Goal: Information Seeking & Learning: Learn about a topic

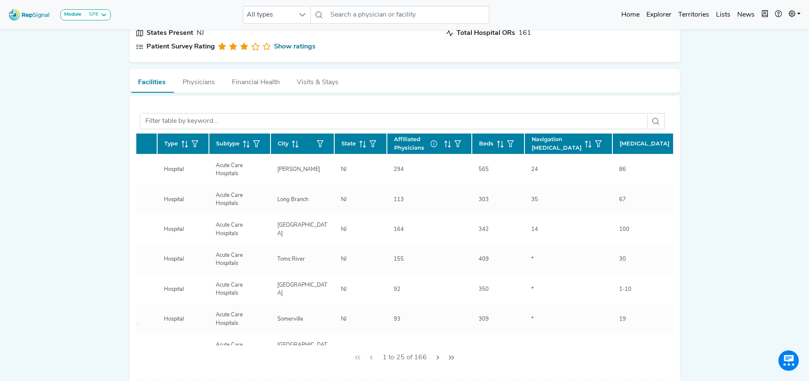
scroll to position [0, 85]
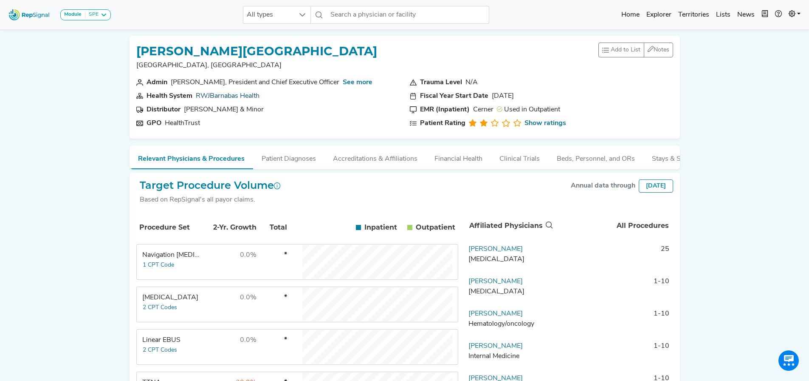
click at [247, 93] on link "RWJBarnabas Health" at bounding box center [228, 96] width 64 height 7
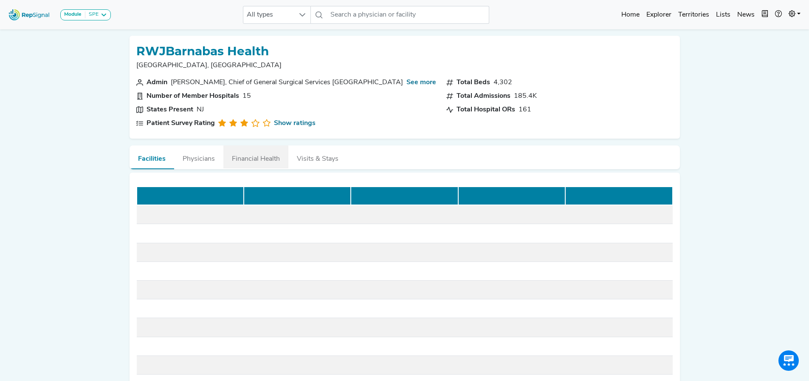
click at [779, 136] on div "Module SPE [MEDICAL_DATA] Disposable Bronchoscope SBRT SPE TTNA [MEDICAL_DATA] …" at bounding box center [404, 230] width 809 height 460
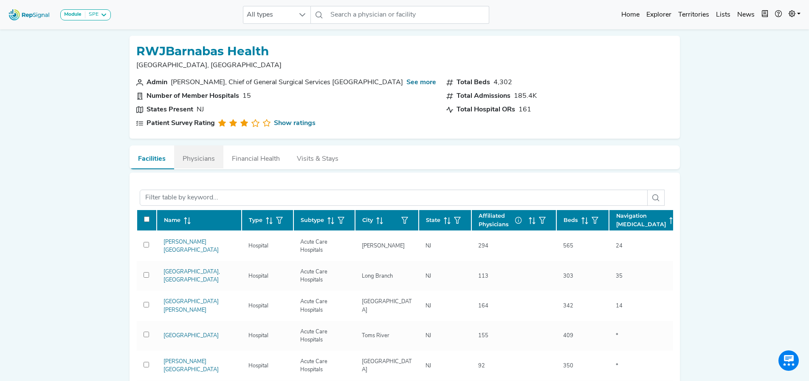
click at [193, 158] on button "Physicians" at bounding box center [198, 156] width 49 height 23
click at [198, 155] on button "Physicians" at bounding box center [198, 156] width 49 height 23
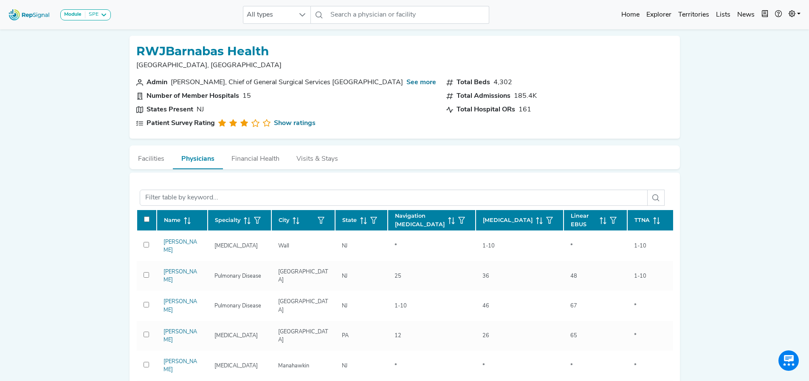
click at [571, 214] on span "Linear EBUS" at bounding box center [583, 220] width 25 height 16
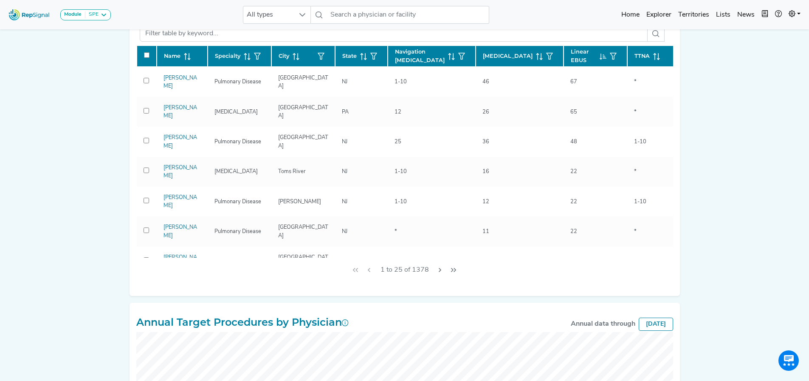
scroll to position [157, 0]
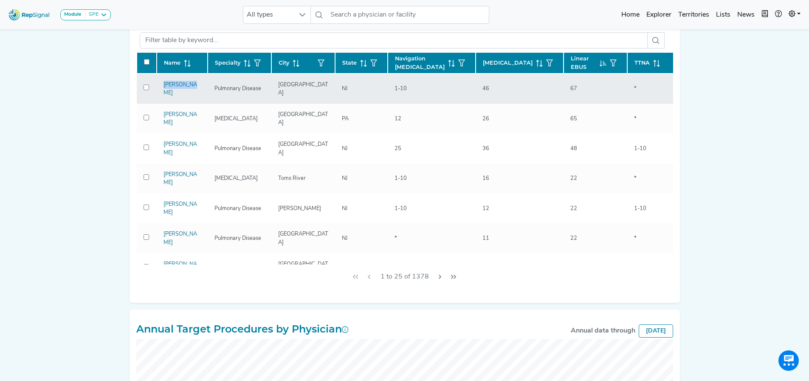
drag, startPoint x: 206, startPoint y: 89, endPoint x: 159, endPoint y: 87, distance: 46.3
click at [159, 87] on td "[PERSON_NAME]" at bounding box center [182, 88] width 51 height 30
copy link "[PERSON_NAME]"
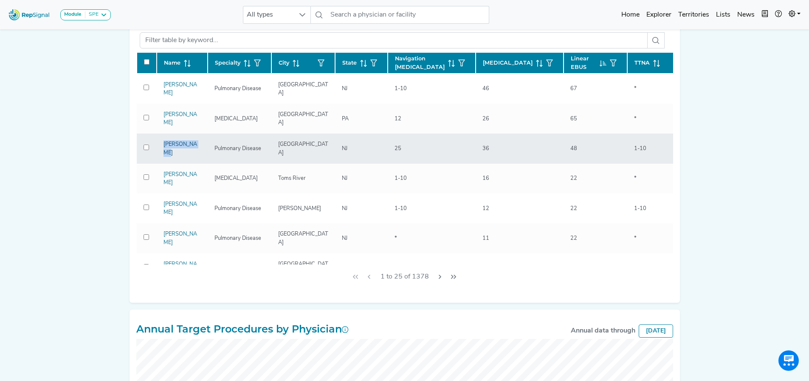
drag, startPoint x: 198, startPoint y: 138, endPoint x: 163, endPoint y: 138, distance: 34.8
click at [164, 140] on div "[PERSON_NAME]" at bounding box center [182, 148] width 37 height 16
copy link "[PERSON_NAME]"
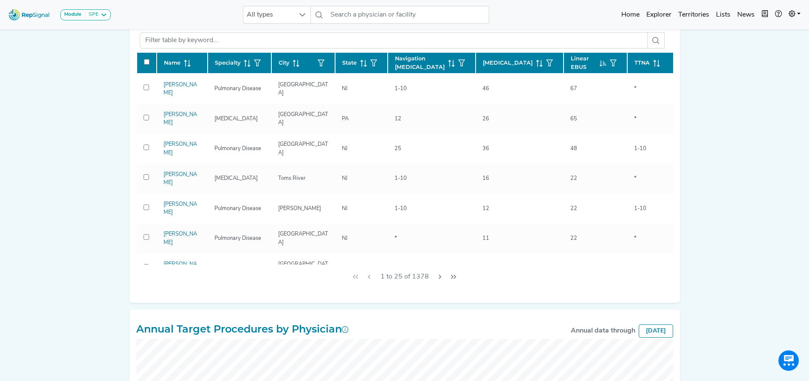
click at [671, 283] on td "1-10" at bounding box center [659, 298] width 64 height 30
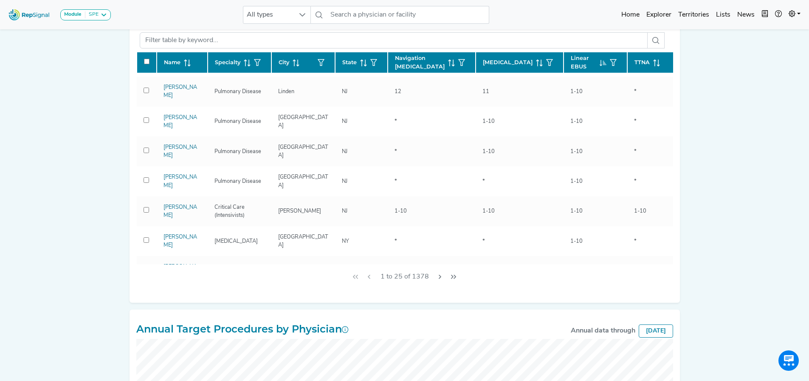
scroll to position [449, 0]
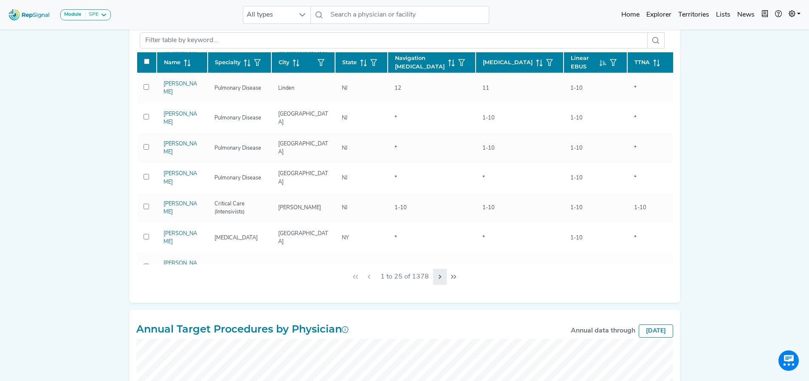
click at [443, 279] on icon "Next Page" at bounding box center [440, 276] width 7 height 7
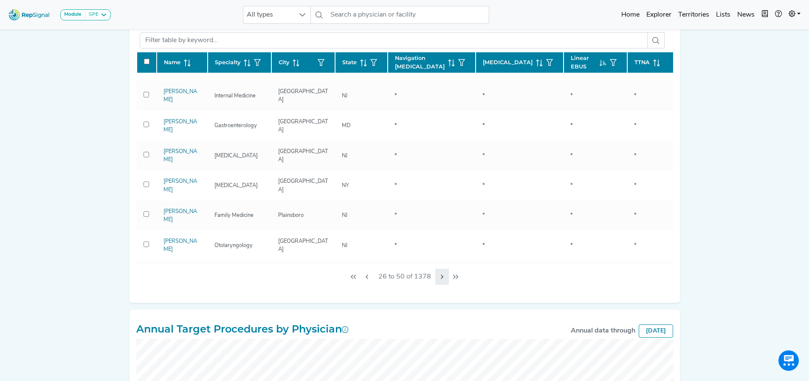
click at [440, 277] on icon "Next Page" at bounding box center [442, 276] width 7 height 7
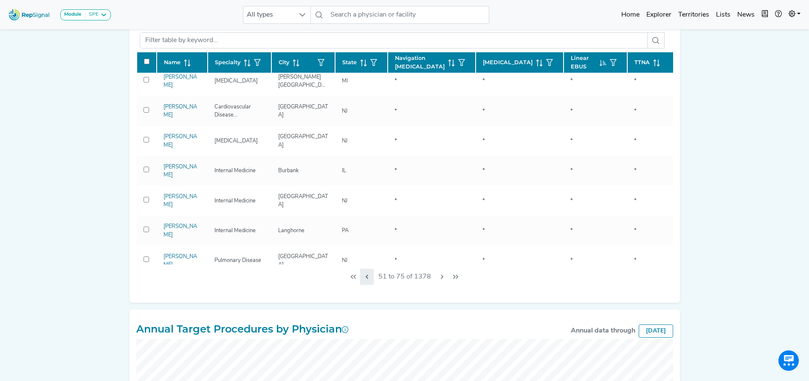
click at [370, 282] on button "Previous Page" at bounding box center [367, 276] width 14 height 16
click at [755, 81] on div "Module SPE [MEDICAL_DATA] Disposable Bronchoscope SBRT SPE TTNA [MEDICAL_DATA] …" at bounding box center [404, 222] width 809 height 759
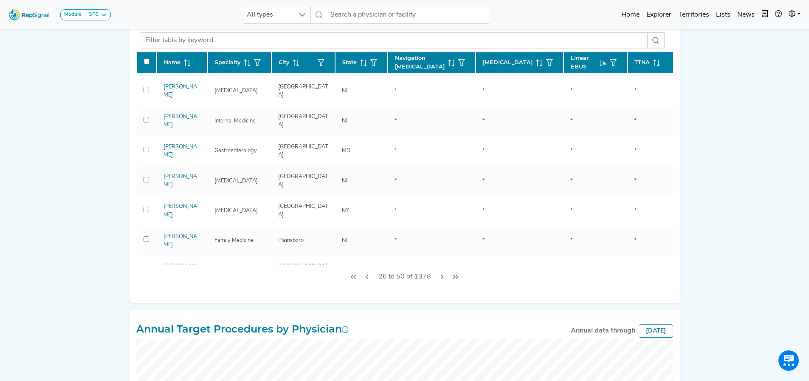
scroll to position [441, 0]
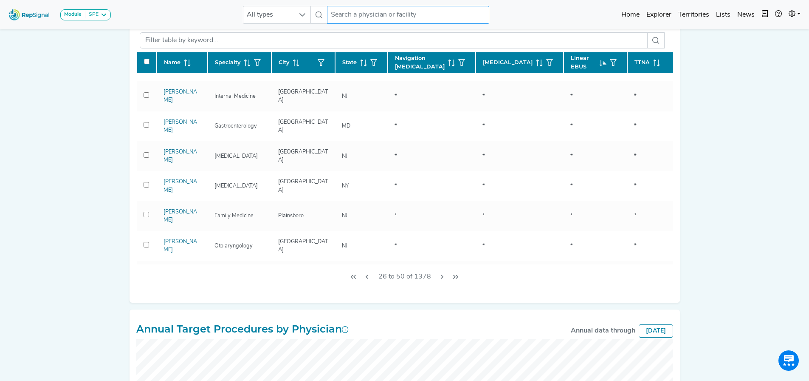
click at [337, 12] on input "text" at bounding box center [408, 15] width 162 height 18
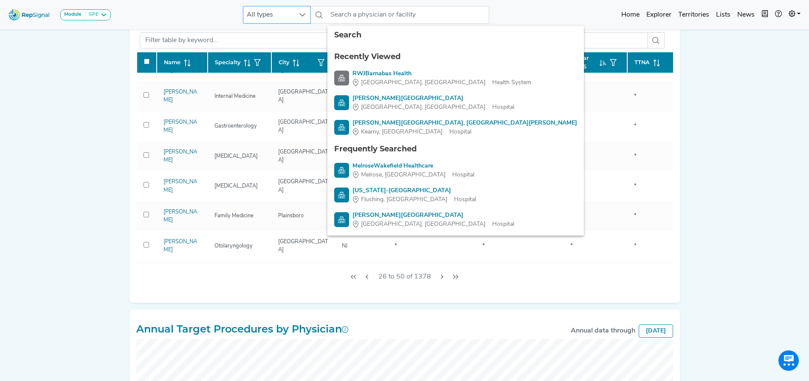
click at [294, 14] on div "All types" at bounding box center [277, 15] width 68 height 18
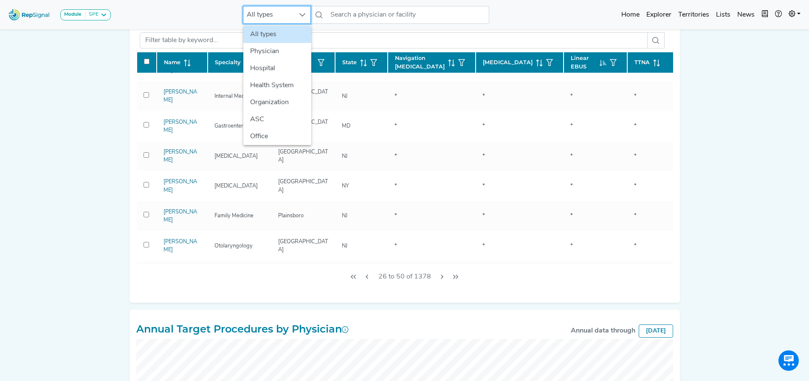
scroll to position [157, 6]
click at [284, 67] on li "Hospital" at bounding box center [277, 68] width 68 height 17
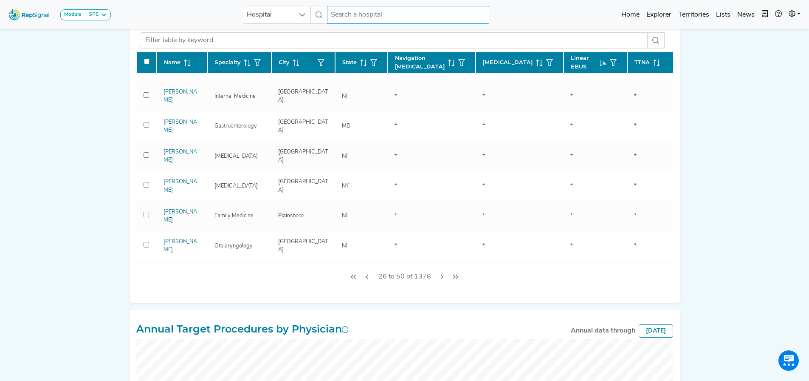
click at [353, 8] on input "text" at bounding box center [408, 15] width 162 height 18
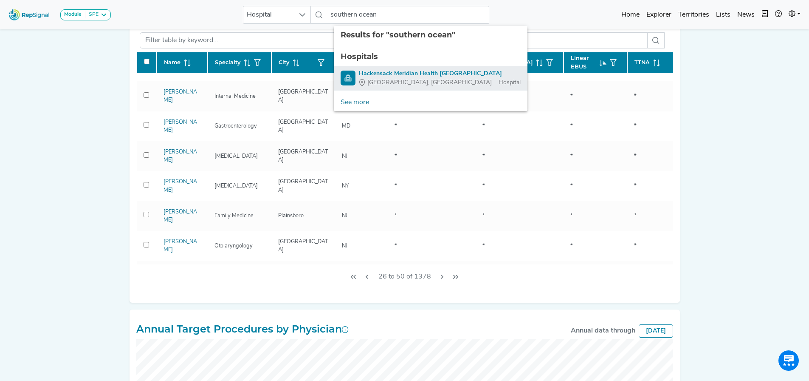
click at [378, 75] on div "Hackensack Meridian Health [GEOGRAPHIC_DATA]" at bounding box center [440, 73] width 162 height 9
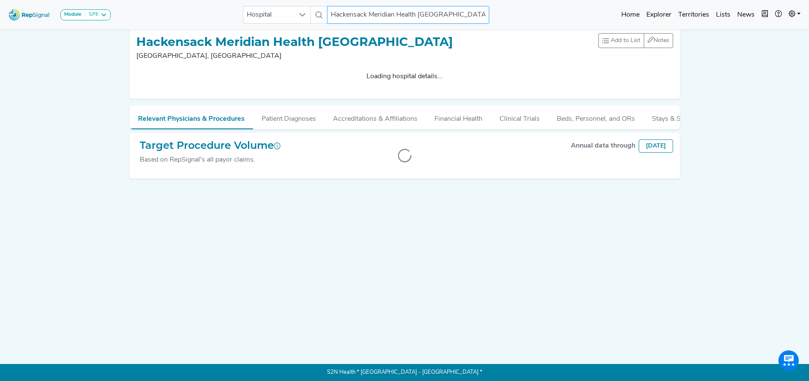
scroll to position [0, 6]
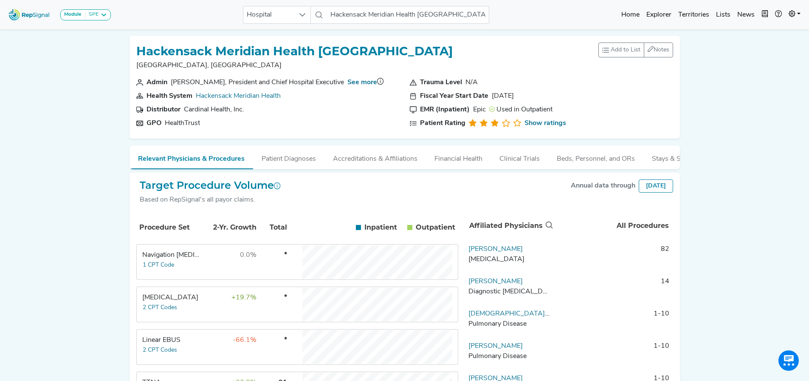
click at [202, 350] on td "-66.1%" at bounding box center [229, 347] width 55 height 34
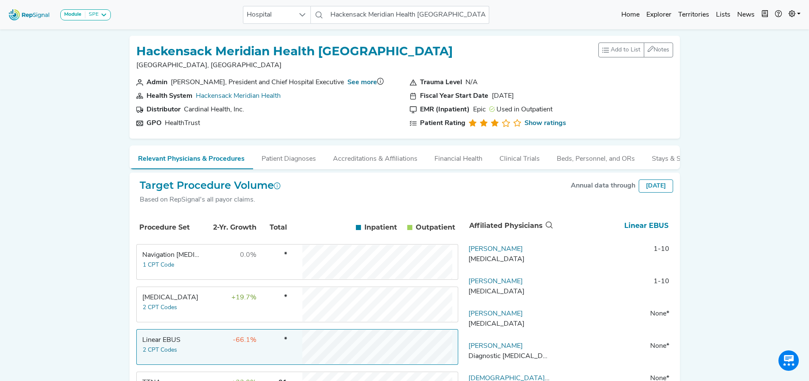
click at [492, 260] on td "[PERSON_NAME] [MEDICAL_DATA]" at bounding box center [509, 256] width 89 height 25
click at [491, 252] on link "[PERSON_NAME]" at bounding box center [495, 248] width 54 height 7
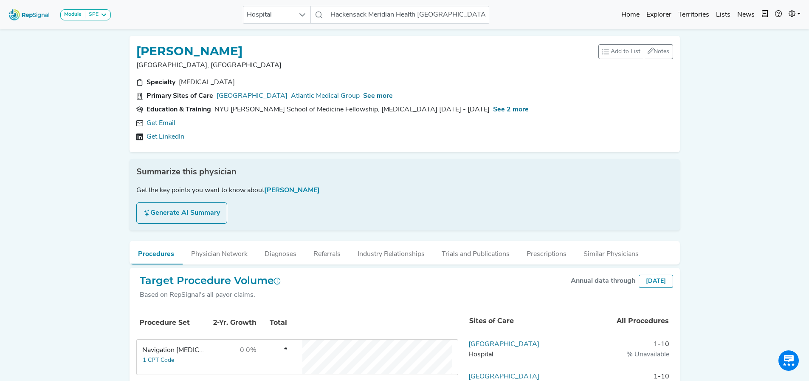
click at [166, 122] on link "Get Email" at bounding box center [161, 123] width 29 height 10
click at [164, 128] on div "Get Email Get LinkedIn" at bounding box center [404, 130] width 537 height 24
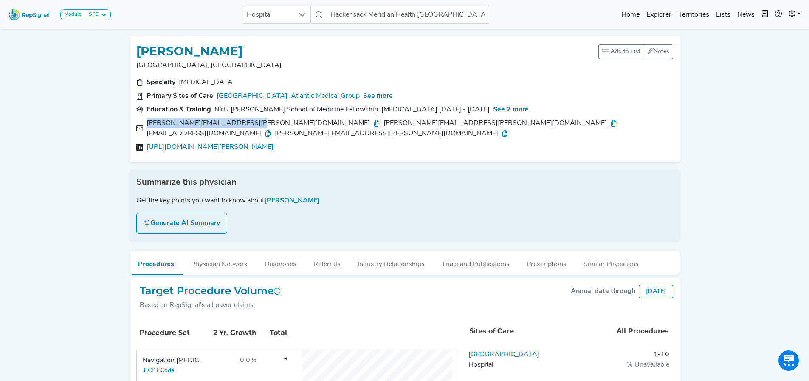
drag, startPoint x: 237, startPoint y: 123, endPoint x: 140, endPoint y: 126, distance: 97.3
click at [147, 126] on div "[PERSON_NAME][EMAIL_ADDRESS][PERSON_NAME][DOMAIN_NAME]" at bounding box center [264, 123] width 234 height 10
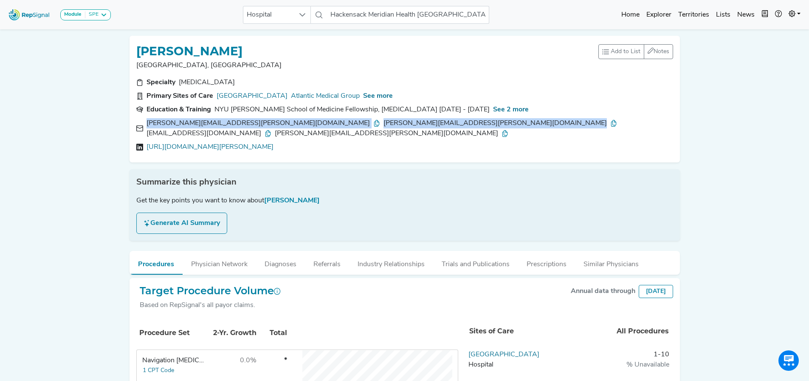
drag, startPoint x: 367, startPoint y: 124, endPoint x: 138, endPoint y: 127, distance: 228.5
click at [138, 127] on div "[PERSON_NAME][EMAIL_ADDRESS][PERSON_NAME][DOMAIN_NAME] [PERSON_NAME][DOMAIN_NAM…" at bounding box center [404, 128] width 537 height 20
drag, startPoint x: 565, startPoint y: 122, endPoint x: 129, endPoint y: 127, distance: 436.2
click at [131, 127] on div "Specialty [MEDICAL_DATA] Primary Sites of Care [GEOGRAPHIC_DATA] Atlantic Medic…" at bounding box center [404, 116] width 547 height 78
copy div "[PERSON_NAME][EMAIL_ADDRESS][PERSON_NAME][DOMAIN_NAME] [PERSON_NAME][DOMAIN_NAM…"
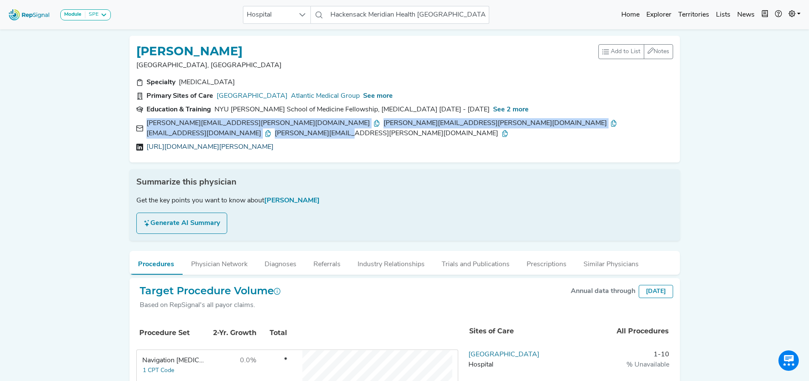
click at [209, 142] on link "[URL][DOMAIN_NAME][PERSON_NAME]" at bounding box center [210, 147] width 127 height 10
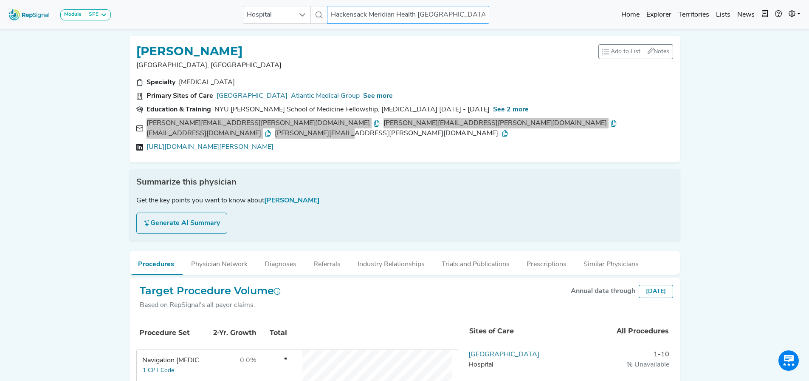
click at [355, 8] on input "Hackensack Meridian Health [GEOGRAPHIC_DATA]" at bounding box center [408, 15] width 162 height 18
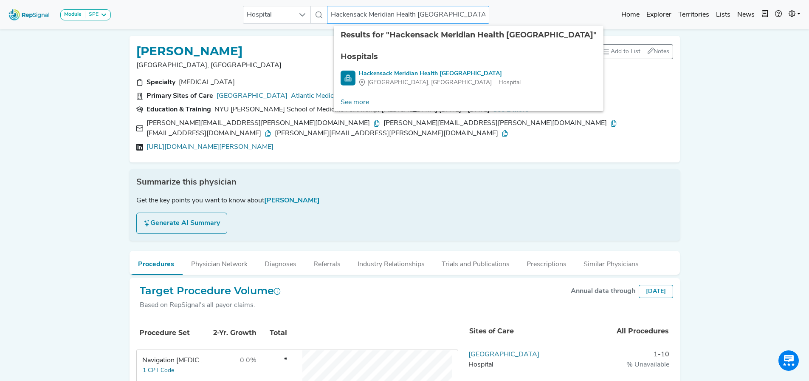
scroll to position [0, 29]
drag, startPoint x: 508, startPoint y: 15, endPoint x: 547, endPoint y: 14, distance: 39.9
click at [547, 14] on div "Module SPE [MEDICAL_DATA] Disposable Bronchoscope SBRT SPE TTNA [MEDICAL_DATA] …" at bounding box center [404, 14] width 809 height 23
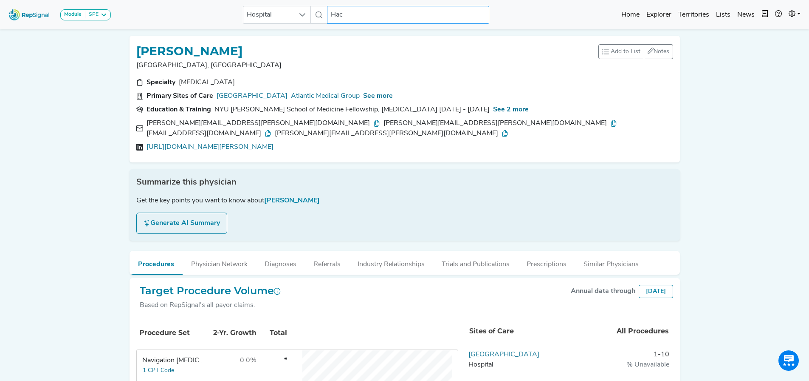
scroll to position [0, 0]
type input "H"
click at [378, 93] on span "See more" at bounding box center [378, 96] width 30 height 7
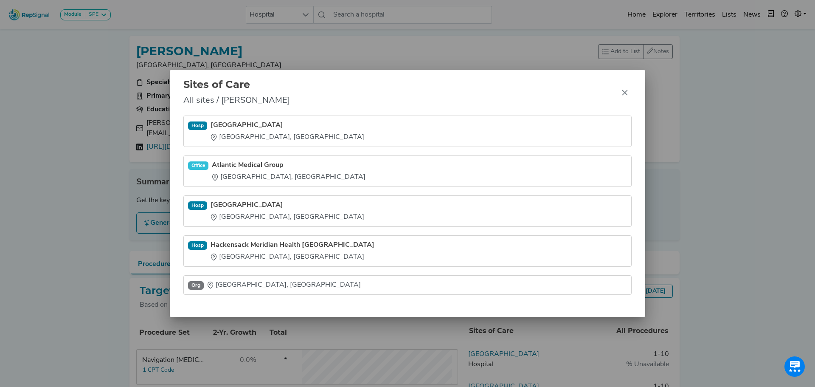
click at [353, 12] on div "Sites of Care All sites / [PERSON_NAME] [GEOGRAPHIC_DATA] [GEOGRAPHIC_DATA], [G…" at bounding box center [407, 193] width 815 height 387
click at [626, 94] on icon "Close" at bounding box center [625, 92] width 7 height 7
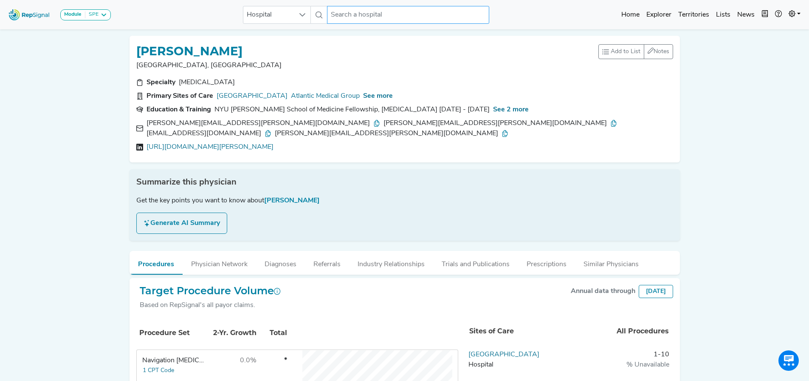
click at [346, 16] on input "text" at bounding box center [408, 15] width 162 height 18
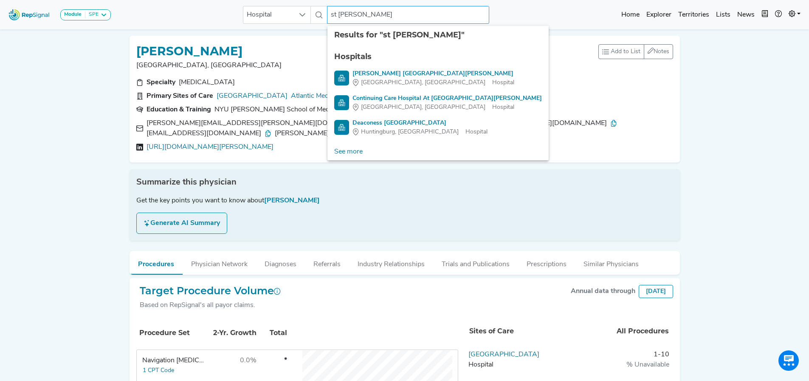
drag, startPoint x: 363, startPoint y: 13, endPoint x: 331, endPoint y: 18, distance: 31.8
click at [331, 18] on input "st [PERSON_NAME]" at bounding box center [408, 15] width 162 height 18
paste input "St. [PERSON_NAME]’s Healt"
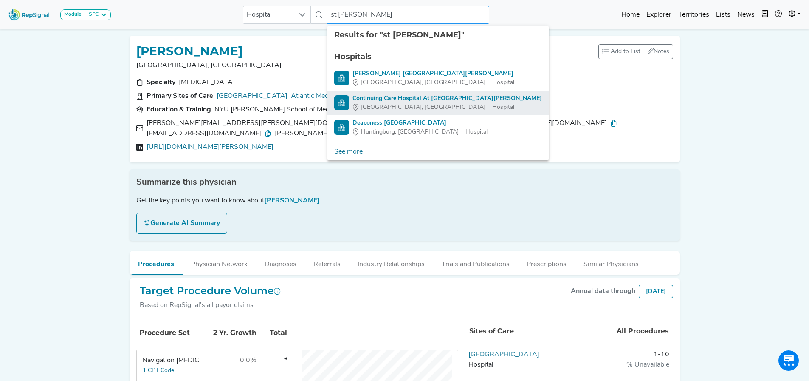
type input "St. [PERSON_NAME]’s Health"
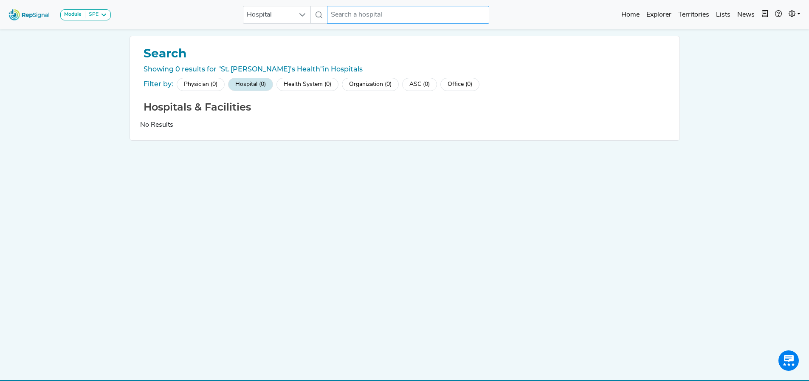
click at [357, 13] on input "text" at bounding box center [408, 15] width 162 height 18
click at [378, 14] on input "text" at bounding box center [408, 15] width 162 height 18
click at [350, 11] on input "text" at bounding box center [408, 15] width 162 height 18
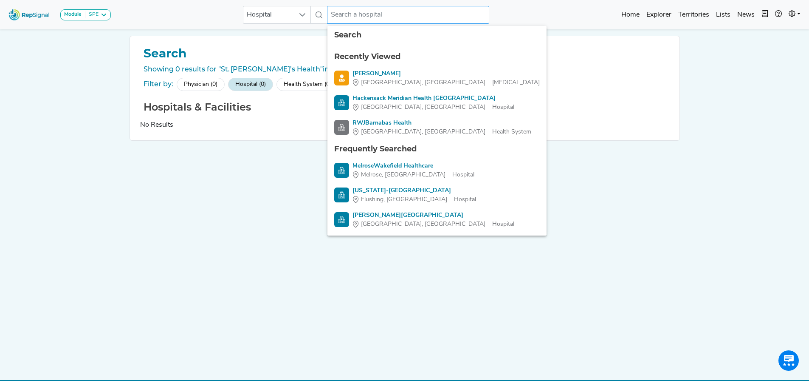
click at [340, 15] on input "text" at bounding box center [408, 15] width 162 height 18
click at [340, 15] on input "s" at bounding box center [408, 15] width 162 height 18
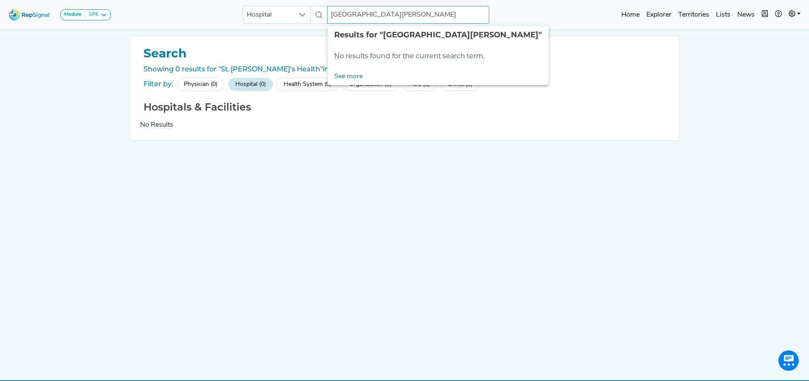
click at [357, 11] on input "[GEOGRAPHIC_DATA][PERSON_NAME]" at bounding box center [408, 15] width 162 height 18
drag, startPoint x: 340, startPoint y: 16, endPoint x: 322, endPoint y: 15, distance: 18.3
click at [324, 15] on div "Hospital [GEOGRAPHIC_DATA] No results found" at bounding box center [366, 15] width 246 height 18
drag, startPoint x: 346, startPoint y: 13, endPoint x: 328, endPoint y: 14, distance: 18.3
click at [328, 14] on input "[GEOGRAPHIC_DATA]" at bounding box center [408, 15] width 162 height 18
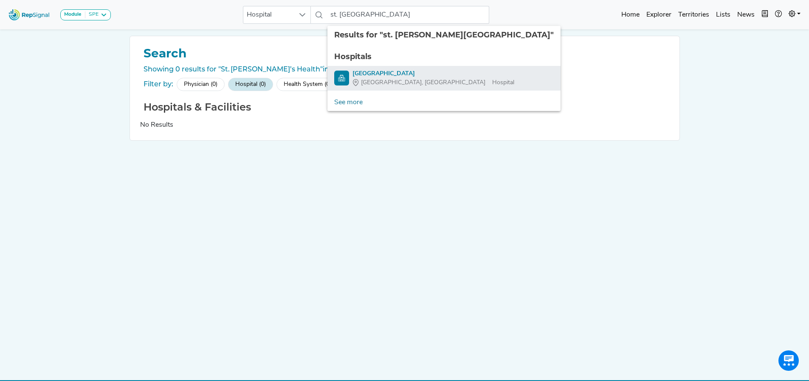
click at [392, 73] on div "[GEOGRAPHIC_DATA]" at bounding box center [434, 73] width 162 height 9
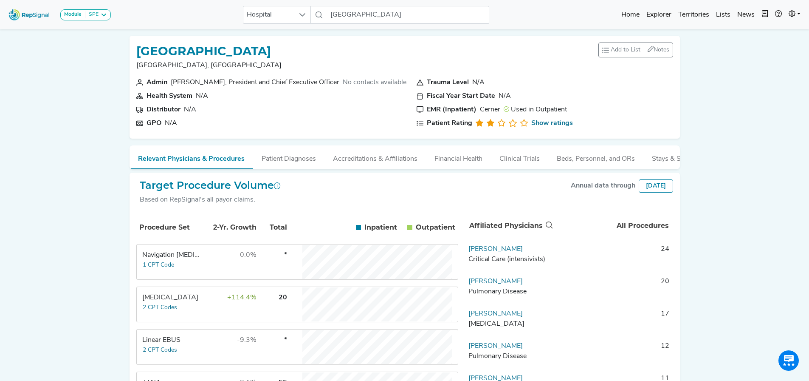
click at [186, 345] on div "Linear EBUS" at bounding box center [171, 340] width 58 height 10
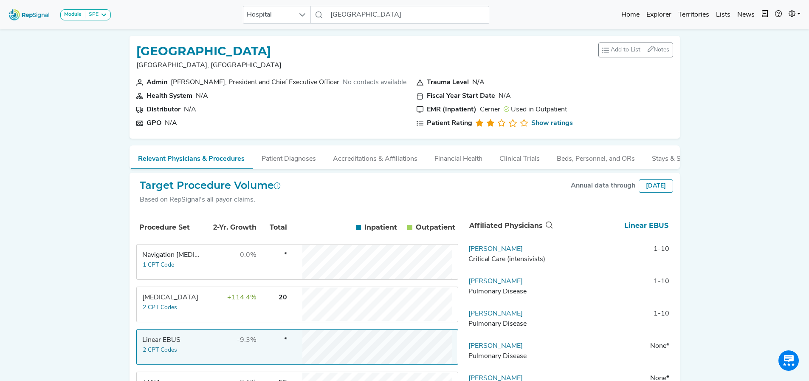
drag, startPoint x: 17, startPoint y: 127, endPoint x: 10, endPoint y: 129, distance: 7.9
click at [17, 127] on div "Module SPE [MEDICAL_DATA] Disposable Bronchoscope SBRT SPE TTNA [MEDICAL_DATA] …" at bounding box center [404, 314] width 809 height 628
drag, startPoint x: 536, startPoint y: 253, endPoint x: 465, endPoint y: 257, distance: 71.1
click at [465, 257] on td "[PERSON_NAME] Critical Care (intensivists)" at bounding box center [509, 256] width 89 height 25
copy link "[PERSON_NAME]"
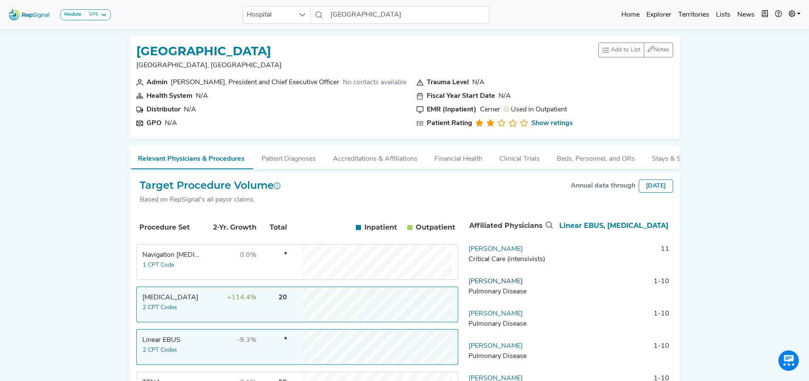
drag, startPoint x: 522, startPoint y: 290, endPoint x: 468, endPoint y: 291, distance: 54.4
click at [468, 291] on td "[PERSON_NAME] Pulmonary Disease" at bounding box center [509, 288] width 89 height 25
copy link "[PERSON_NAME]"
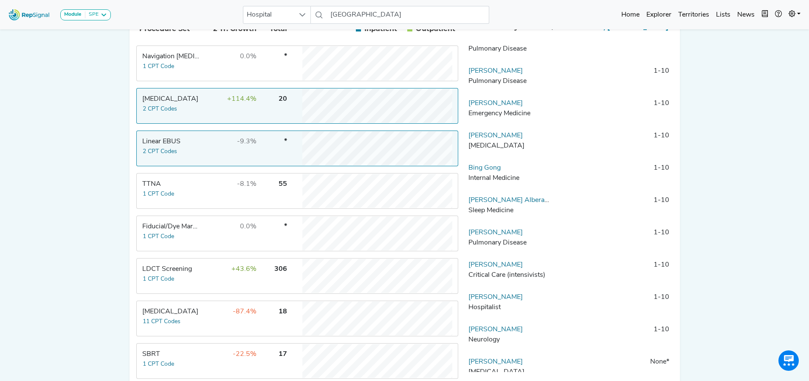
scroll to position [200, 0]
click at [211, 325] on td "-87.4%" at bounding box center [229, 316] width 55 height 34
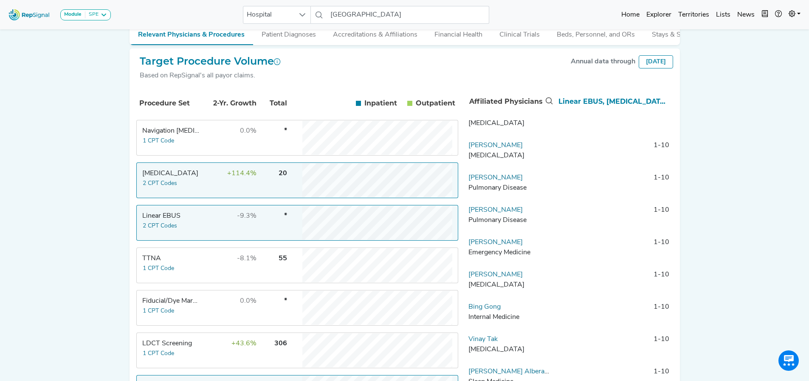
scroll to position [0, 0]
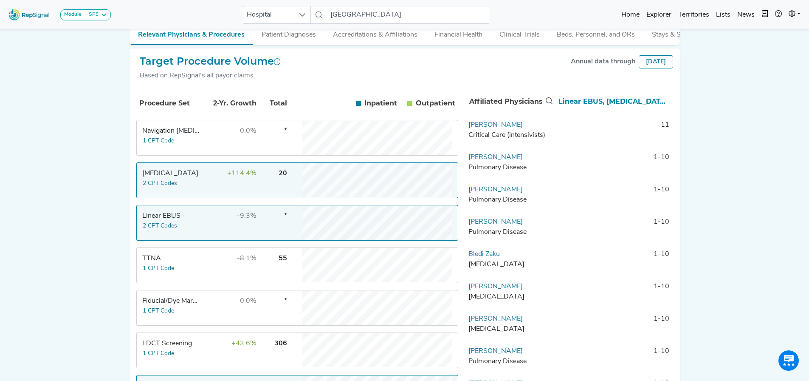
click at [175, 221] on div "Linear EBUS" at bounding box center [171, 216] width 58 height 10
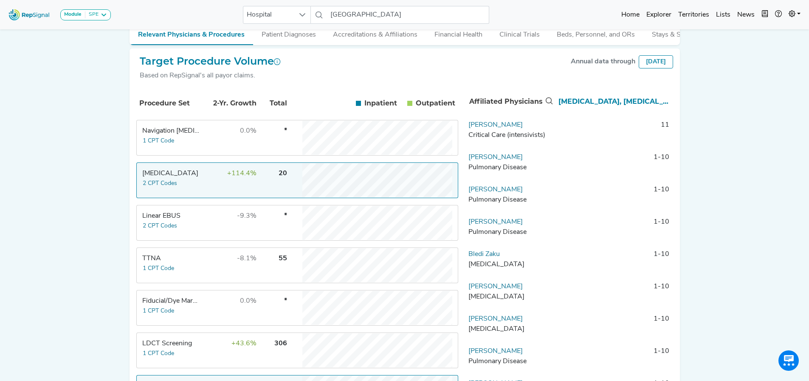
click at [65, 45] on div "Module SPE [MEDICAL_DATA] Disposable Bronchoscope SBRT SPE TTNA [MEDICAL_DATA] …" at bounding box center [404, 190] width 809 height 628
click at [71, 145] on div "Module SPE [MEDICAL_DATA] Disposable Bronchoscope SBRT SPE TTNA [MEDICAL_DATA] …" at bounding box center [404, 190] width 809 height 628
click at [178, 197] on td "[MEDICAL_DATA] 2 CPT Codes" at bounding box center [169, 180] width 64 height 34
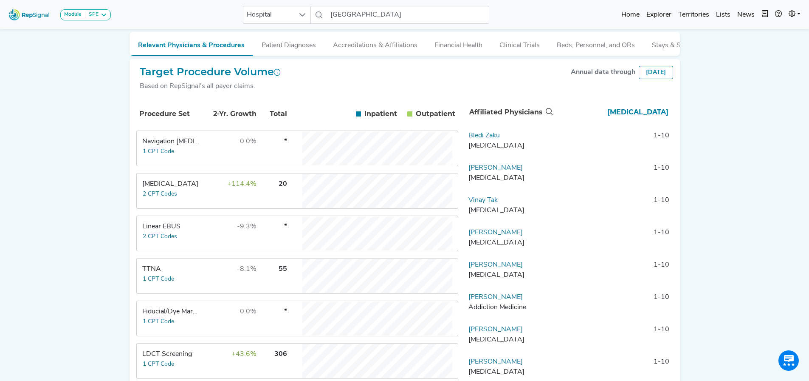
scroll to position [119, 0]
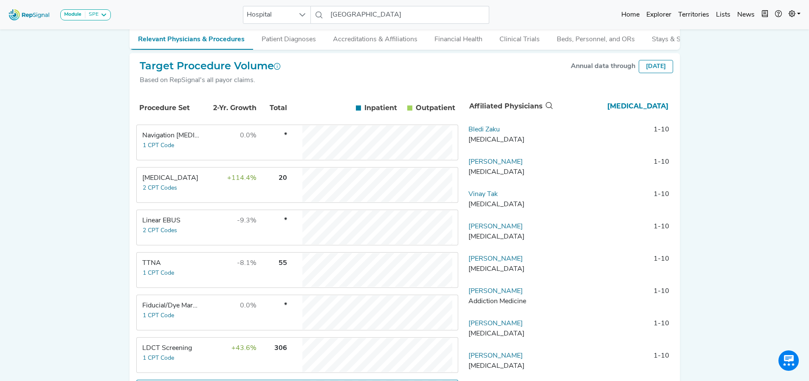
click at [211, 364] on td "+43.6%" at bounding box center [229, 355] width 55 height 34
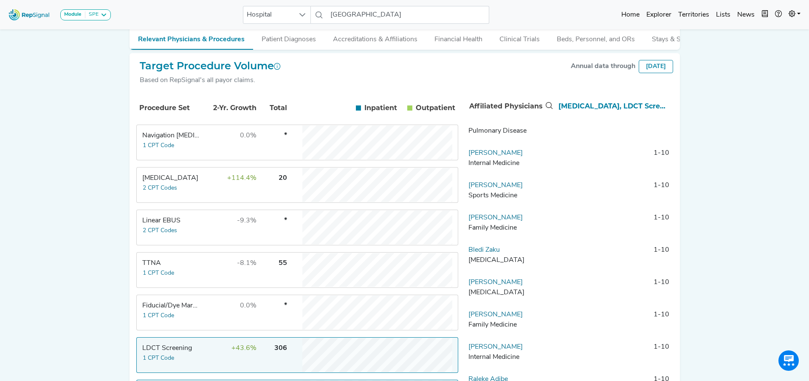
scroll to position [132, 0]
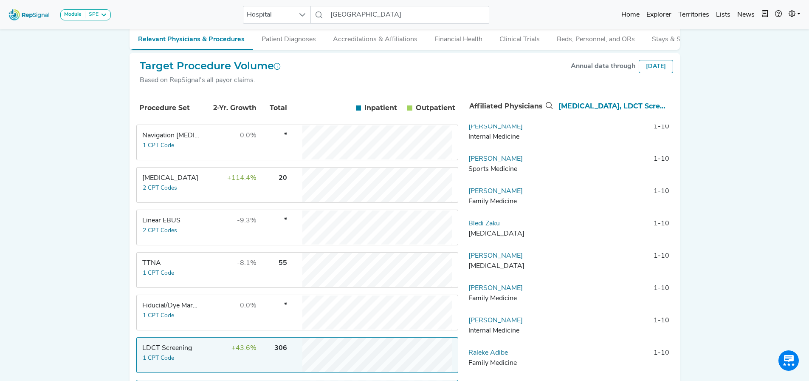
drag, startPoint x: 539, startPoint y: 259, endPoint x: 467, endPoint y: 267, distance: 72.2
click at [467, 267] on td "[PERSON_NAME] [MEDICAL_DATA]" at bounding box center [509, 263] width 89 height 25
copy link "[PERSON_NAME]"
click at [200, 364] on td "LDCT Screening 1 CPT Code" at bounding box center [169, 355] width 64 height 34
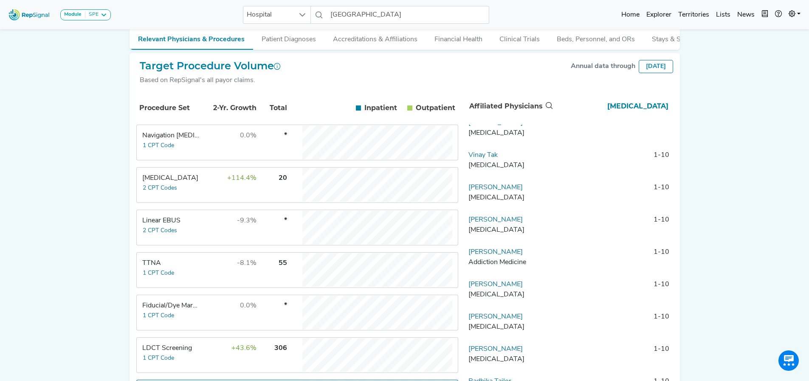
scroll to position [0, 0]
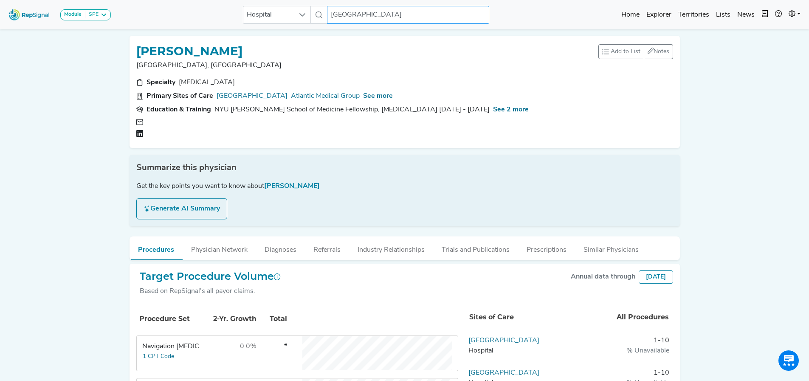
click at [348, 13] on input "[GEOGRAPHIC_DATA]" at bounding box center [408, 15] width 162 height 18
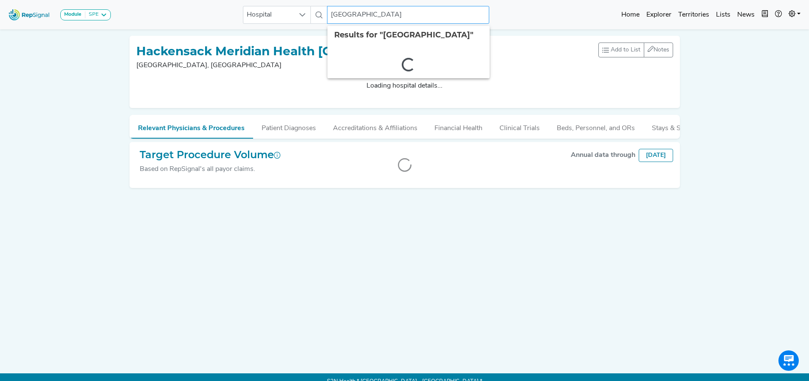
drag, startPoint x: 359, startPoint y: 12, endPoint x: 462, endPoint y: 8, distance: 102.9
click at [462, 8] on input "[GEOGRAPHIC_DATA]" at bounding box center [408, 15] width 162 height 18
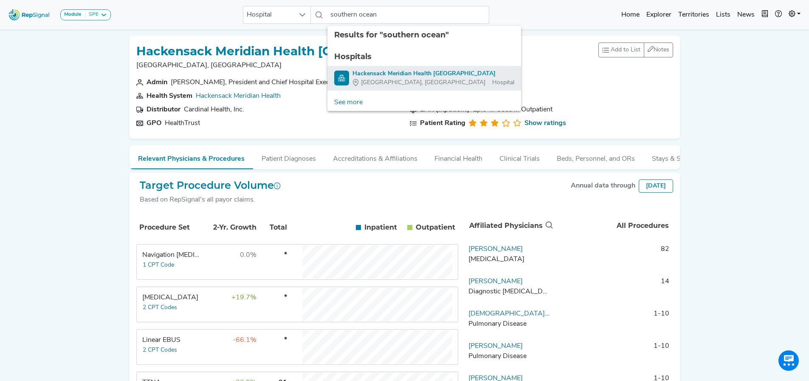
click at [451, 69] on div "Hackensack Meridian Health [GEOGRAPHIC_DATA]" at bounding box center [434, 73] width 162 height 9
type input "Hackensack Meridian Health [GEOGRAPHIC_DATA]"
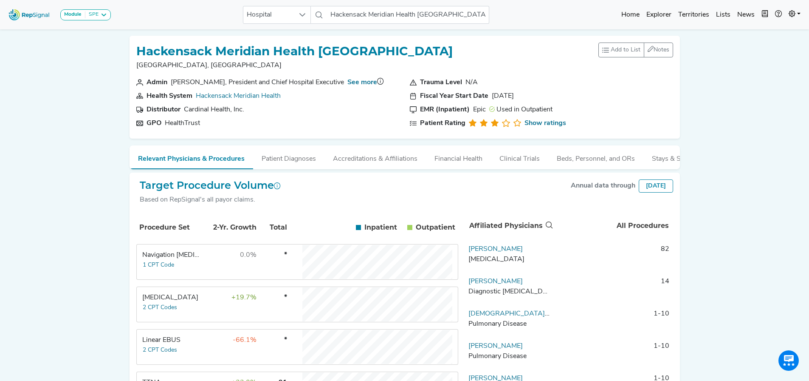
click at [200, 346] on td "Linear EBUS 2 CPT Codes" at bounding box center [169, 347] width 64 height 34
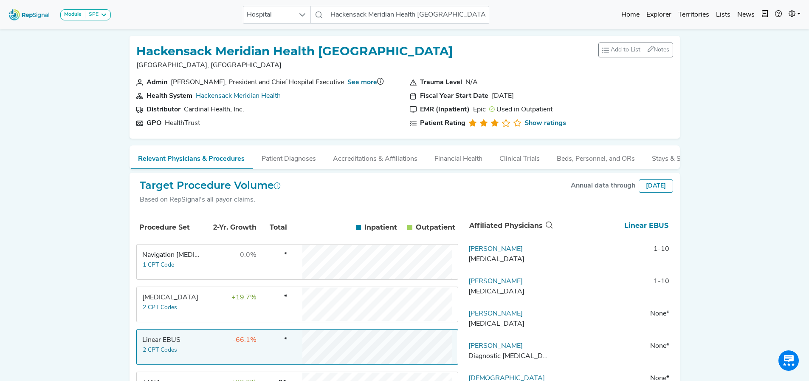
drag, startPoint x: 537, startPoint y: 293, endPoint x: 473, endPoint y: 293, distance: 64.1
click at [473, 293] on div "[MEDICAL_DATA]" at bounding box center [509, 291] width 82 height 10
click at [705, 284] on div "Module SPE [MEDICAL_DATA] Disposable Bronchoscope SBRT SPE TTNA [MEDICAL_DATA] …" at bounding box center [404, 314] width 809 height 628
drag, startPoint x: 533, startPoint y: 286, endPoint x: 457, endPoint y: 287, distance: 76.5
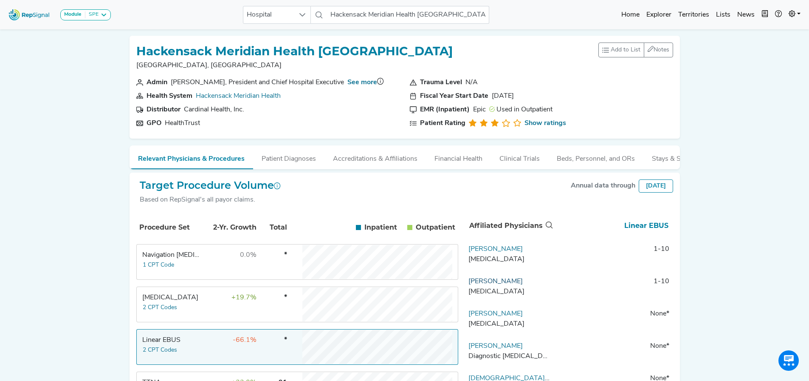
click at [488, 285] on link "[PERSON_NAME]" at bounding box center [495, 281] width 54 height 7
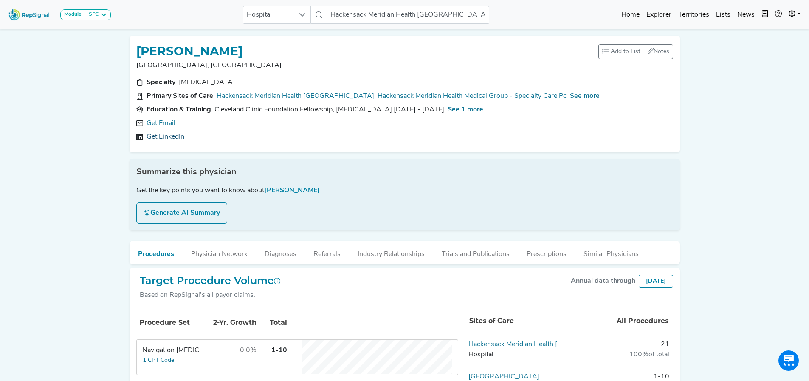
click at [164, 138] on link "Get LinkedIn" at bounding box center [166, 137] width 38 height 10
drag, startPoint x: 251, startPoint y: 122, endPoint x: 139, endPoint y: 128, distance: 111.4
click at [139, 128] on div "[PERSON_NAME][EMAIL_ADDRESS][DOMAIN_NAME]" at bounding box center [404, 123] width 537 height 10
copy div "[PERSON_NAME][EMAIL_ADDRESS][DOMAIN_NAME]"
click at [272, 144] on div "Specialty [MEDICAL_DATA] Primary Sites of Care [GEOGRAPHIC_DATA] Meridian Healt…" at bounding box center [404, 111] width 547 height 68
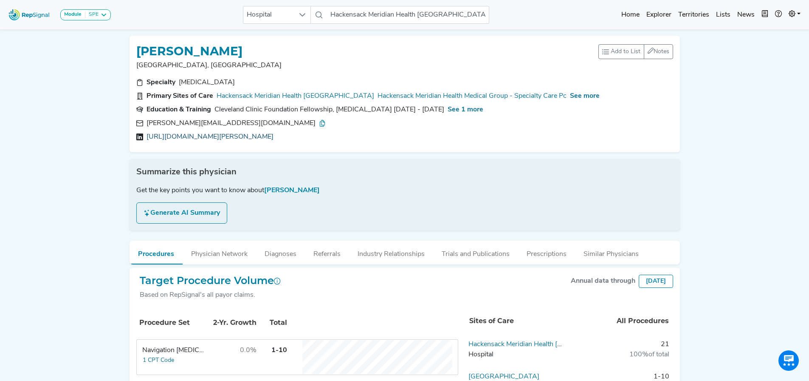
click at [272, 132] on link "[URL][DOMAIN_NAME][PERSON_NAME]" at bounding box center [210, 137] width 127 height 10
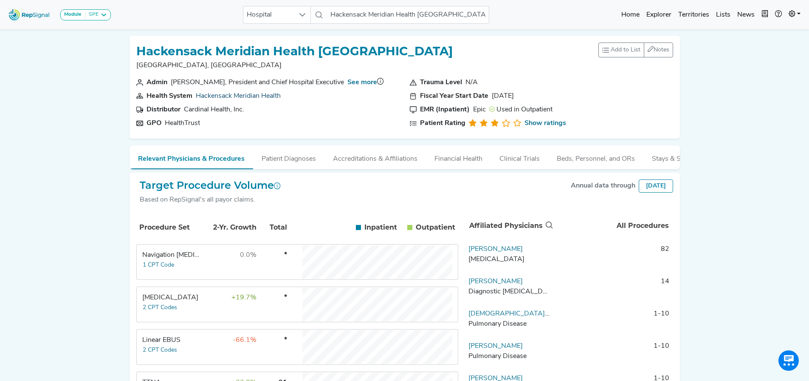
click at [229, 96] on link "Hackensack Meridian Health" at bounding box center [238, 96] width 85 height 7
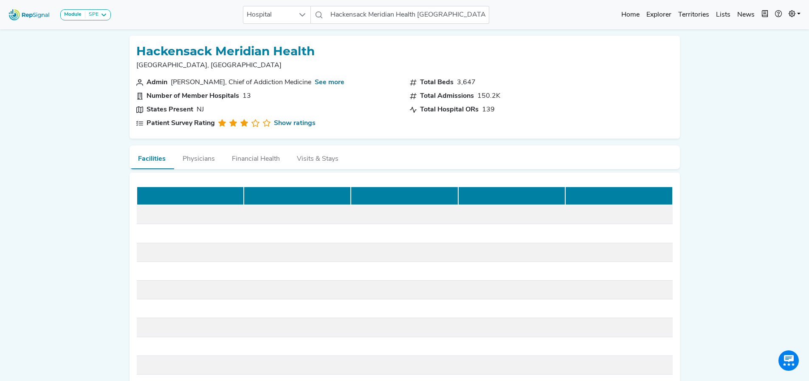
click at [753, 65] on div "Module SPE [MEDICAL_DATA] Disposable Bronchoscope SBRT SPE TTNA [MEDICAL_DATA] …" at bounding box center [404, 230] width 809 height 460
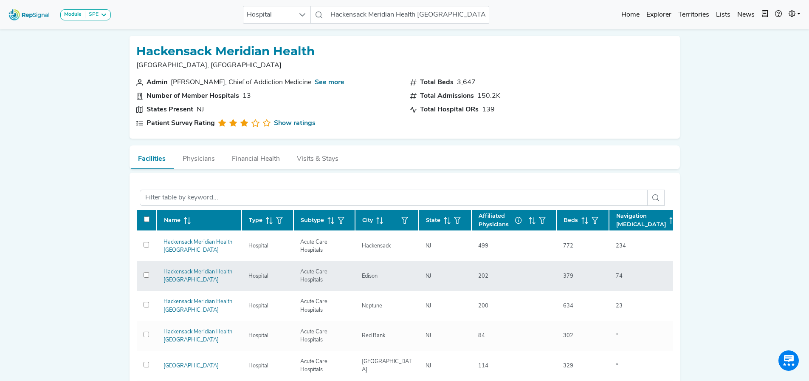
click at [663, 288] on div "Name Type Subtype City State Affiliated Physicians Beds Navigation [MEDICAL_DAT…" at bounding box center [404, 315] width 537 height 212
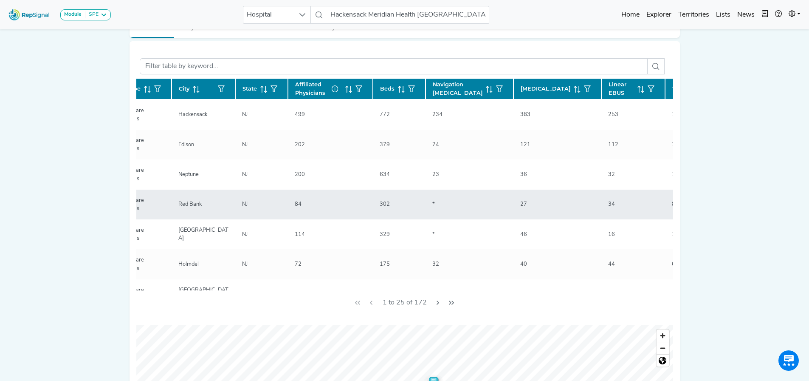
scroll to position [0, 187]
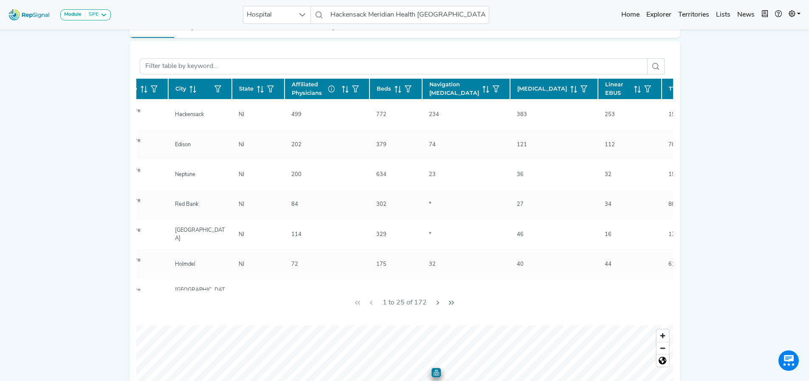
click at [605, 85] on span "Linear EBUS" at bounding box center [617, 88] width 25 height 16
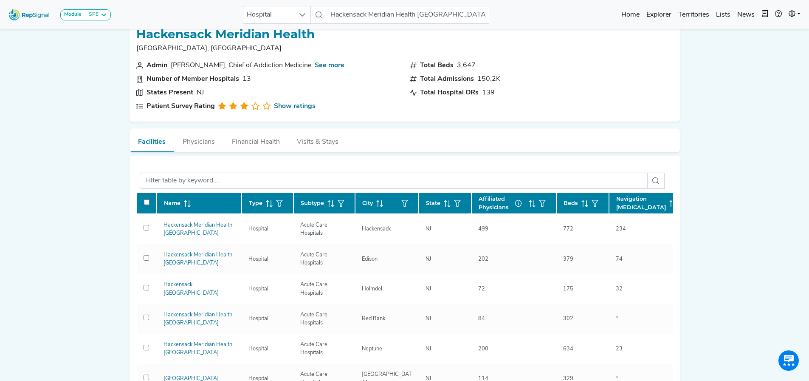
scroll to position [16, 0]
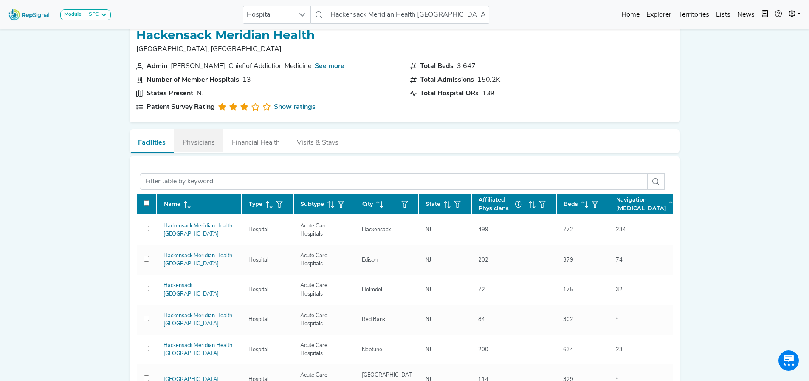
click at [191, 138] on button "Physicians" at bounding box center [198, 140] width 49 height 23
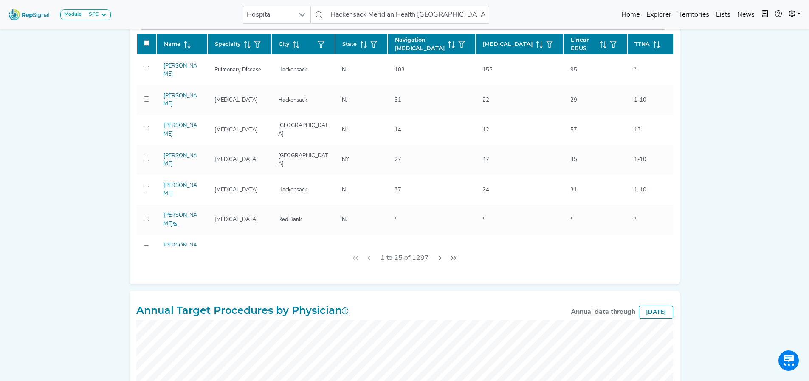
scroll to position [177, 0]
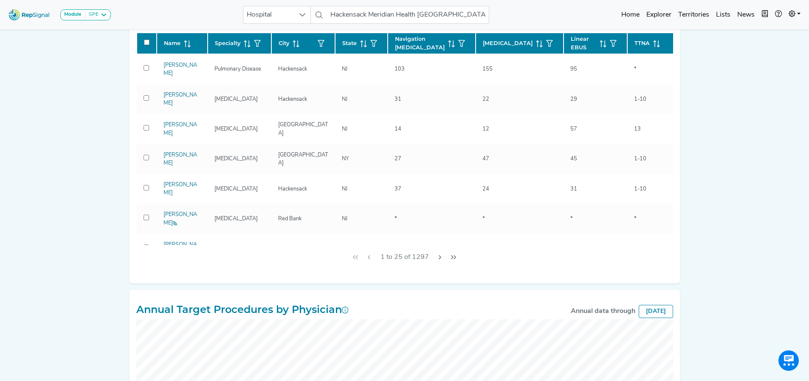
click at [571, 39] on span "Linear EBUS" at bounding box center [583, 43] width 25 height 16
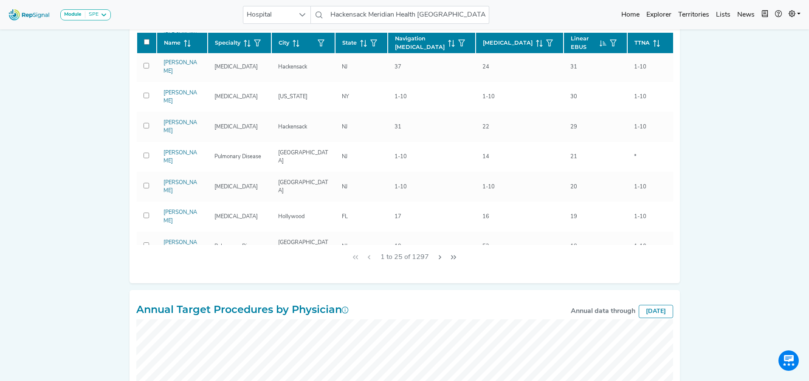
scroll to position [153, 0]
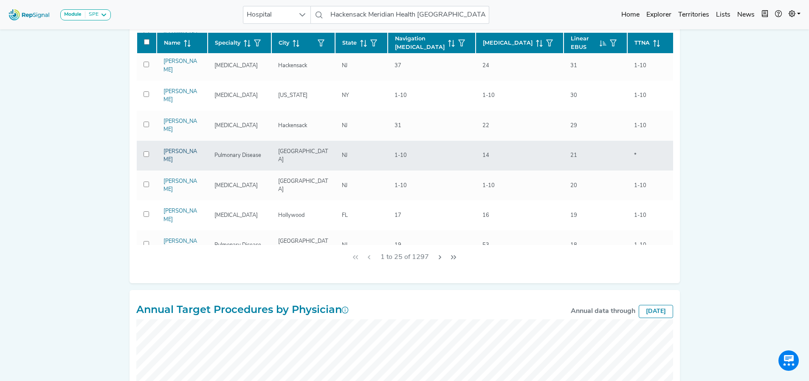
click at [172, 149] on link "[PERSON_NAME]" at bounding box center [181, 156] width 34 height 14
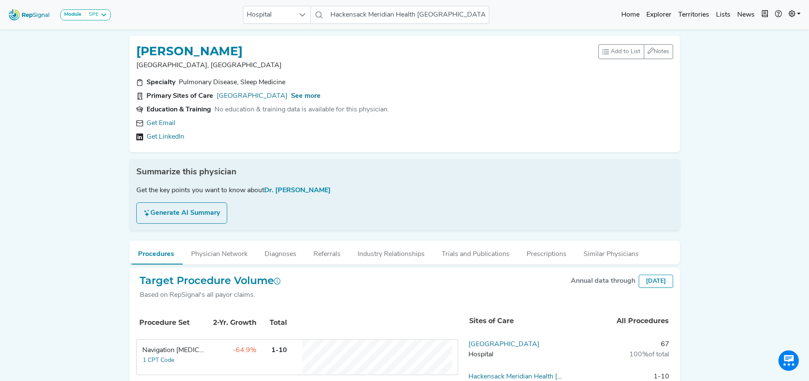
click at [143, 139] on div "Get LinkedIn" at bounding box center [404, 137] width 537 height 10
click at [167, 133] on link "Get LinkedIn" at bounding box center [166, 137] width 38 height 10
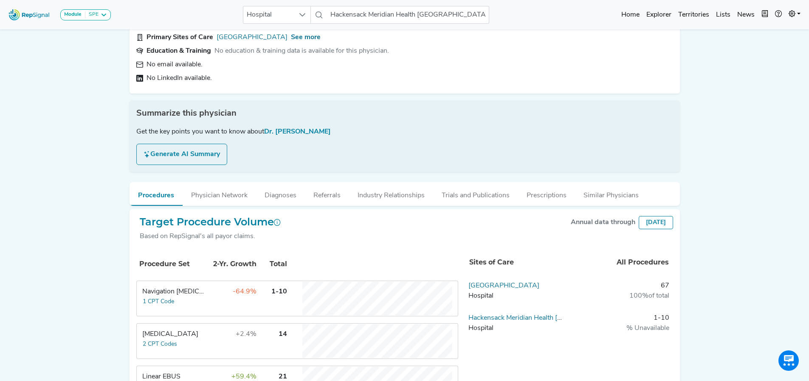
scroll to position [71, 0]
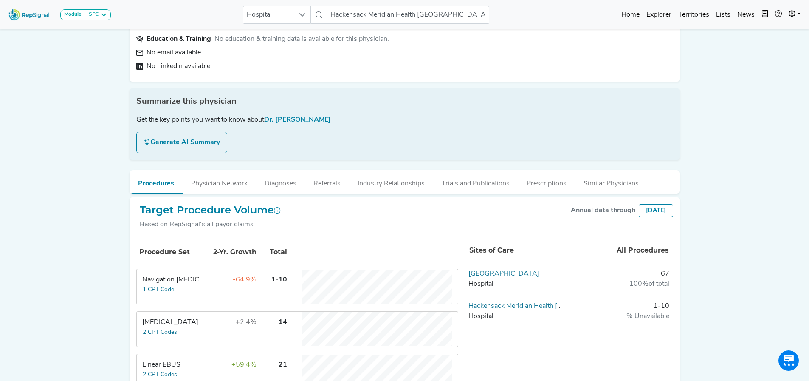
click at [508, 283] on div "Hospital" at bounding box center [516, 284] width 97 height 10
click at [507, 274] on link "[GEOGRAPHIC_DATA]" at bounding box center [503, 273] width 71 height 7
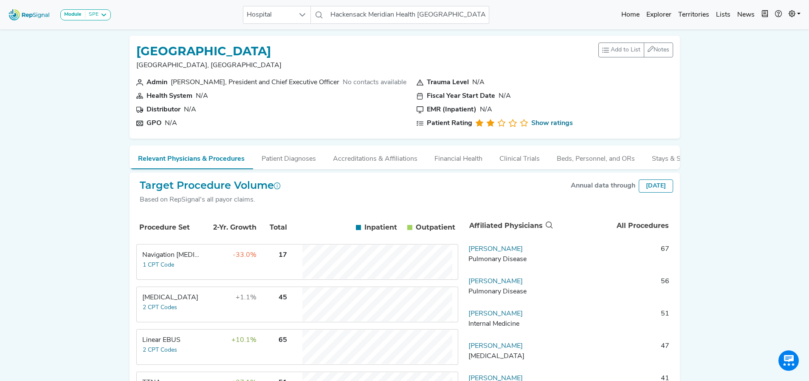
click at [213, 361] on td "+10.1%" at bounding box center [229, 347] width 55 height 34
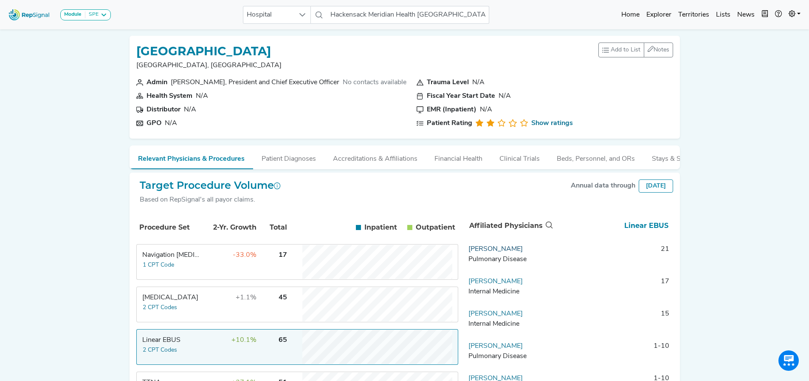
click at [516, 252] on link "[PERSON_NAME]" at bounding box center [495, 248] width 54 height 7
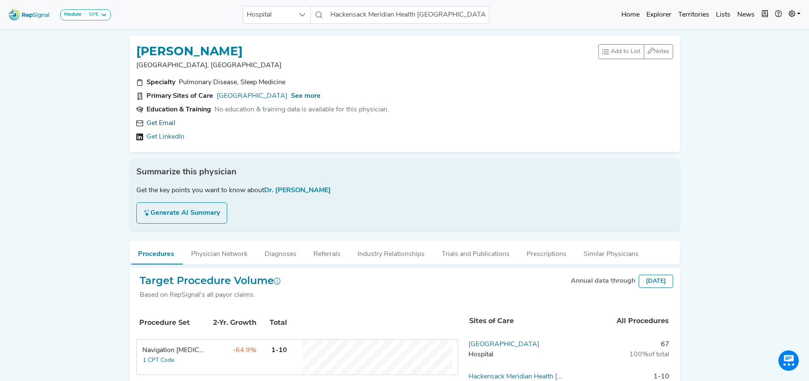
click at [155, 128] on link "Get Email" at bounding box center [161, 123] width 29 height 10
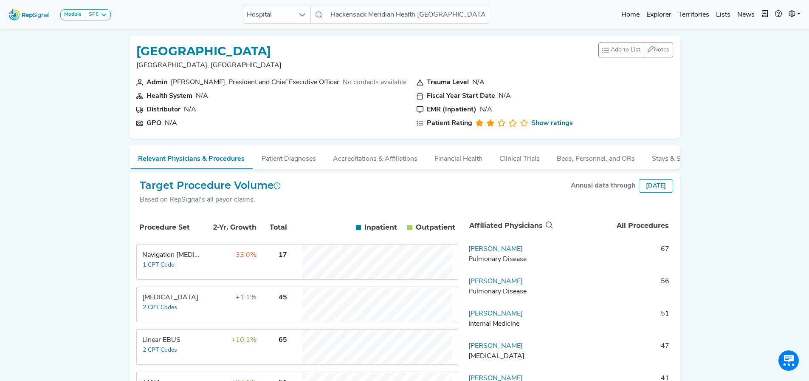
click at [39, 159] on div "Module SPE [MEDICAL_DATA] Disposable Bronchoscope SBRT SPE TTNA [MEDICAL_DATA] …" at bounding box center [404, 314] width 809 height 628
click at [197, 345] on div "Linear EBUS" at bounding box center [171, 340] width 58 height 10
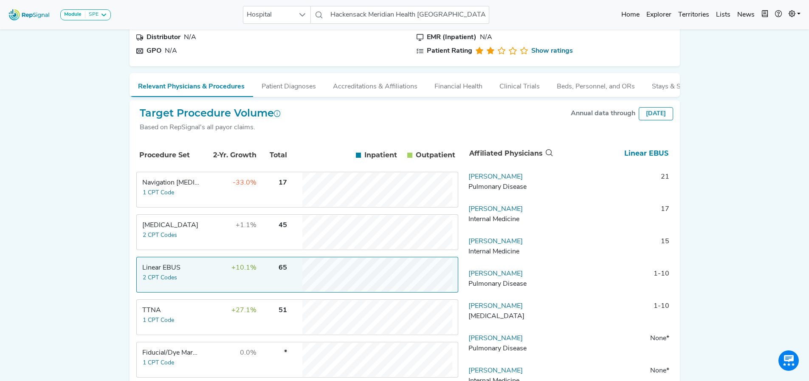
scroll to position [73, 0]
click at [193, 236] on td "[MEDICAL_DATA] 2 CPT Codes" at bounding box center [169, 231] width 64 height 34
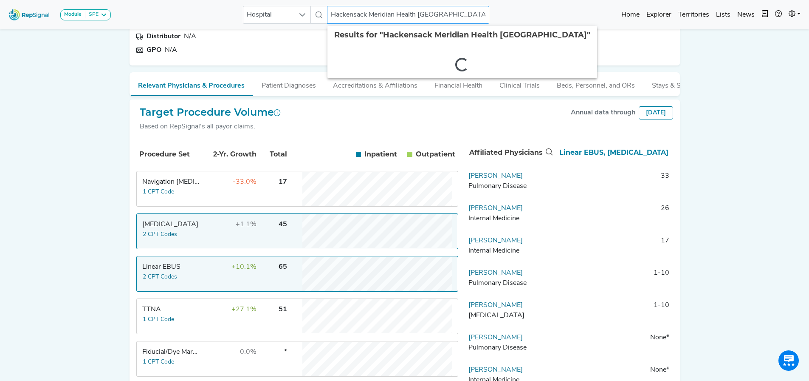
click at [429, 16] on input "Hackensack Meridian Health [GEOGRAPHIC_DATA]" at bounding box center [408, 15] width 162 height 18
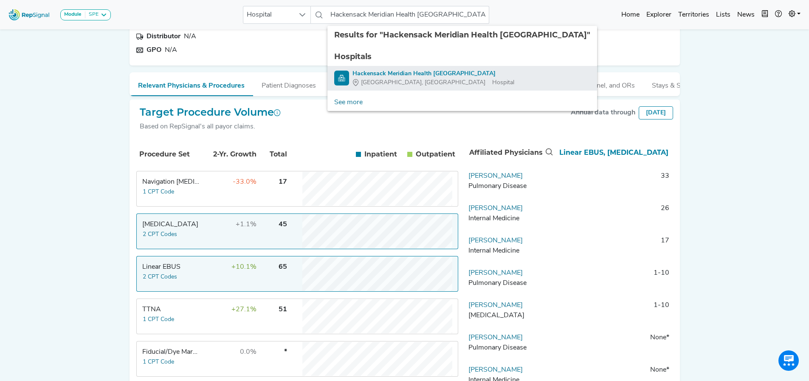
click at [401, 75] on div "Hackensack Meridian Health [GEOGRAPHIC_DATA]" at bounding box center [434, 73] width 162 height 9
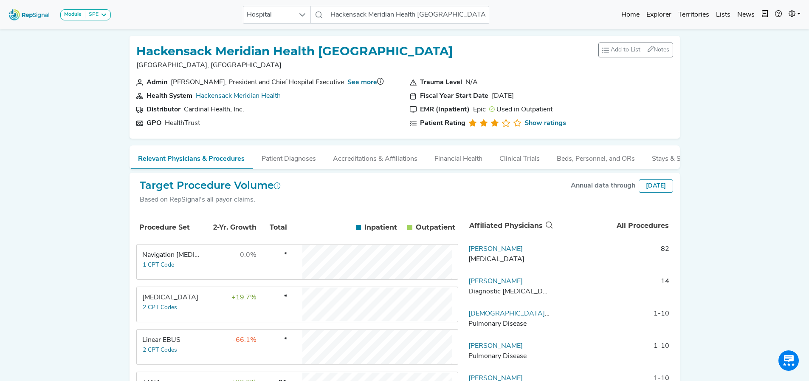
click at [184, 345] on div "Linear EBUS" at bounding box center [171, 340] width 58 height 10
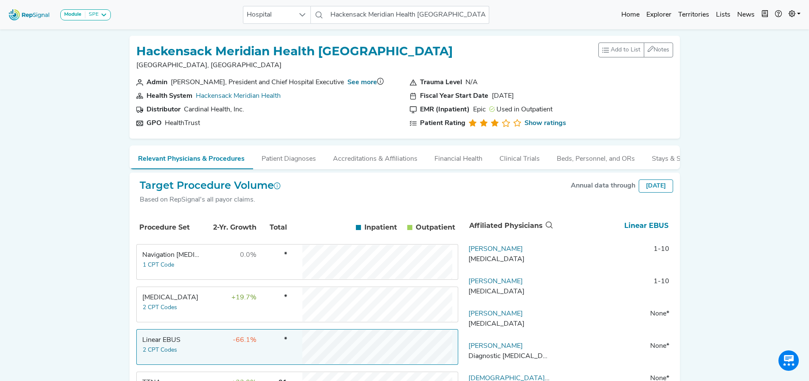
click at [204, 313] on td "+19.7%" at bounding box center [229, 304] width 55 height 34
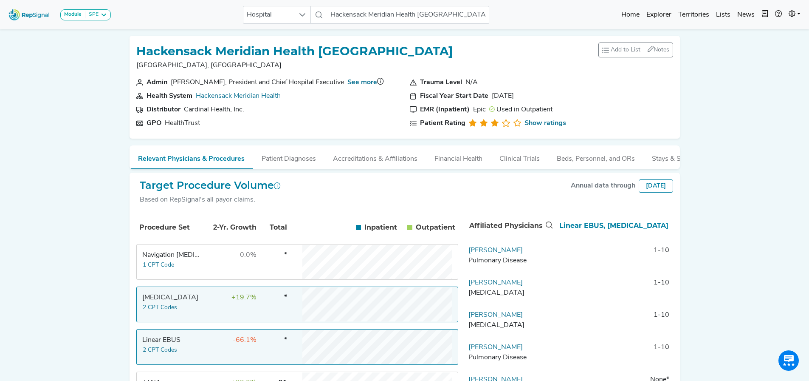
scroll to position [49, 0]
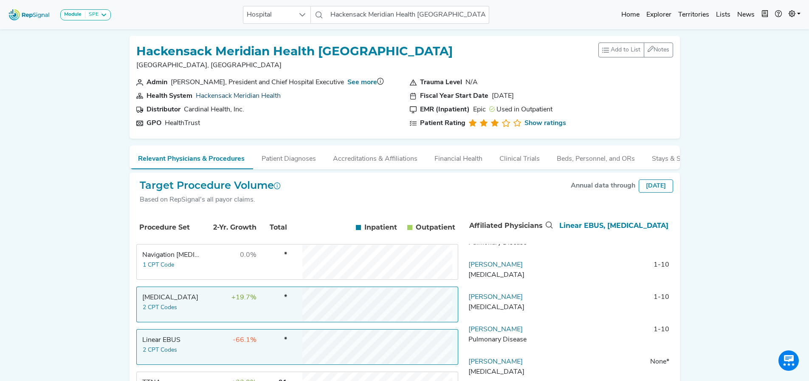
click at [260, 93] on link "Hackensack Meridian Health" at bounding box center [238, 96] width 85 height 7
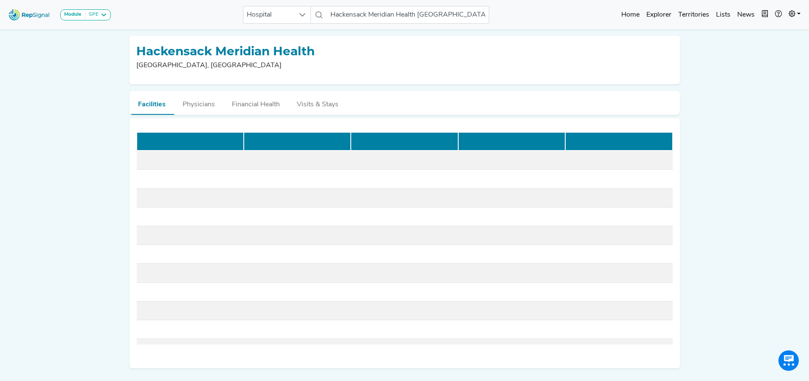
click at [61, 104] on div "Module SPE [MEDICAL_DATA] Disposable Bronchoscope SBRT SPE TTNA [MEDICAL_DATA] …" at bounding box center [404, 202] width 809 height 405
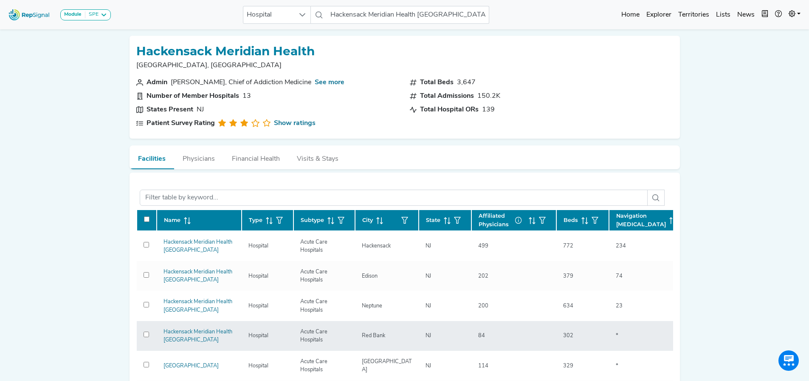
scroll to position [110, 0]
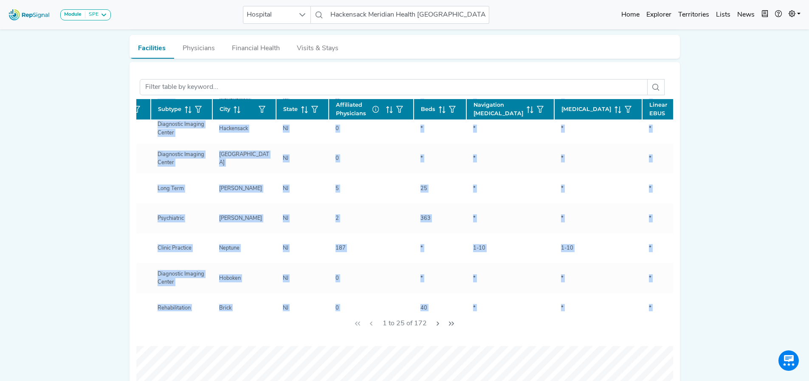
click at [406, 321] on div "Name Type Subtype City State Affiliated Physicians Beds Navigation [MEDICAL_DAT…" at bounding box center [404, 206] width 537 height 260
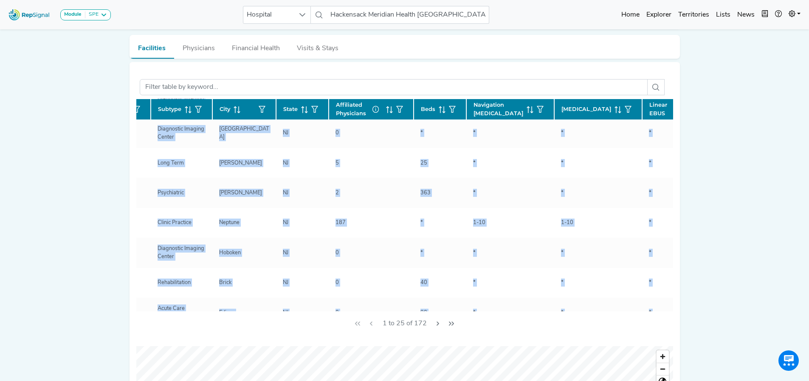
click at [710, 128] on div "Module SPE [MEDICAL_DATA] Disposable Bronchoscope SBRT SPE TTNA [MEDICAL_DATA] …" at bounding box center [404, 276] width 809 height 773
click at [674, 141] on div "Name Type Subtype City State Affiliated Physicians Beds Navigation [MEDICAL_DAT…" at bounding box center [405, 343] width 550 height 549
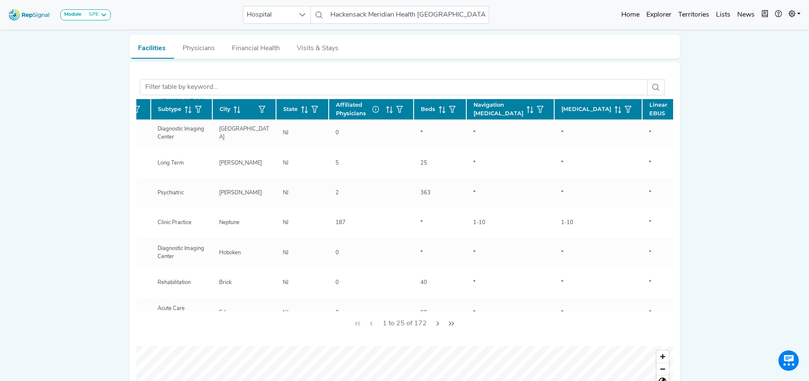
click at [674, 141] on div "Name Type Subtype City State Affiliated Physicians Beds Navigation [MEDICAL_DAT…" at bounding box center [405, 343] width 550 height 549
click at [674, 142] on div "Name Type Subtype City State Affiliated Physicians Beds Navigation [MEDICAL_DAT…" at bounding box center [405, 343] width 550 height 549
click at [673, 144] on div "Name Type Subtype City State Affiliated Physicians Beds Navigation [MEDICAL_DAT…" at bounding box center [405, 343] width 550 height 549
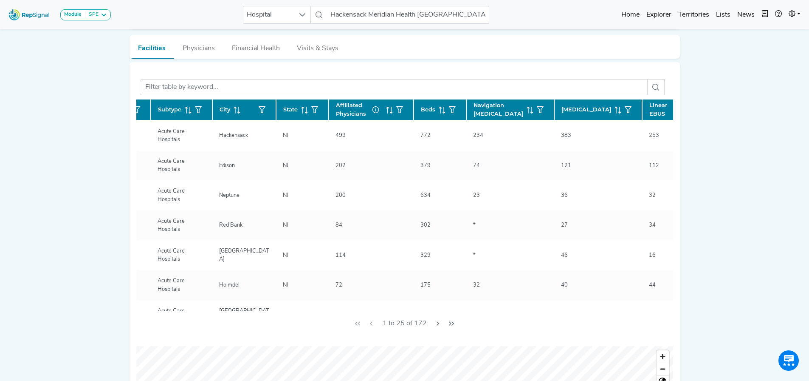
click at [649, 108] on span "Linear EBUS" at bounding box center [661, 109] width 25 height 16
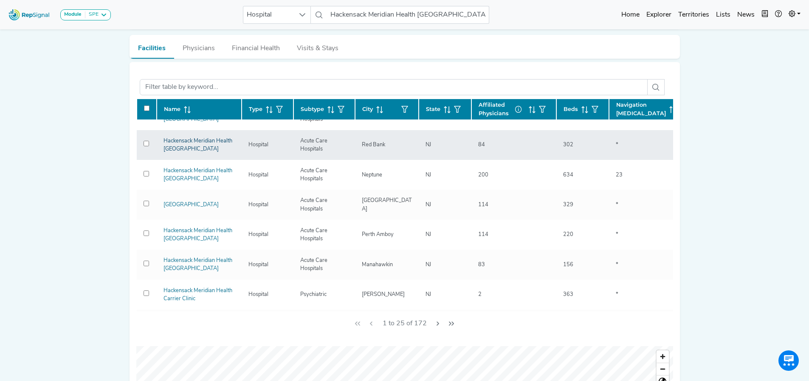
click at [186, 147] on link "Hackensack Meridian Health [GEOGRAPHIC_DATA]" at bounding box center [198, 145] width 69 height 14
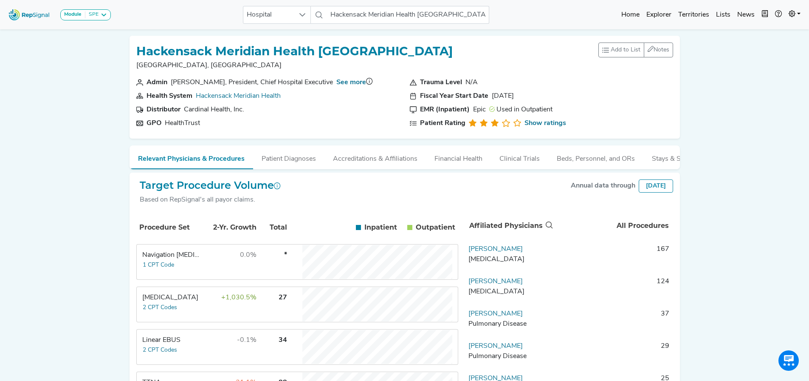
click at [185, 353] on td "Linear EBUS 2 CPT Codes" at bounding box center [169, 347] width 64 height 34
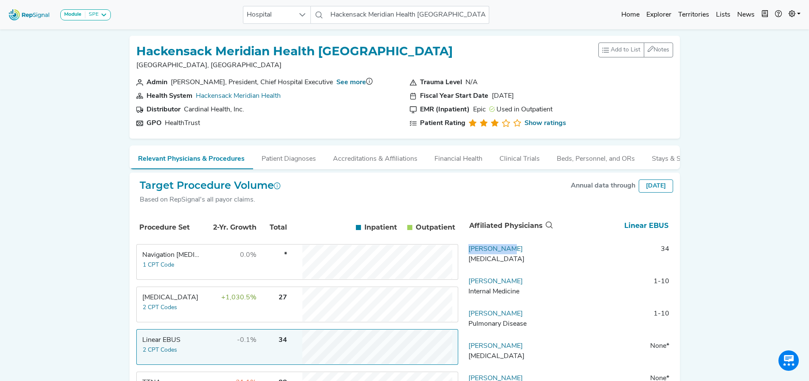
drag, startPoint x: 517, startPoint y: 251, endPoint x: 469, endPoint y: 251, distance: 47.6
click at [469, 251] on td "[PERSON_NAME][MEDICAL_DATA]" at bounding box center [509, 256] width 89 height 25
copy link "[PERSON_NAME]"
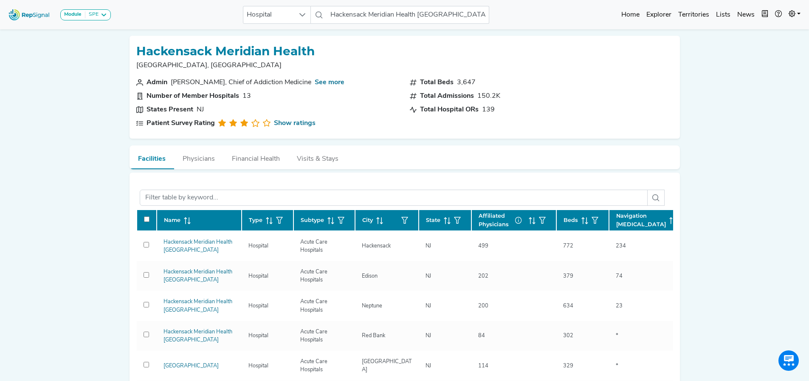
click at [663, 322] on td "*" at bounding box center [653, 336] width 88 height 30
click at [663, 323] on td "*" at bounding box center [653, 336] width 88 height 30
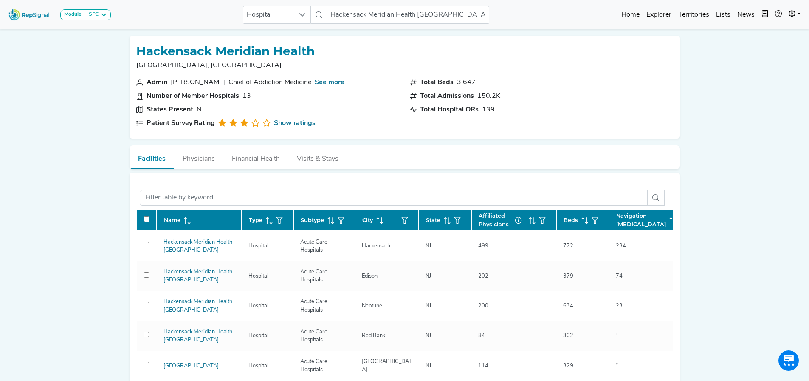
click at [663, 323] on td "*" at bounding box center [653, 336] width 88 height 30
click at [643, 126] on div "Total Beds 3,647 Total Admissions 150.2K Total Hospital ORs 139" at bounding box center [542, 104] width 274 height 54
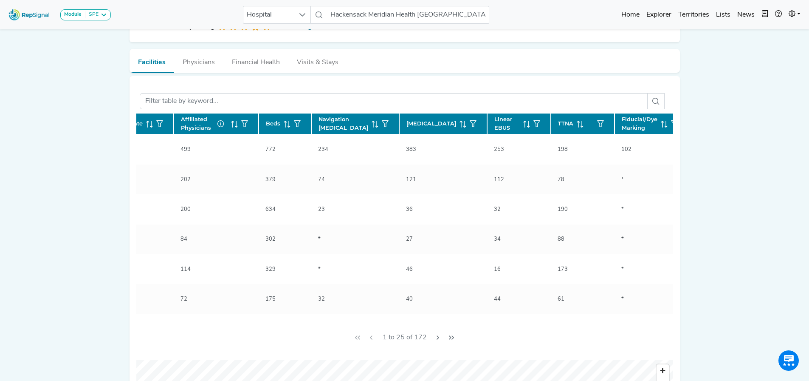
scroll to position [0, 299]
click at [494, 119] on span "Linear EBUS" at bounding box center [505, 123] width 25 height 16
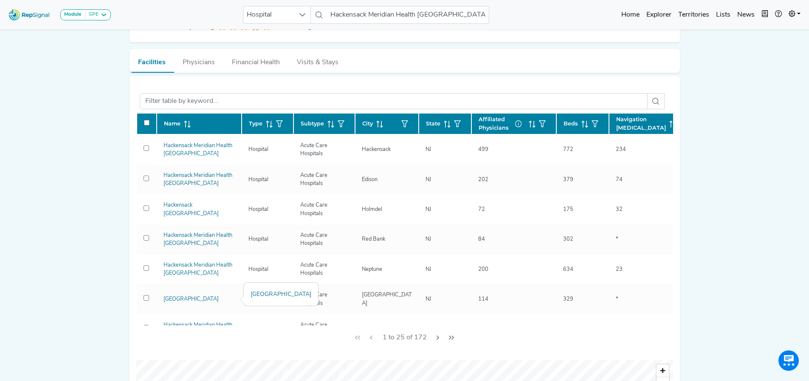
drag, startPoint x: 196, startPoint y: 294, endPoint x: 238, endPoint y: 294, distance: 42.0
click at [196, 296] on link "[GEOGRAPHIC_DATA]" at bounding box center [191, 299] width 55 height 6
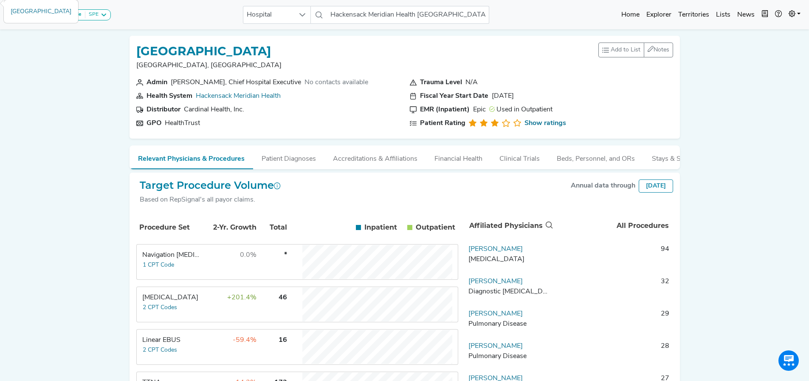
click at [184, 345] on div "Linear EBUS" at bounding box center [171, 340] width 58 height 10
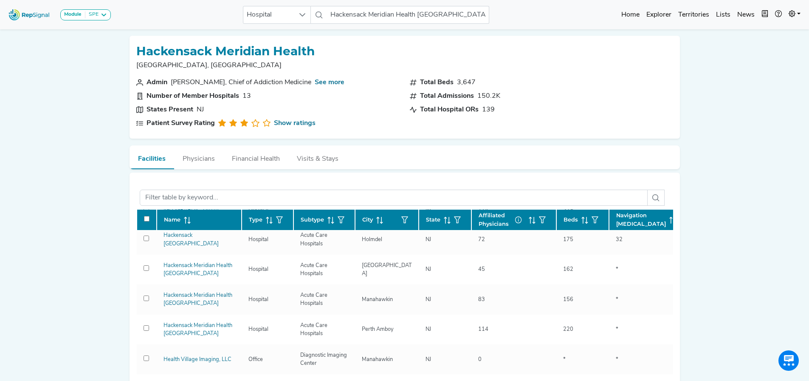
scroll to position [0, 6]
drag, startPoint x: 809, startPoint y: 166, endPoint x: 809, endPoint y: 180, distance: 13.6
click at [809, 180] on html "Module SPE [MEDICAL_DATA] Disposable Bronchoscope SBRT SPE TTNA [MEDICAL_DATA] …" at bounding box center [404, 386] width 809 height 773
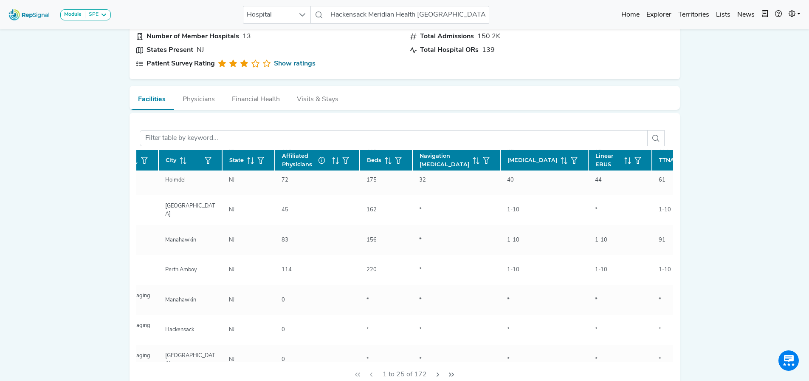
scroll to position [156, 199]
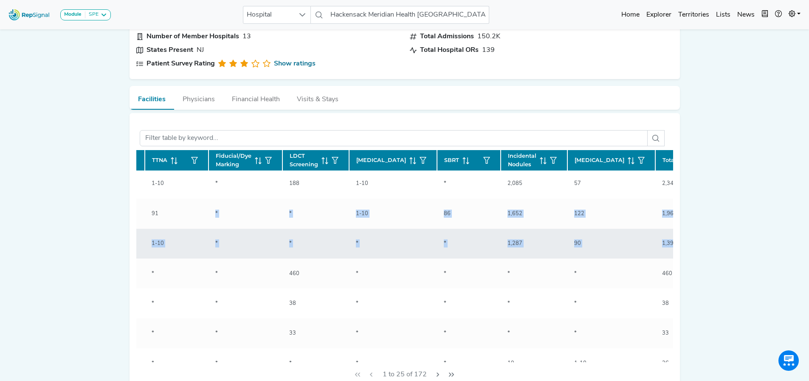
drag, startPoint x: 666, startPoint y: 228, endPoint x: 666, endPoint y: 234, distance: 6.8
click at [666, 234] on div "Name Type Subtype City State Affiliated Physicians Beds Navigation [MEDICAL_DAT…" at bounding box center [404, 256] width 537 height 212
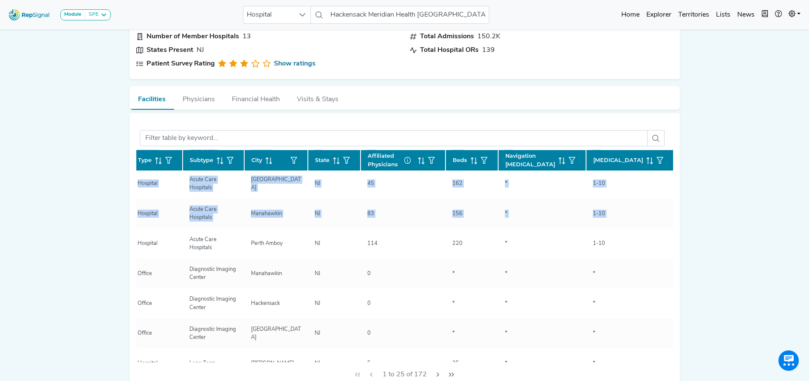
scroll to position [182, 0]
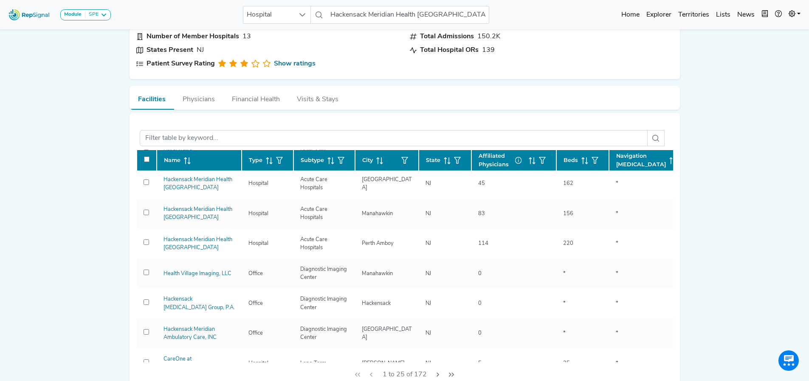
click at [76, 212] on div "Module SPE [MEDICAL_DATA] Disposable Bronchoscope SBRT SPE TTNA [MEDICAL_DATA] …" at bounding box center [404, 327] width 809 height 773
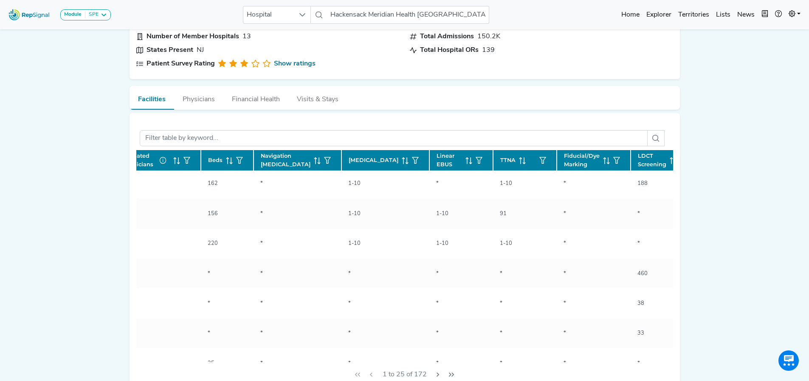
scroll to position [182, 360]
click at [432, 161] on span "Linear EBUS" at bounding box center [444, 160] width 25 height 16
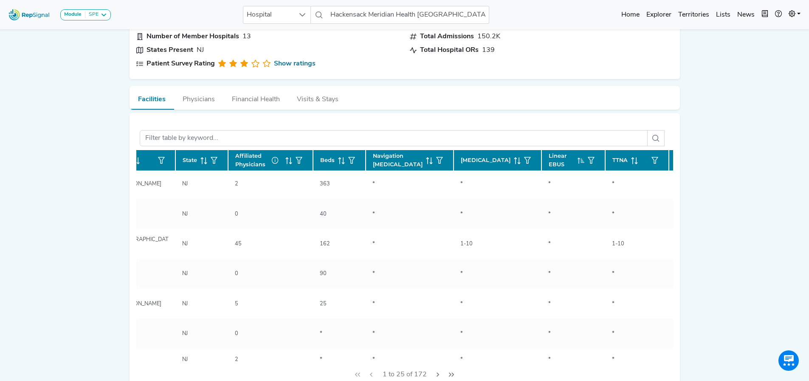
scroll to position [0, 243]
click at [549, 161] on span "Linear EBUS" at bounding box center [561, 160] width 25 height 16
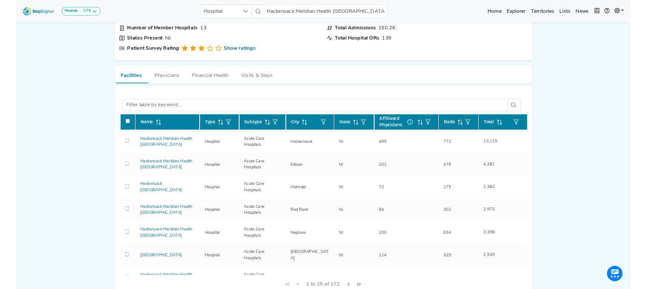
scroll to position [59, 6]
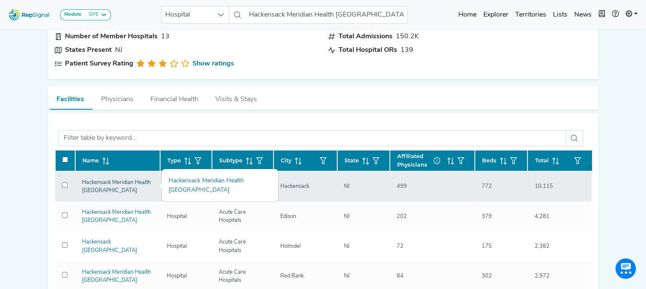
click at [96, 183] on link "Hackensack Meridian Health [GEOGRAPHIC_DATA]" at bounding box center [116, 187] width 69 height 14
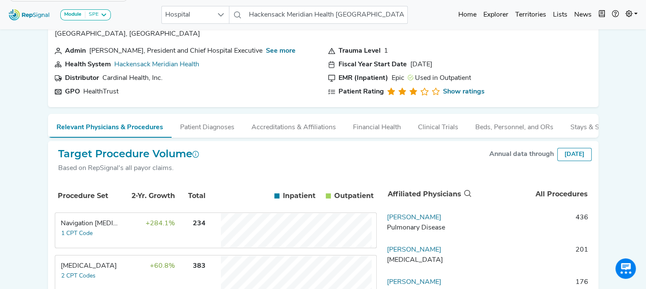
scroll to position [0, 6]
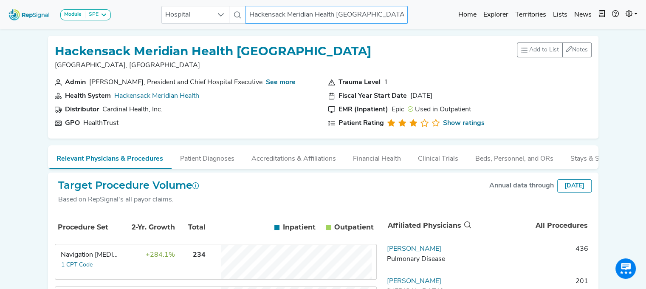
click at [339, 21] on input "Hackensack Meridian Health [GEOGRAPHIC_DATA]" at bounding box center [326, 15] width 162 height 18
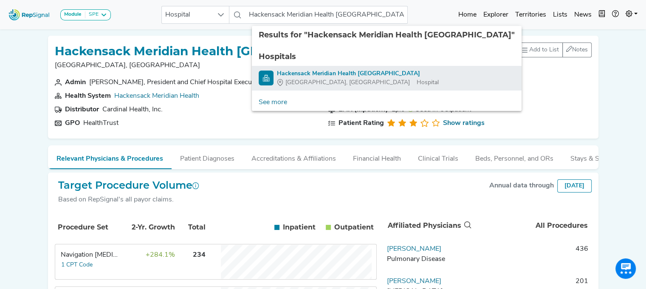
click at [343, 79] on div "[GEOGRAPHIC_DATA], [GEOGRAPHIC_DATA]" at bounding box center [358, 82] width 162 height 9
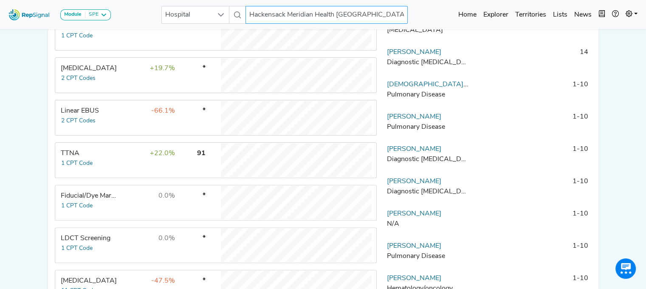
scroll to position [240, 6]
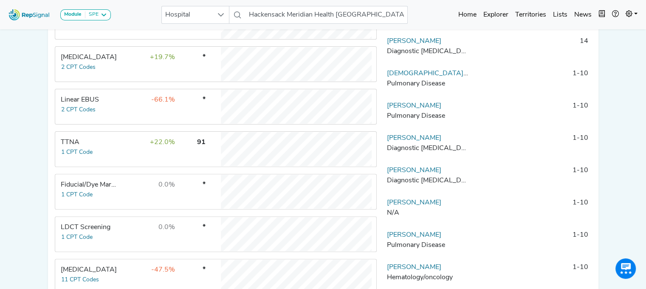
click at [144, 161] on td "+22.0%" at bounding box center [147, 149] width 55 height 34
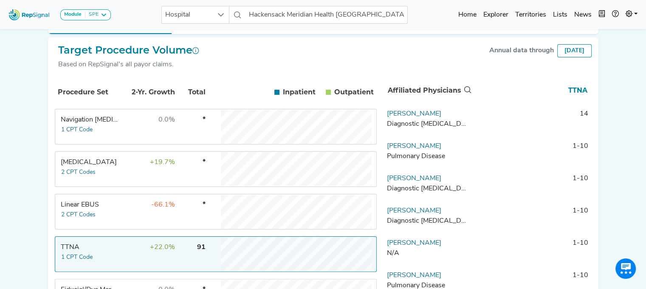
scroll to position [139, 6]
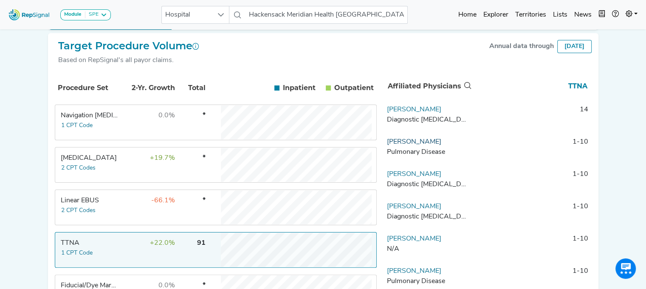
drag, startPoint x: 447, startPoint y: 148, endPoint x: 381, endPoint y: 149, distance: 66.7
click at [384, 149] on td "[PERSON_NAME] Pulmonary Disease" at bounding box center [428, 149] width 89 height 25
copy link "[PERSON_NAME]"
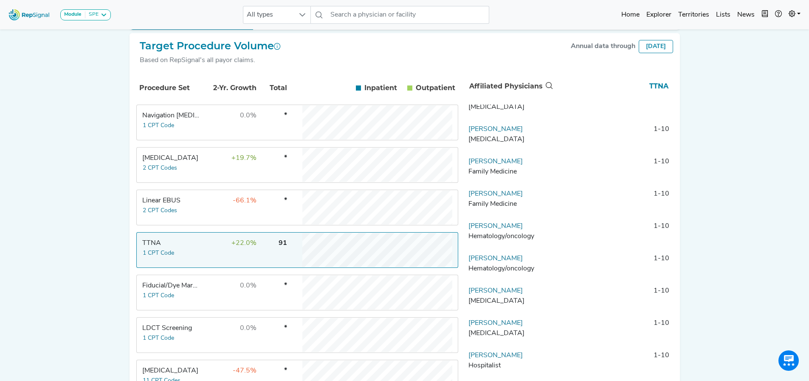
scroll to position [306, 0]
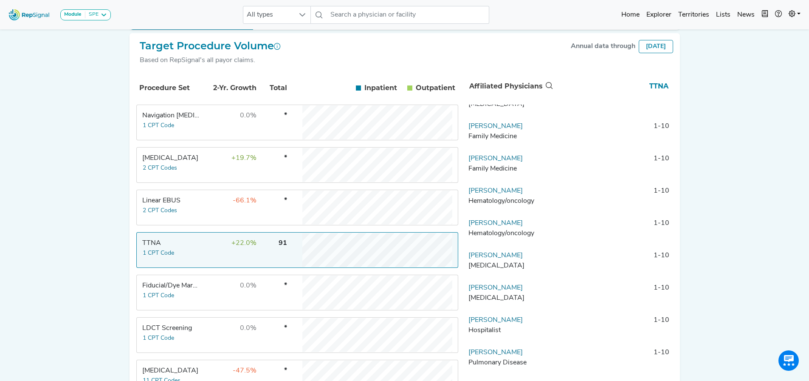
click at [209, 213] on td "-66.1%" at bounding box center [229, 207] width 55 height 34
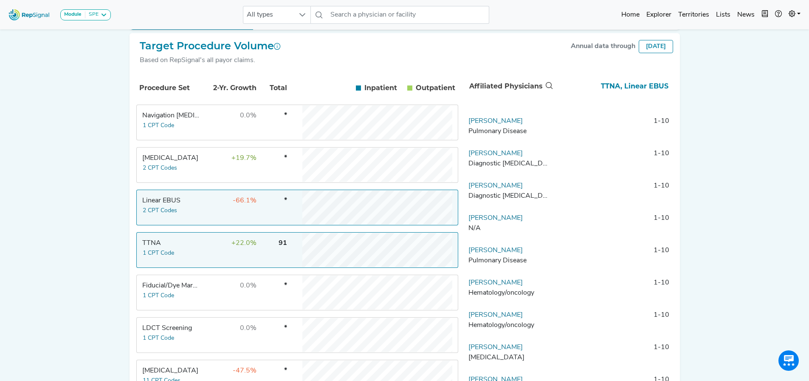
scroll to position [0, 0]
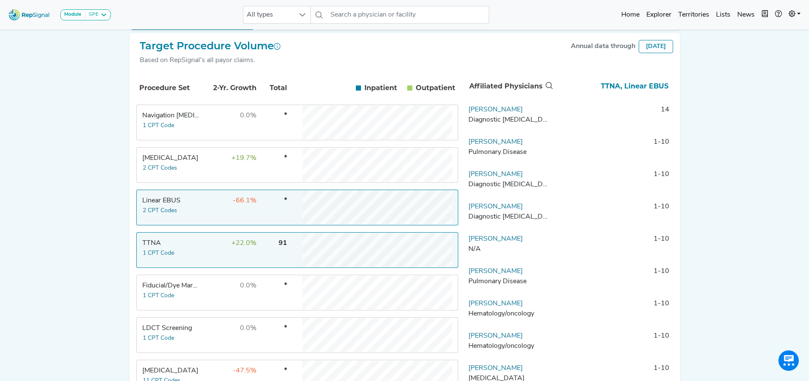
click at [214, 254] on td "+22.0%" at bounding box center [229, 250] width 55 height 34
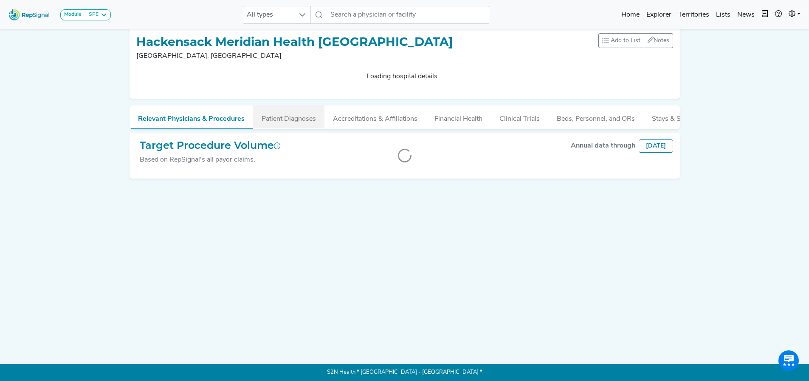
scroll to position [0, 6]
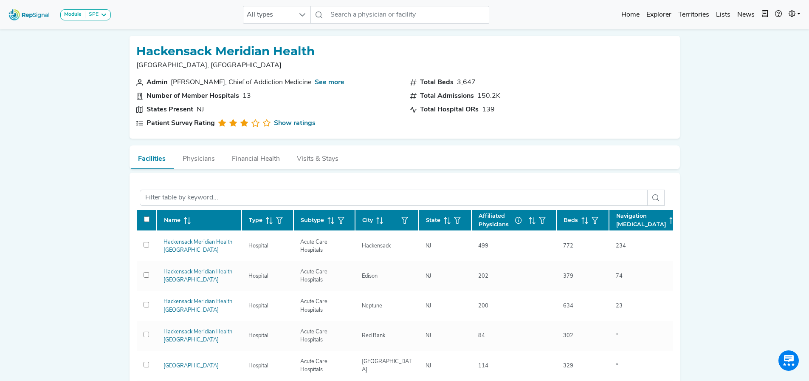
click at [190, 337] on link "Hackensack Meridian Health [GEOGRAPHIC_DATA]" at bounding box center [198, 336] width 69 height 14
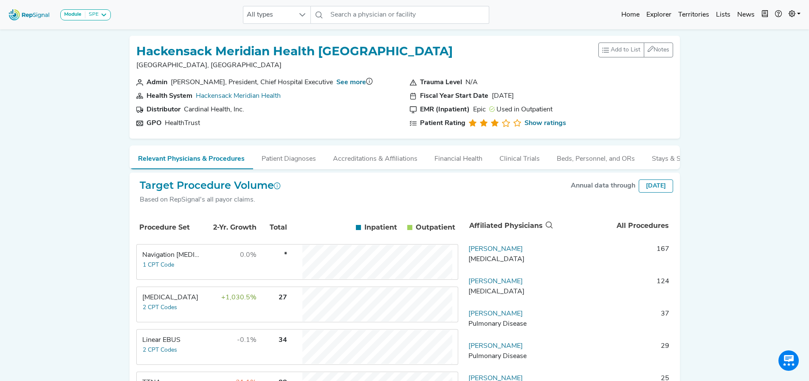
click at [189, 345] on div "Linear EBUS" at bounding box center [171, 340] width 58 height 10
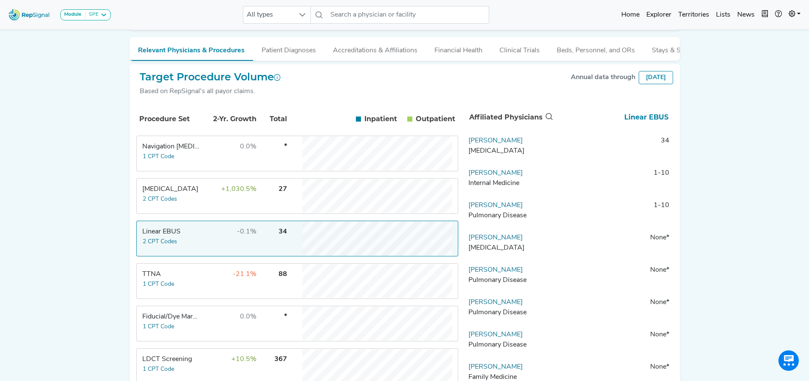
scroll to position [87, 6]
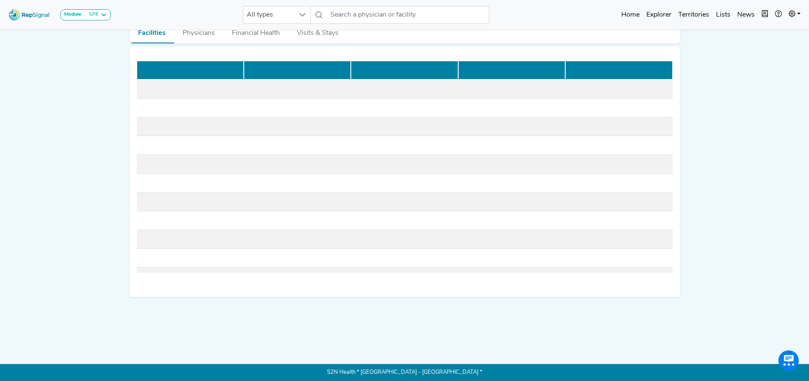
scroll to position [0, 6]
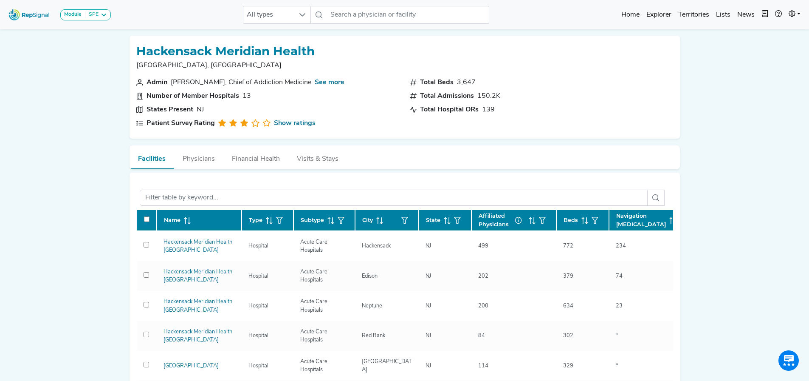
click at [194, 365] on div "[GEOGRAPHIC_DATA]" at bounding box center [190, 365] width 65 height 8
click at [192, 368] on link "[GEOGRAPHIC_DATA]" at bounding box center [191, 366] width 55 height 6
click at [167, 365] on div "Module SPE [MEDICAL_DATA] Disposable Bronchoscope SBRT SPE TTNA [MEDICAL_DATA] …" at bounding box center [404, 386] width 809 height 773
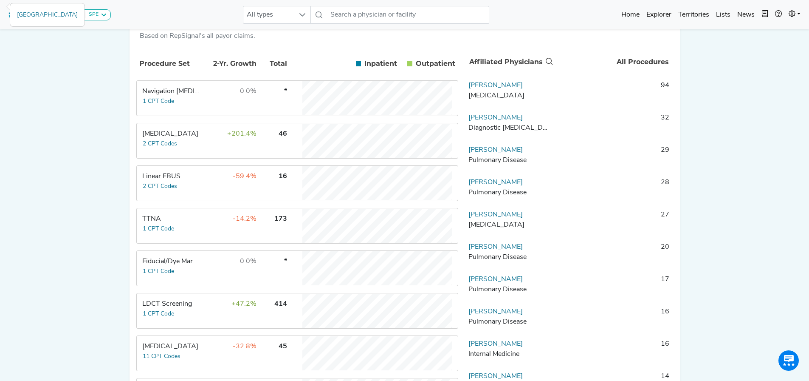
scroll to position [168, 6]
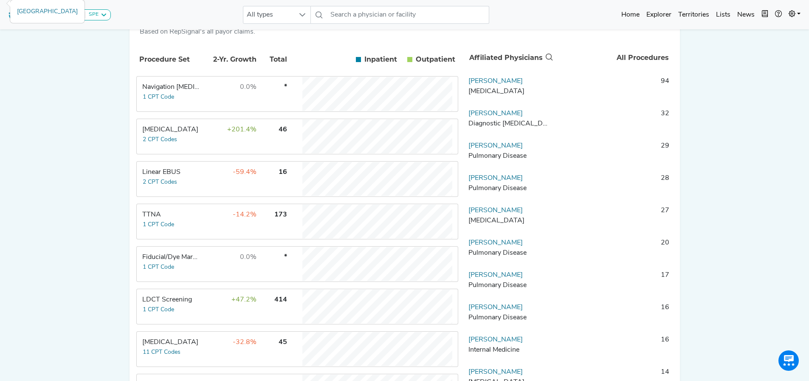
click at [186, 183] on td "Linear EBUS 2 CPT Codes" at bounding box center [169, 179] width 64 height 34
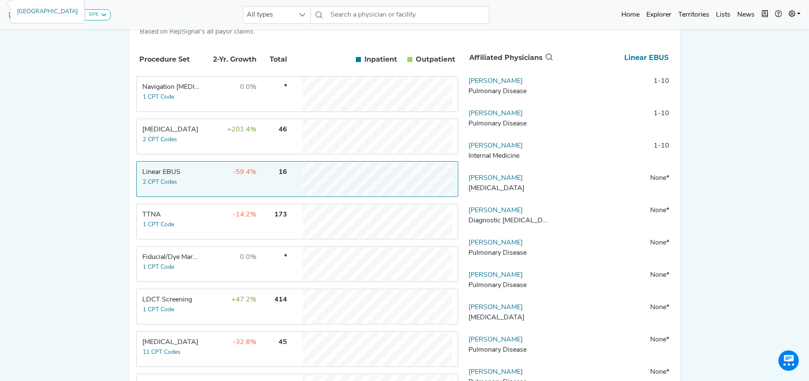
scroll to position [0, 6]
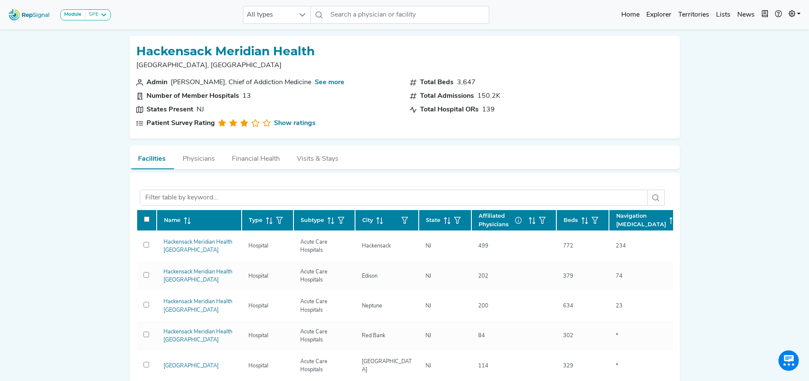
click at [175, 308] on link "Hackensack Meridian Health [GEOGRAPHIC_DATA]" at bounding box center [198, 306] width 69 height 14
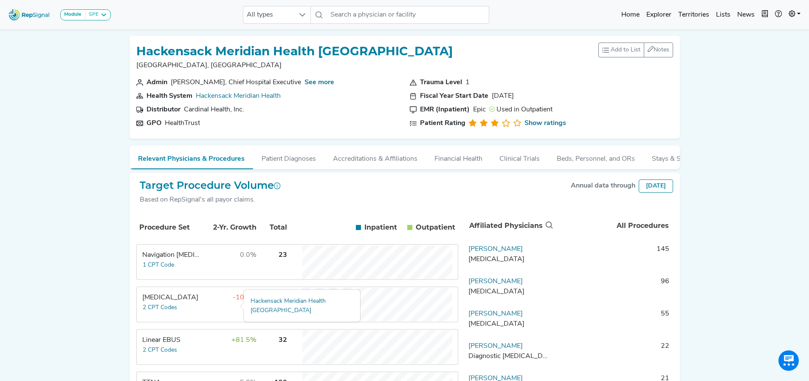
click at [175, 357] on td "Linear EBUS 2 CPT Codes" at bounding box center [169, 347] width 64 height 34
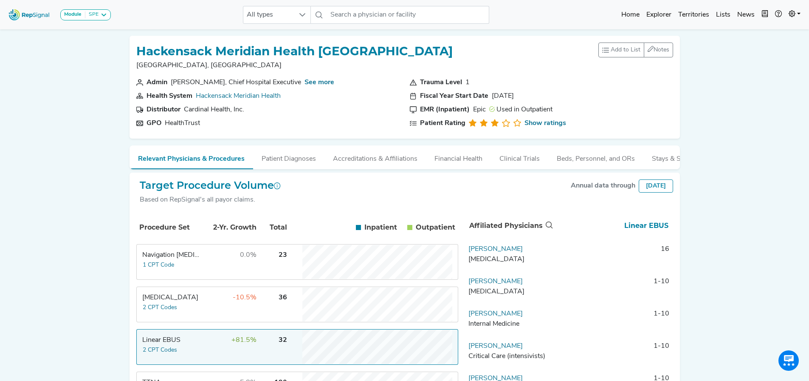
drag, startPoint x: 542, startPoint y: 320, endPoint x: 461, endPoint y: 322, distance: 81.1
click at [465, 322] on td "[PERSON_NAME] Internal Medicine" at bounding box center [509, 320] width 89 height 25
copy link "[PERSON_NAME]"
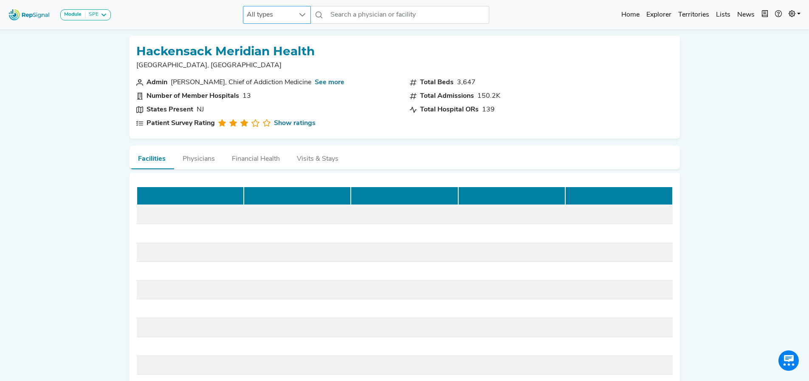
click at [287, 23] on div "All types" at bounding box center [277, 15] width 68 height 18
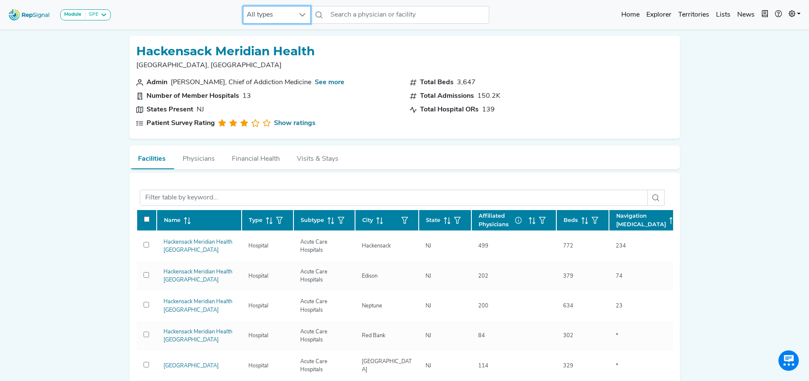
click at [276, 17] on span "All types" at bounding box center [268, 14] width 51 height 17
click at [271, 68] on li "Health System" at bounding box center [284, 74] width 68 height 14
click at [261, 63] on li "Hospital" at bounding box center [284, 60] width 68 height 14
click at [257, 47] on li "Physician" at bounding box center [284, 46] width 68 height 14
click at [257, 53] on li "Hospital" at bounding box center [284, 60] width 68 height 14
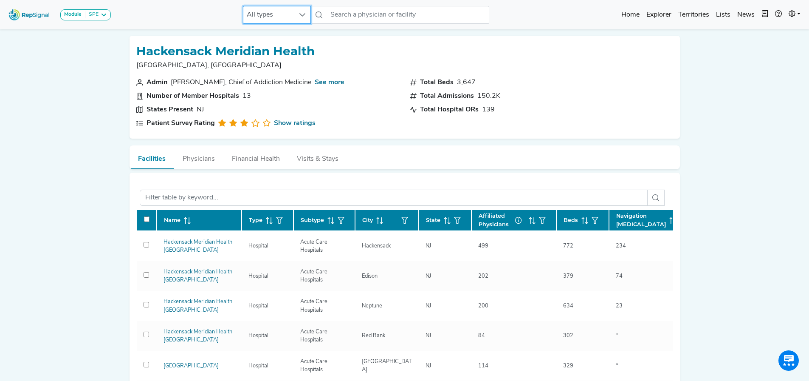
click at [267, 76] on li "Health System" at bounding box center [284, 74] width 68 height 14
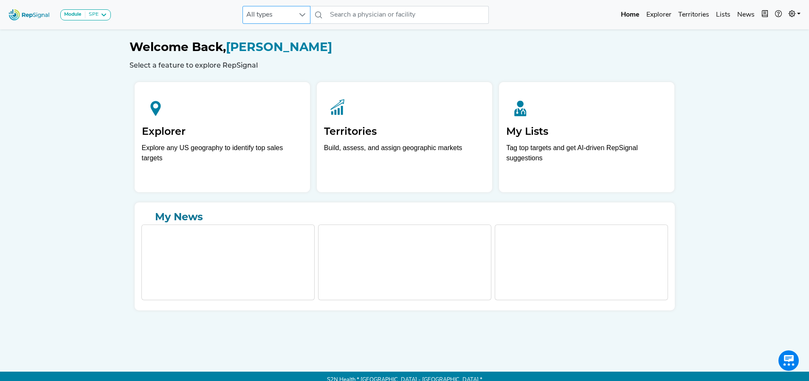
drag, startPoint x: 237, startPoint y: 11, endPoint x: 254, endPoint y: 14, distance: 17.5
click at [238, 11] on div "Module SPE [MEDICAL_DATA] Disposable Bronchoscope SBRT SPE TTNA [MEDICAL_DATA] …" at bounding box center [404, 14] width 809 height 23
click at [277, 16] on span "All types" at bounding box center [268, 14] width 51 height 17
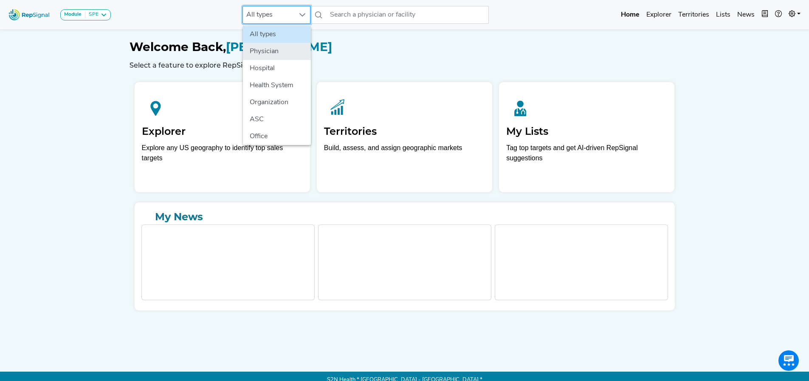
scroll to position [0, 6]
click at [273, 66] on li "Hospital" at bounding box center [277, 68] width 68 height 17
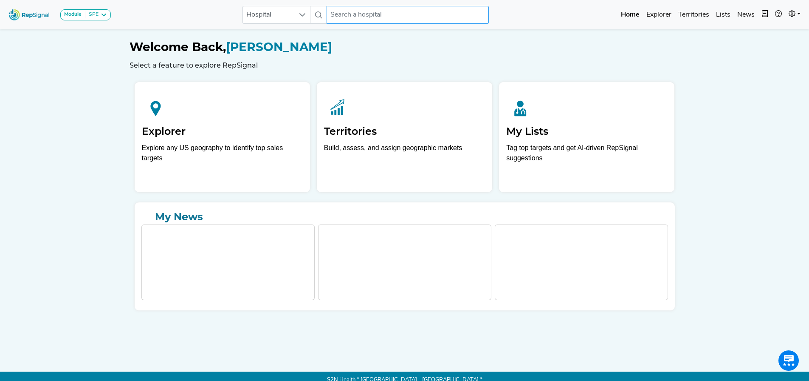
click at [351, 19] on input "text" at bounding box center [408, 15] width 162 height 18
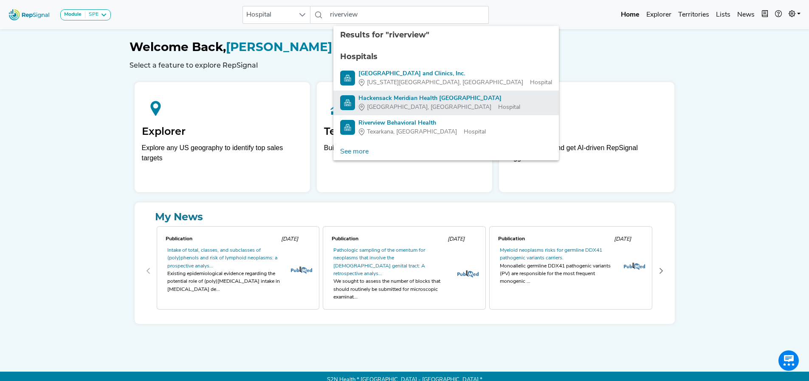
click at [375, 103] on span "[GEOGRAPHIC_DATA], [GEOGRAPHIC_DATA]" at bounding box center [429, 107] width 124 height 9
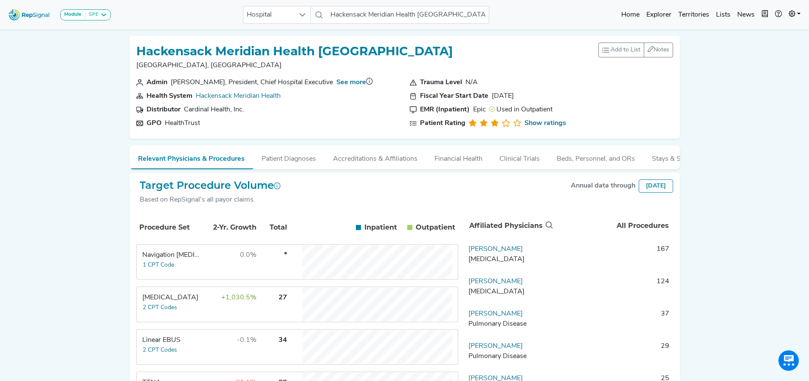
click at [184, 345] on div "Linear EBUS" at bounding box center [171, 340] width 58 height 10
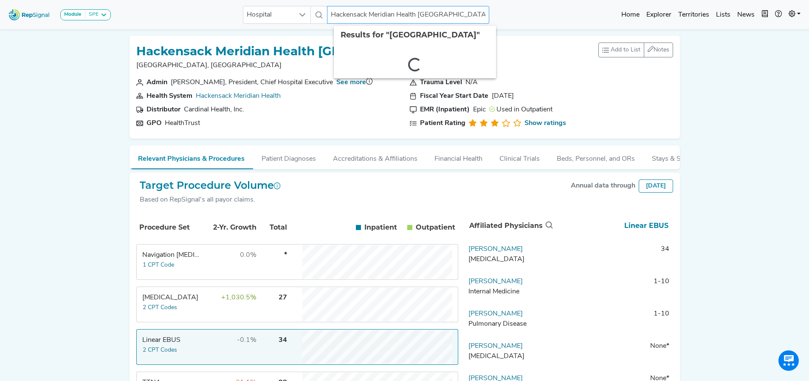
scroll to position [0, 11]
drag, startPoint x: 343, startPoint y: 16, endPoint x: 576, endPoint y: 7, distance: 233.8
click at [576, 7] on div "Module SPE Bronchoscopy Disposable Bronchoscope SBRT SPE TTNA Thoracic Surgery …" at bounding box center [404, 14] width 809 height 23
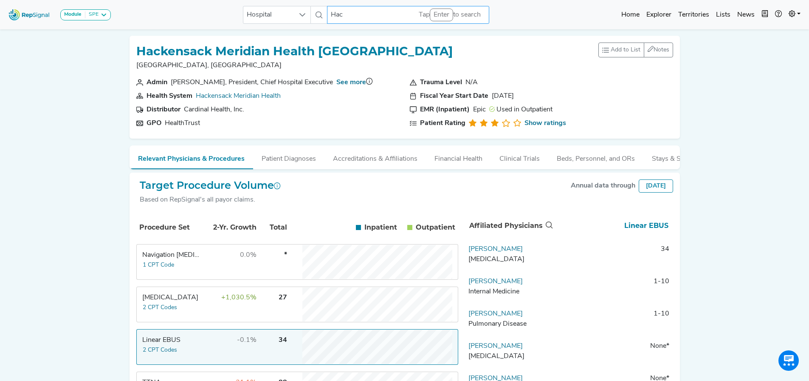
scroll to position [0, 0]
type input "H"
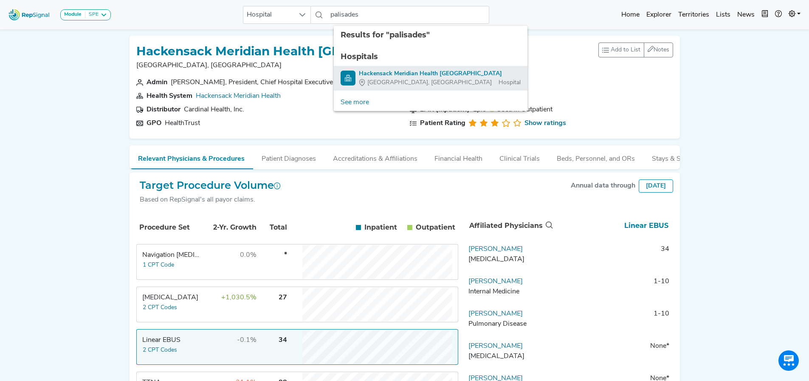
click at [423, 80] on div "North Bergen, NJ Hospital" at bounding box center [440, 82] width 162 height 9
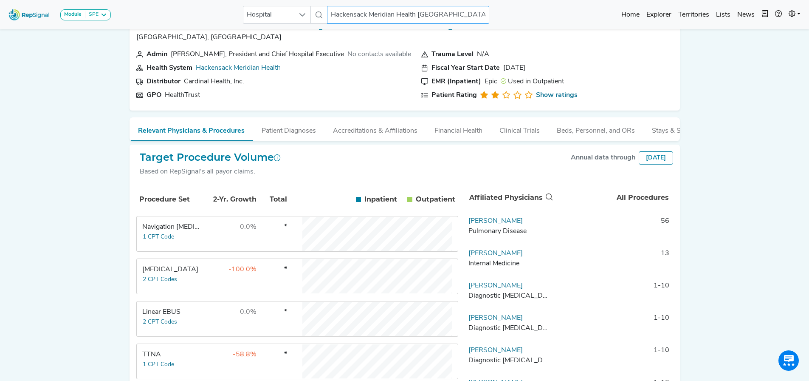
scroll to position [25, 6]
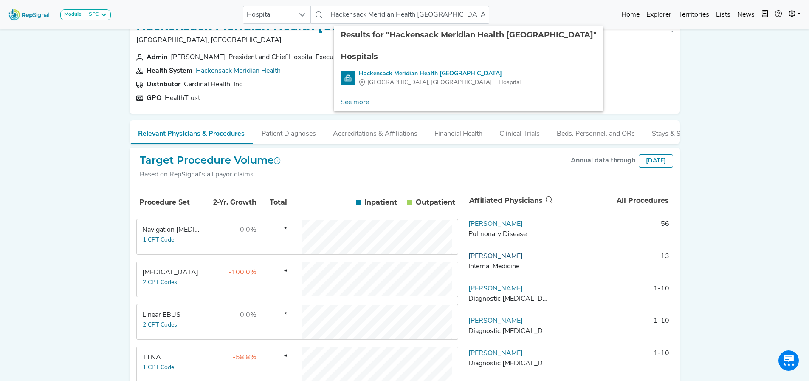
click at [511, 260] on link "[PERSON_NAME]" at bounding box center [495, 256] width 54 height 7
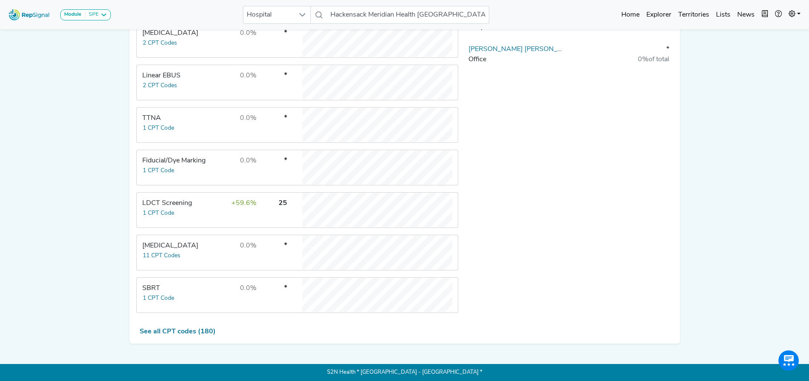
scroll to position [0, 6]
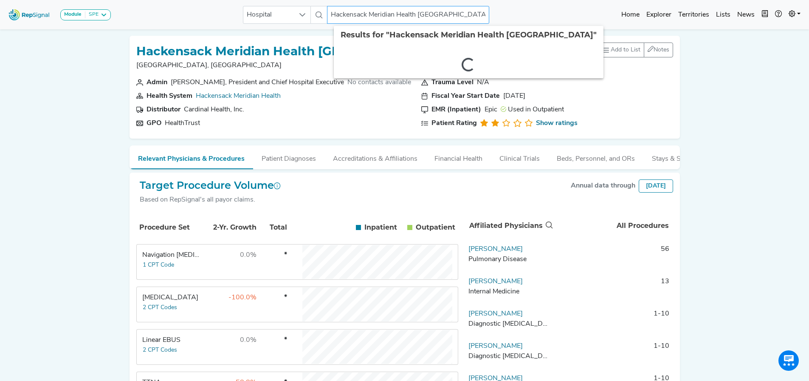
scroll to position [0, 9]
drag, startPoint x: 340, startPoint y: 11, endPoint x: 625, endPoint y: 12, distance: 284.6
click at [624, 11] on div "Module SPE Bronchoscopy Disposable Bronchoscope SBRT SPE TTNA Thoracic Surgery …" at bounding box center [404, 14] width 809 height 23
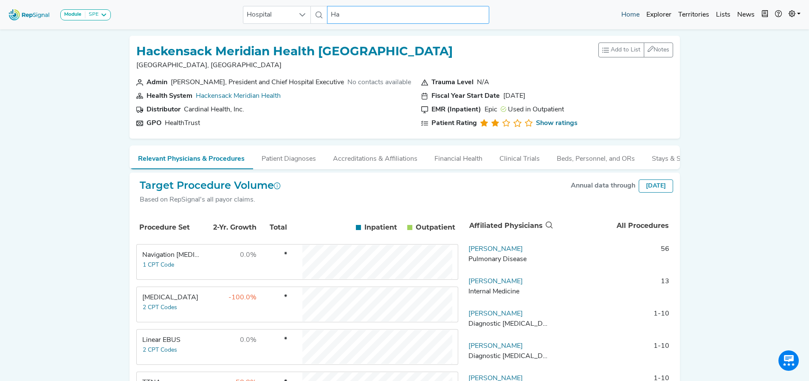
scroll to position [0, 0]
type input "H"
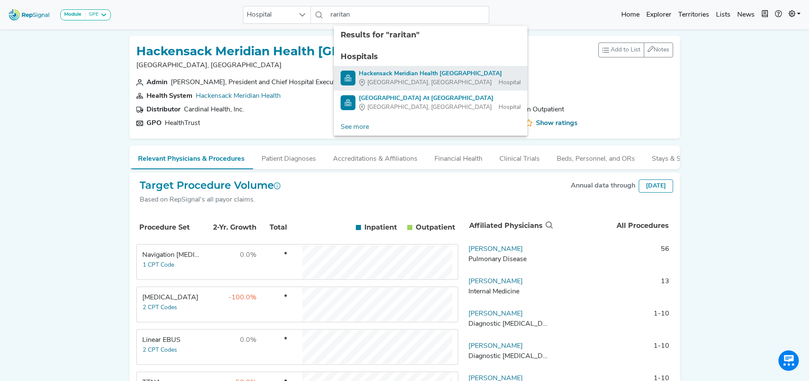
click at [449, 83] on div "Perth Amboy, NJ Hospital" at bounding box center [440, 82] width 162 height 9
type input "Hackensack Meridian Health [GEOGRAPHIC_DATA]"
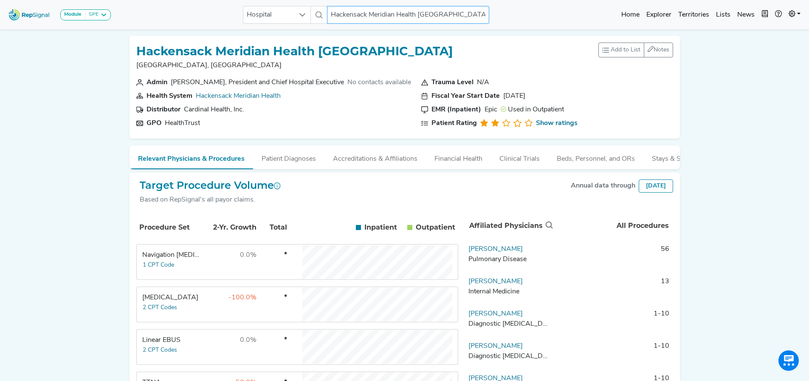
scroll to position [0, 16]
drag, startPoint x: 332, startPoint y: 16, endPoint x: 562, endPoint y: 2, distance: 230.2
click at [562, 2] on nav "Module SPE Bronchoscopy Disposable Bronchoscope SBRT SPE TTNA Thoracic Surgery …" at bounding box center [404, 14] width 809 height 29
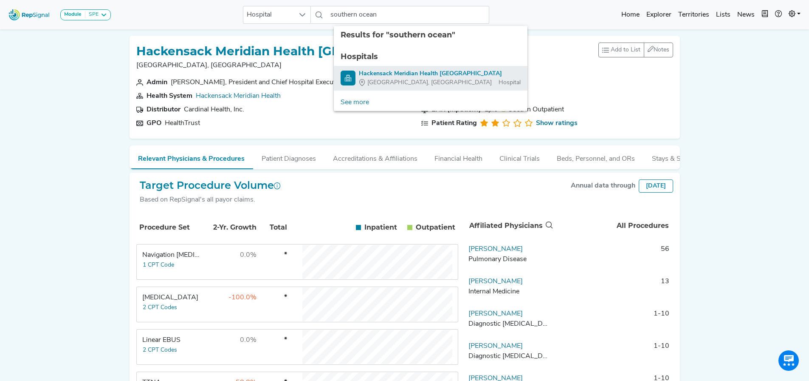
click at [473, 71] on div "Hackensack Meridian Health [GEOGRAPHIC_DATA]" at bounding box center [440, 73] width 162 height 9
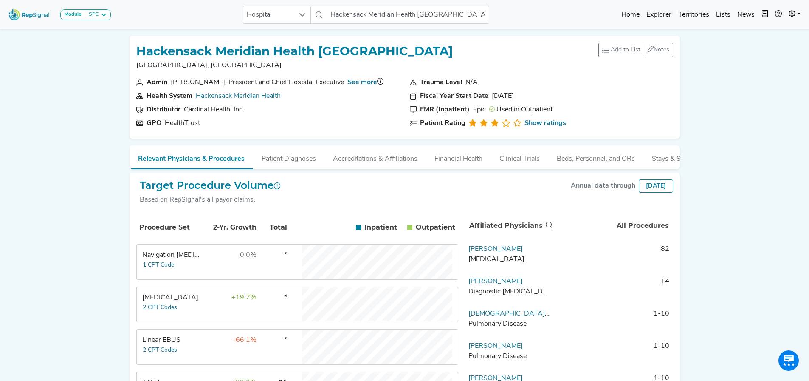
click at [183, 345] on div "Linear EBUS" at bounding box center [171, 340] width 58 height 10
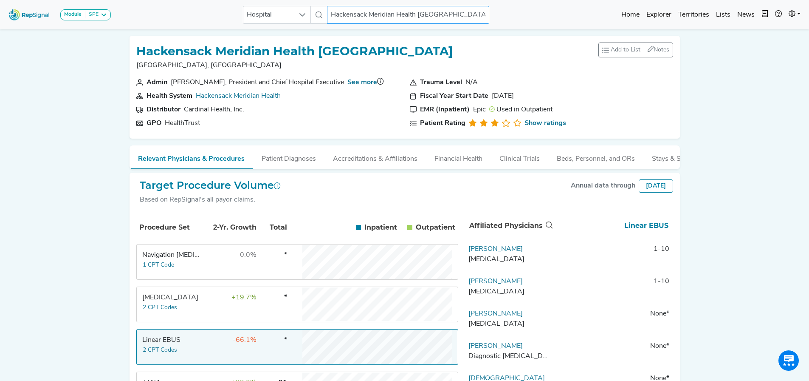
click at [370, 17] on input "Hackensack Meridian Health [GEOGRAPHIC_DATA]" at bounding box center [408, 15] width 162 height 18
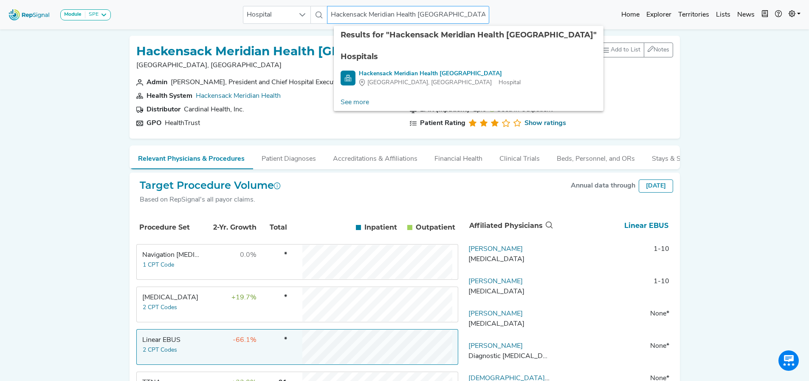
scroll to position [0, 29]
drag, startPoint x: 338, startPoint y: 14, endPoint x: 548, endPoint y: -8, distance: 211.5
click at [548, 0] on html "Module SPE Bronchoscopy Disposable Bronchoscope SBRT SPE TTNA Thoracic Surgery …" at bounding box center [404, 314] width 809 height 628
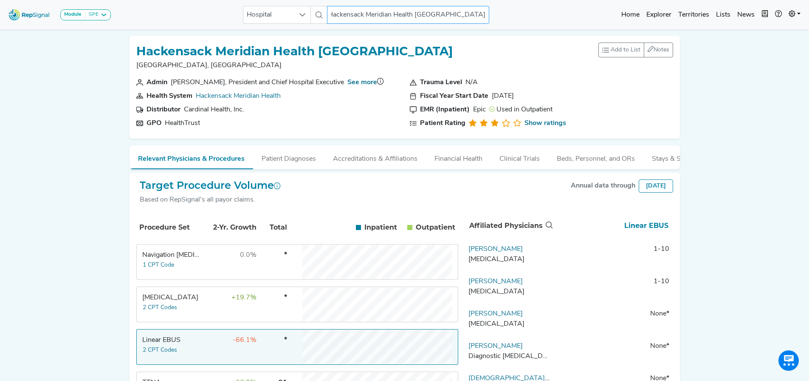
type input "H"
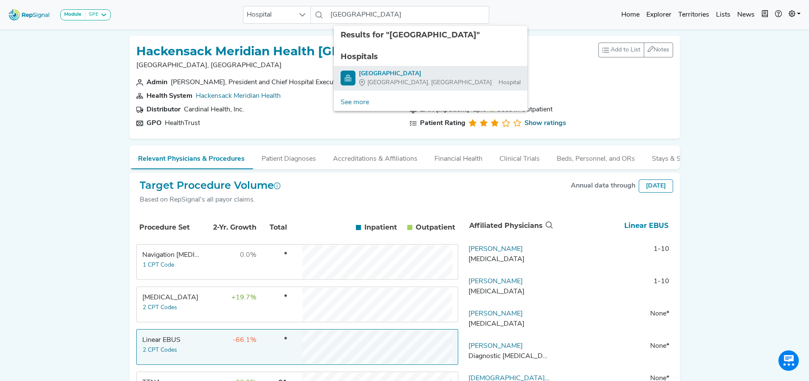
click at [410, 73] on div "[GEOGRAPHIC_DATA]" at bounding box center [440, 73] width 162 height 9
type input "[GEOGRAPHIC_DATA]"
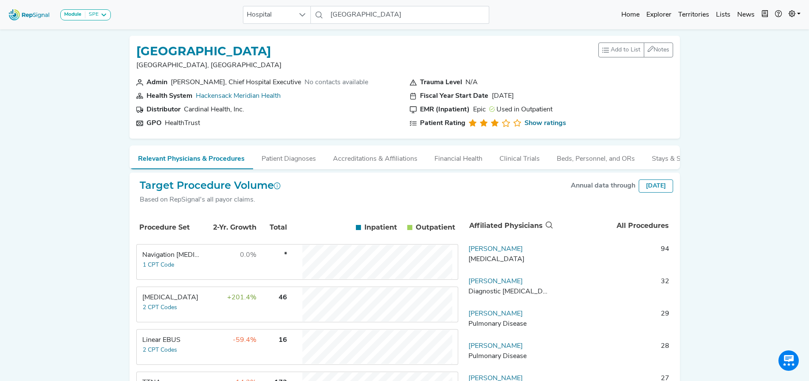
click at [202, 354] on td "-59.4%" at bounding box center [229, 347] width 55 height 34
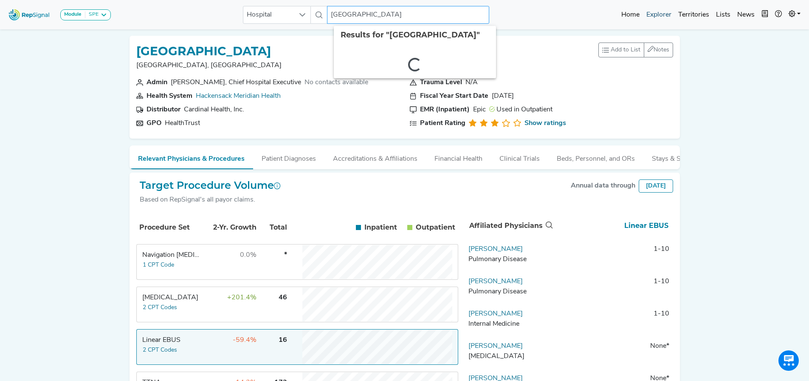
scroll to position [0, 32]
drag, startPoint x: 330, startPoint y: 15, endPoint x: 810, endPoint y: 3, distance: 479.7
click at [808, 4] on div "Module SPE Bronchoscopy Disposable Bronchoscope SBRT SPE TTNA Thoracic Surgery …" at bounding box center [404, 14] width 809 height 23
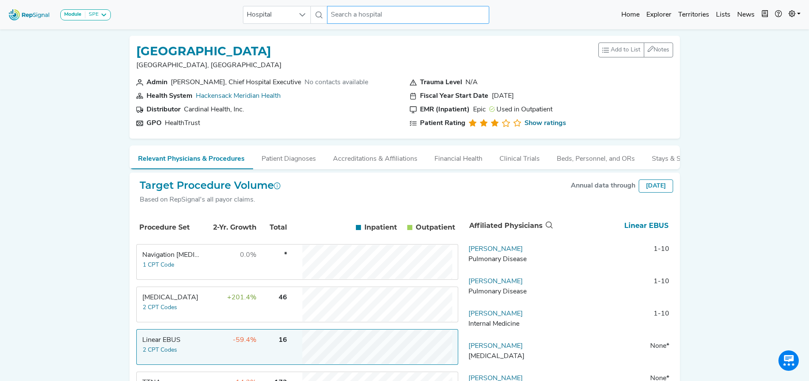
scroll to position [0, 0]
type input "riverview"
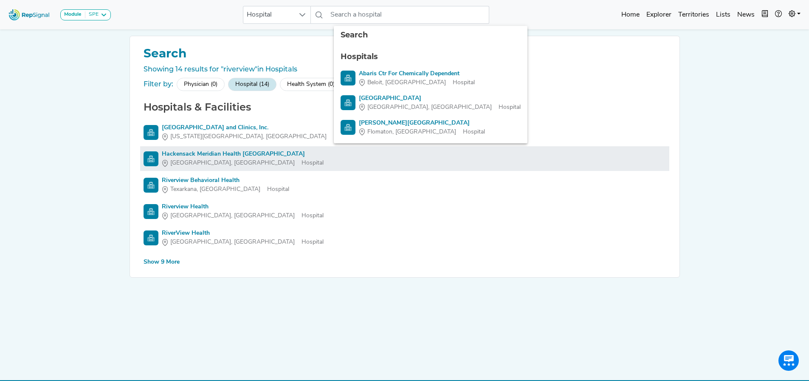
click at [189, 156] on div "Hackensack Meridian Health [GEOGRAPHIC_DATA]" at bounding box center [243, 154] width 162 height 9
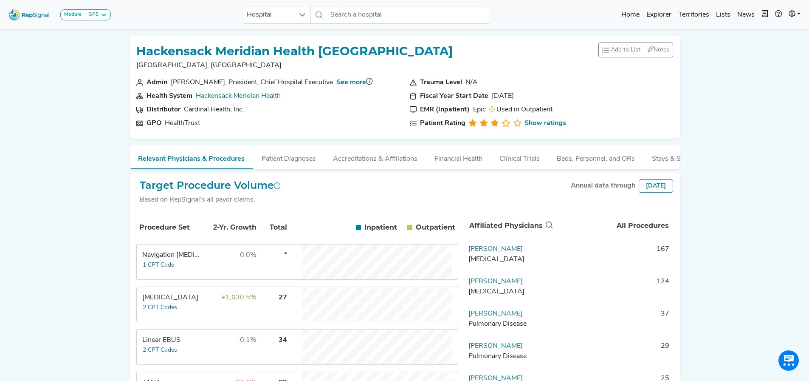
click at [175, 345] on div "Linear EBUS" at bounding box center [171, 340] width 58 height 10
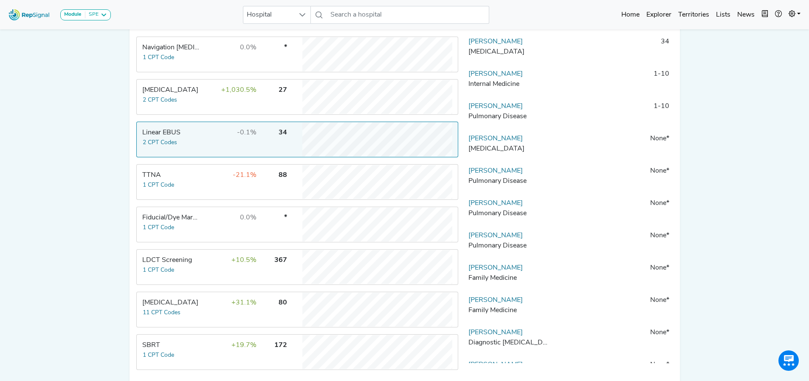
scroll to position [209, 6]
click at [158, 306] on div "[MEDICAL_DATA]" at bounding box center [171, 301] width 58 height 10
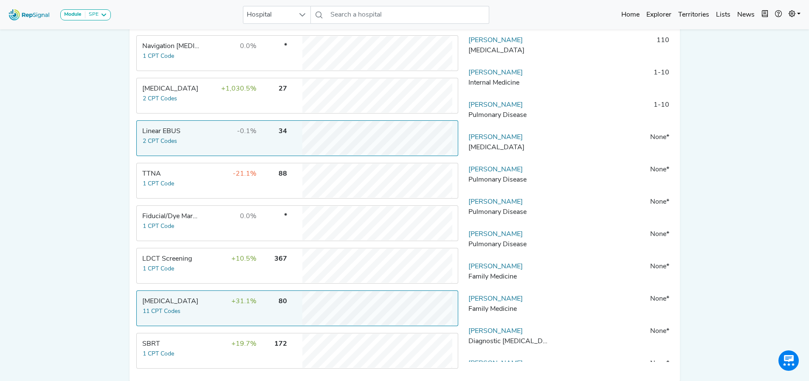
click at [226, 144] on td "-0.1%" at bounding box center [229, 138] width 55 height 34
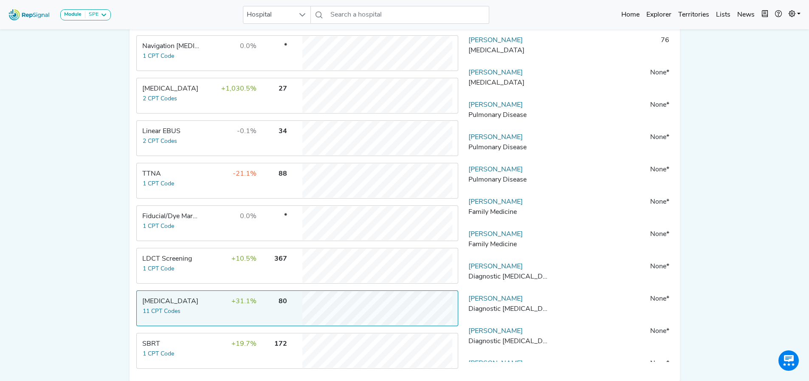
scroll to position [0, 6]
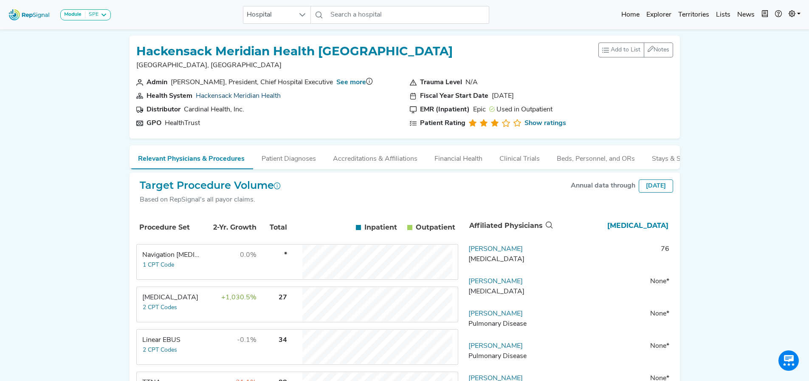
click at [237, 96] on link "Hackensack Meridian Health" at bounding box center [238, 96] width 85 height 7
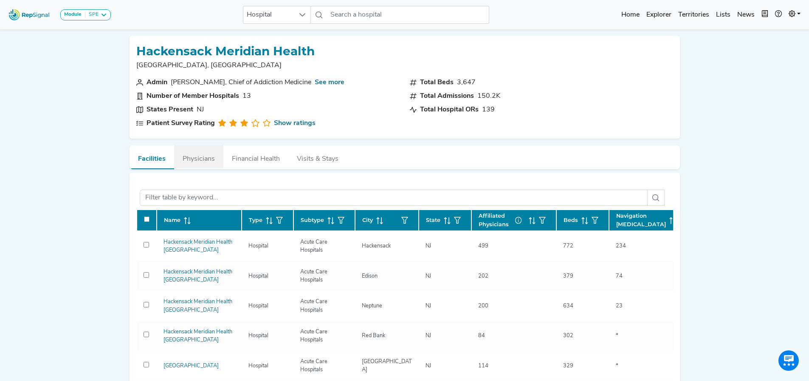
click at [192, 160] on button "Physicians" at bounding box center [198, 156] width 49 height 23
click at [190, 158] on button "Physicians" at bounding box center [198, 156] width 49 height 23
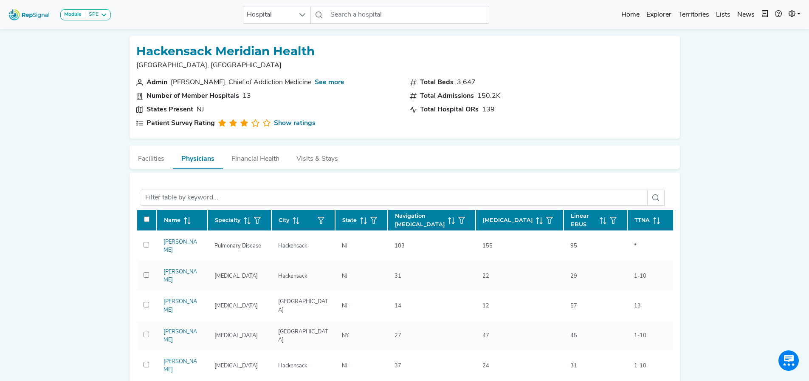
click at [600, 222] on icon at bounding box center [603, 220] width 7 height 7
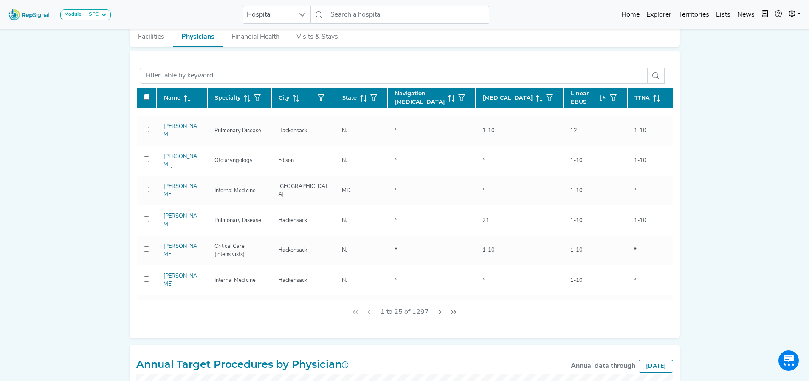
scroll to position [449, 0]
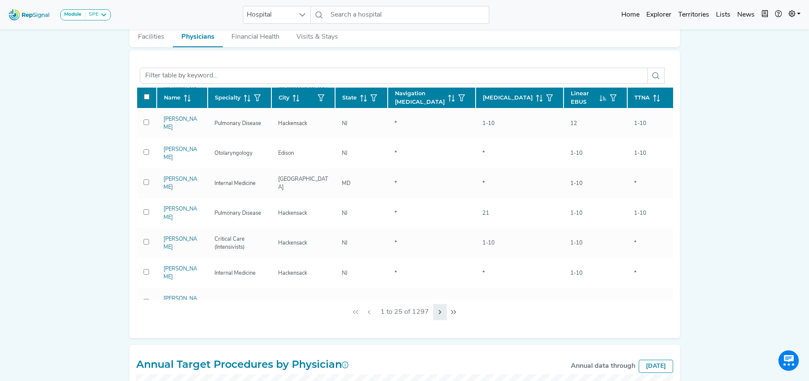
click at [437, 311] on icon "Next Page" at bounding box center [440, 311] width 7 height 7
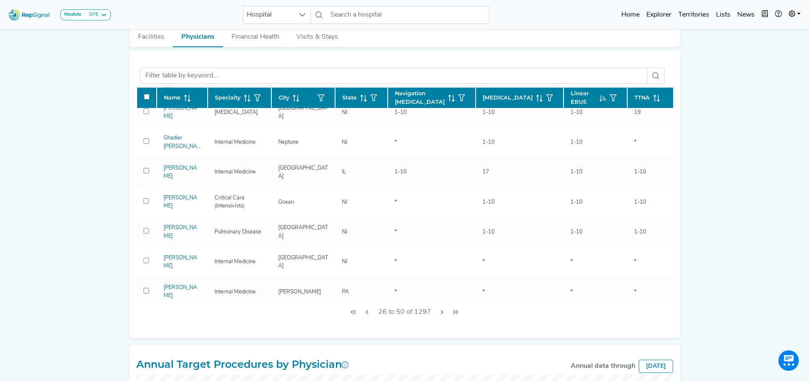
scroll to position [0, 0]
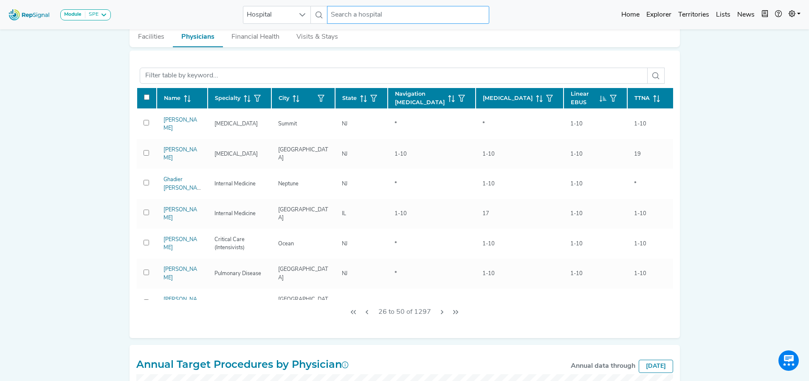
click at [341, 19] on input "text" at bounding box center [408, 15] width 162 height 18
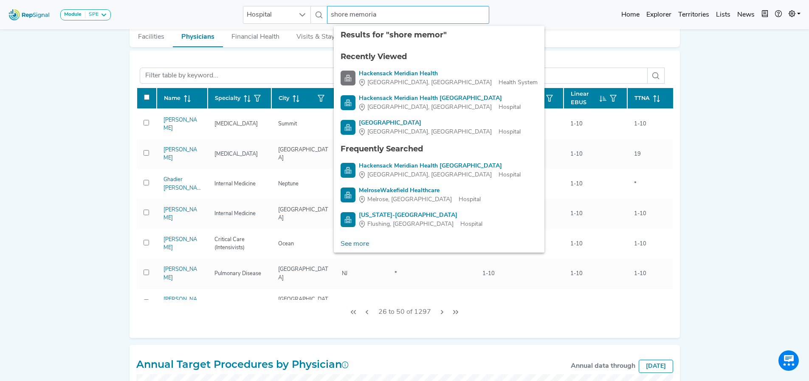
type input "shore memorial"
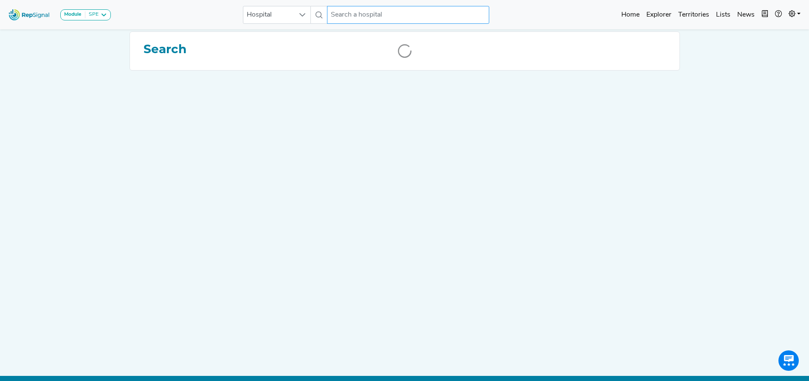
scroll to position [0, 6]
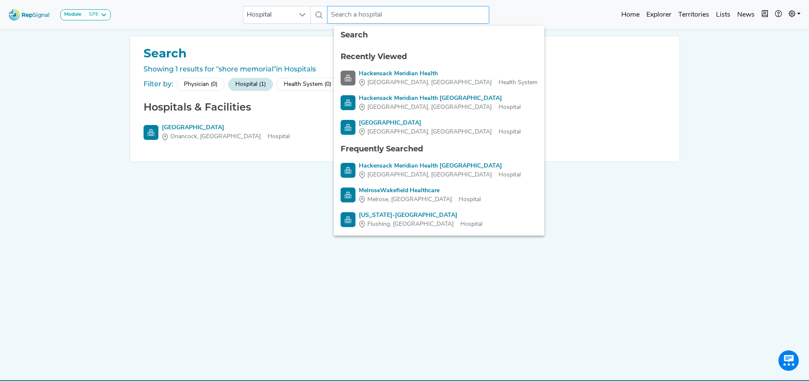
click at [363, 14] on input "text" at bounding box center [408, 15] width 162 height 18
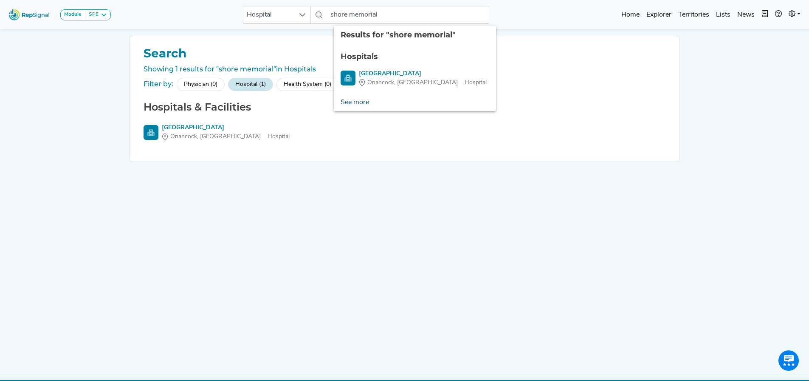
click at [339, 102] on link "See more" at bounding box center [355, 102] width 42 height 17
click at [351, 100] on link "See more" at bounding box center [355, 102] width 42 height 17
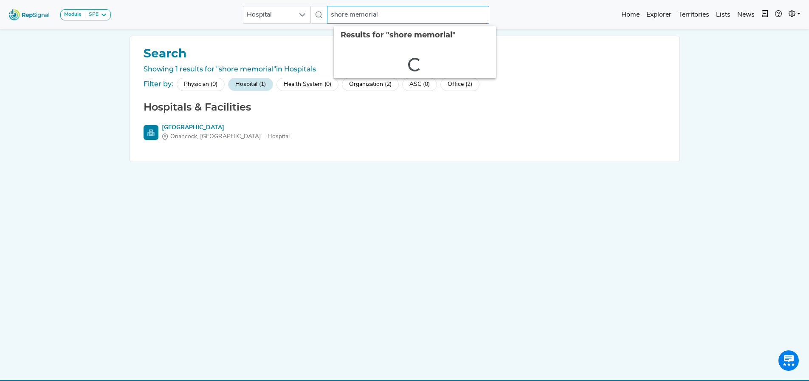
drag, startPoint x: 347, startPoint y: 14, endPoint x: 461, endPoint y: 6, distance: 113.8
click at [453, 10] on input "shore memorial" at bounding box center [408, 15] width 162 height 18
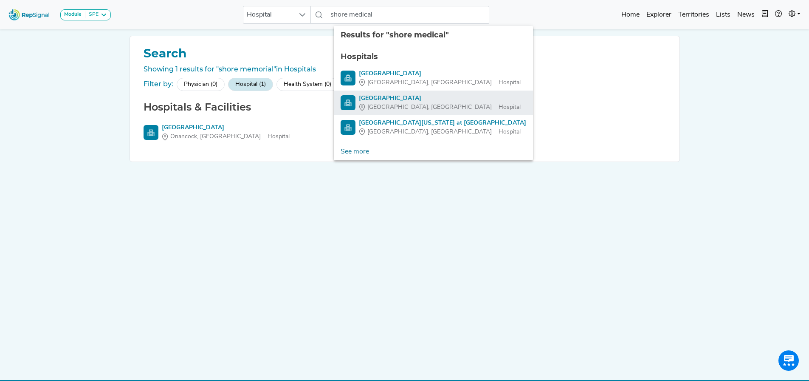
click at [399, 97] on div "Shore Medical Center" at bounding box center [440, 98] width 162 height 9
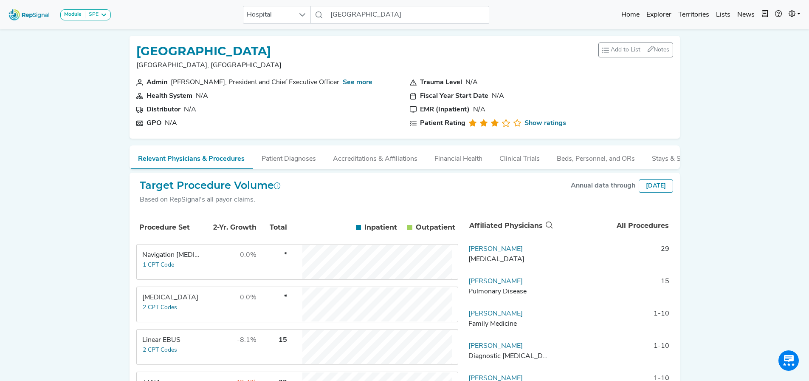
click at [204, 350] on td "-8.1%" at bounding box center [229, 347] width 55 height 34
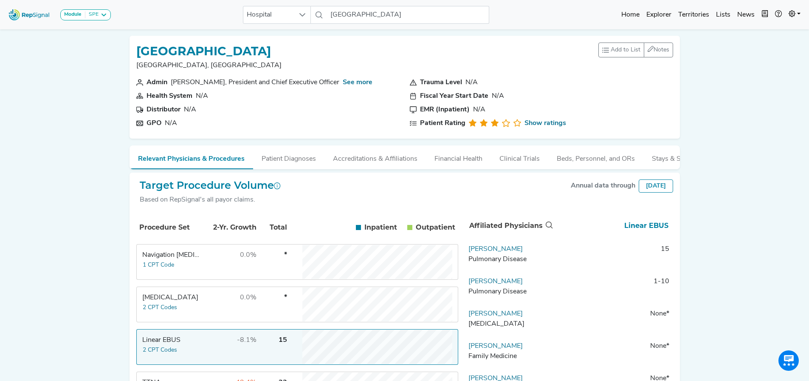
click at [470, 250] on td "Upendra Dhanjal Pulmonary Disease" at bounding box center [509, 256] width 89 height 25
click at [471, 252] on link "Upendra Dhanjal" at bounding box center [495, 248] width 54 height 7
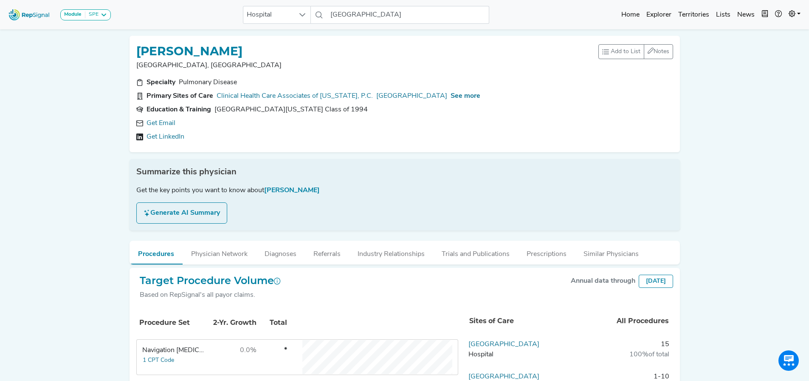
click at [153, 134] on link "Get LinkedIn" at bounding box center [166, 137] width 38 height 10
click at [154, 139] on div "Specialty Pulmonary Disease Primary Sites of Care Clinical Health Care Associat…" at bounding box center [404, 111] width 547 height 68
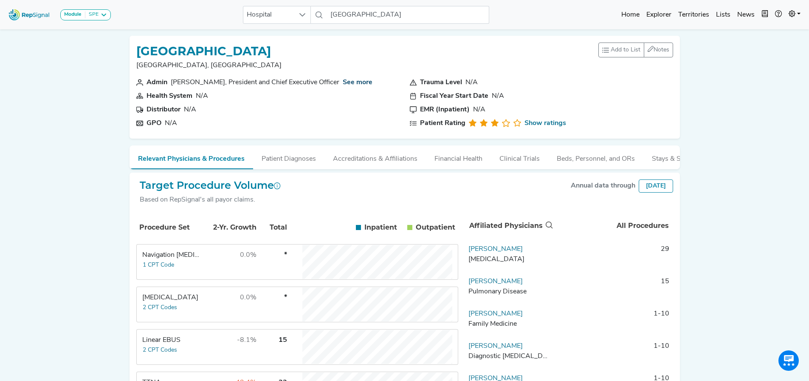
click at [366, 79] on link "See more" at bounding box center [358, 82] width 30 height 7
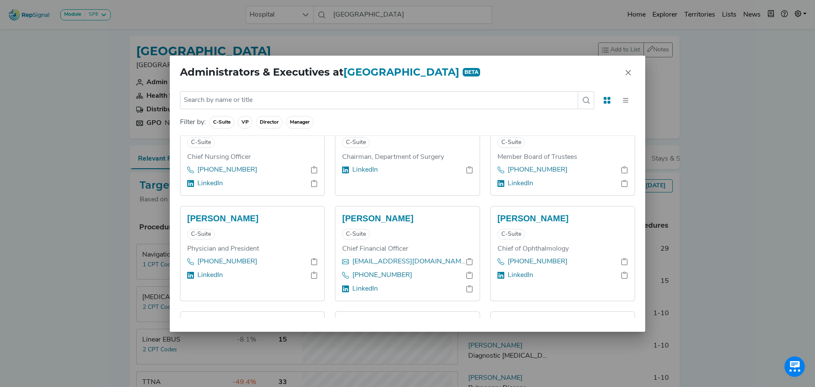
scroll to position [31, 0]
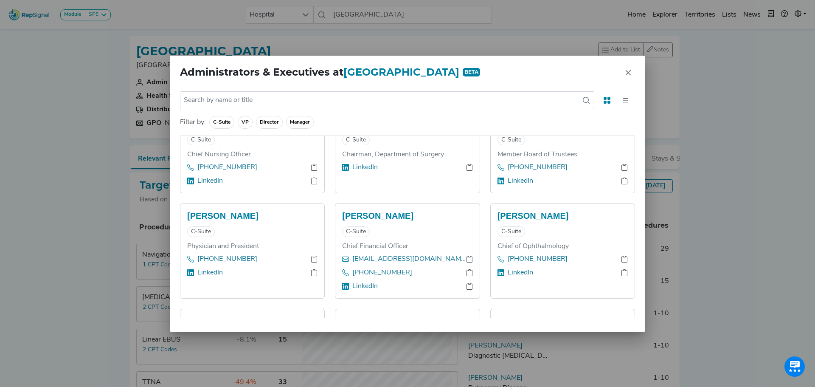
click at [92, 296] on div "Administrators & Executives at Shore Medical Center BETA No results found Filte…" at bounding box center [407, 193] width 815 height 387
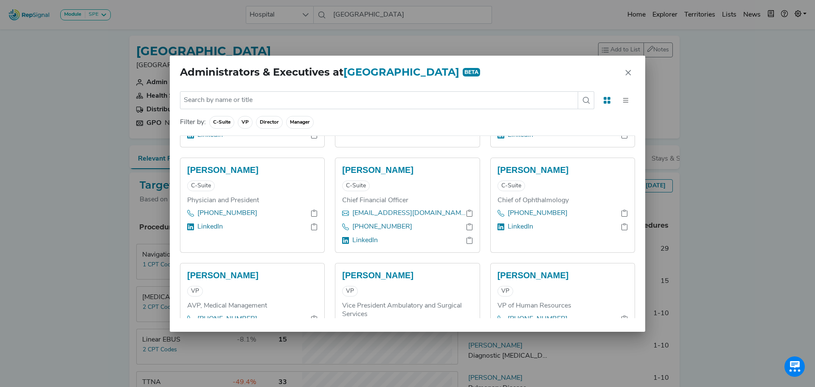
scroll to position [82, 0]
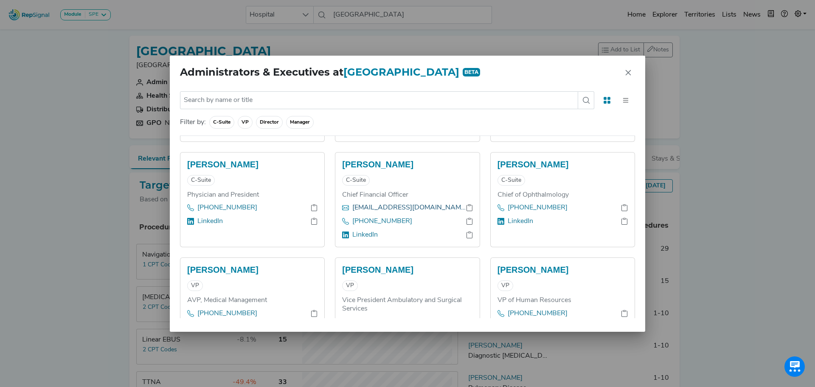
click at [417, 203] on link "rwood@shoremedicalcenter.org" at bounding box center [410, 208] width 114 height 10
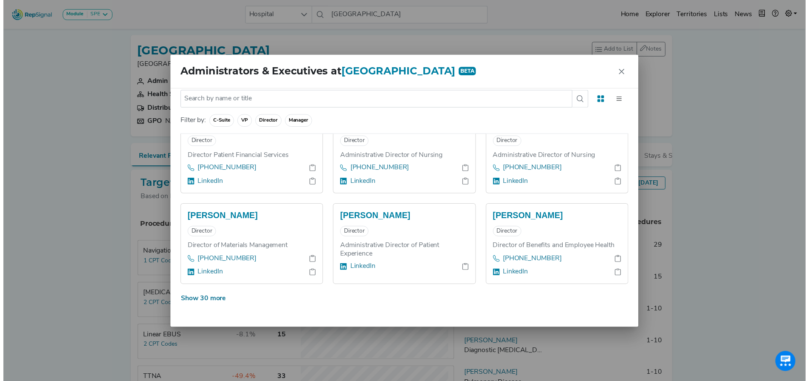
scroll to position [794, 0]
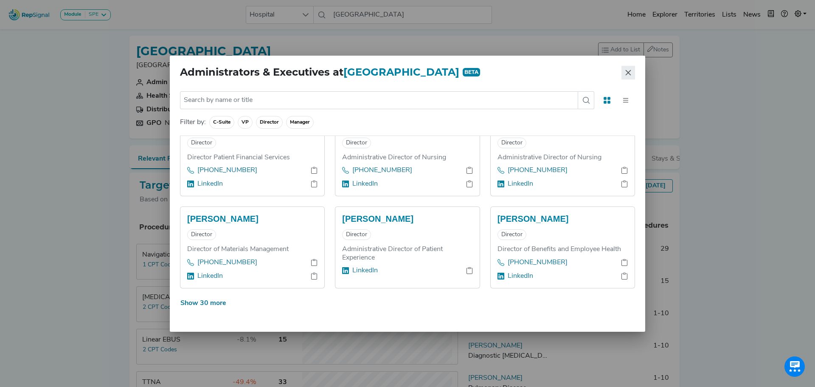
click at [627, 74] on icon "Close" at bounding box center [629, 73] width 6 height 6
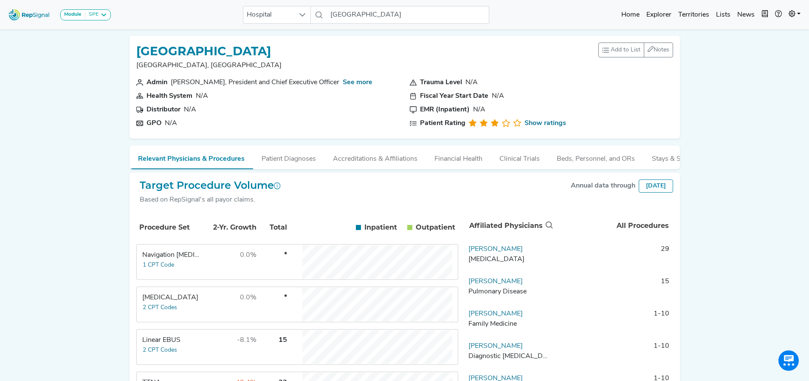
click at [218, 346] on td "-8.1%" at bounding box center [229, 347] width 55 height 34
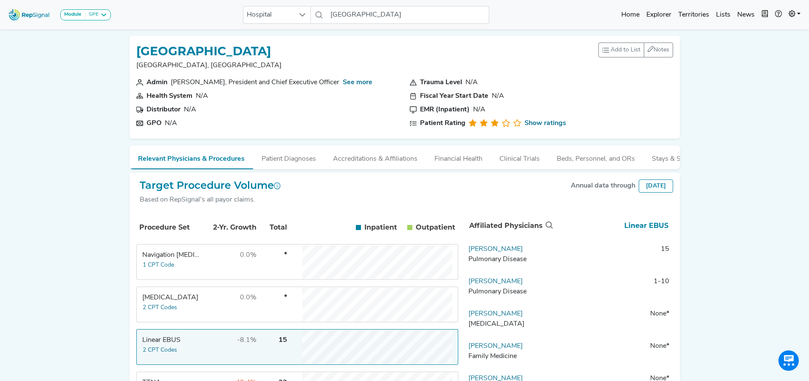
click at [76, 253] on div "Module SPE Bronchoscopy Disposable Bronchoscope SBRT SPE TTNA Thoracic Surgery …" at bounding box center [404, 314] width 809 height 628
drag, startPoint x: 344, startPoint y: 12, endPoint x: 603, endPoint y: 13, distance: 259.5
click at [603, 13] on div "Module SPE Bronchoscopy Disposable Bronchoscope SBRT SPE TTNA Thoracic Surgery …" at bounding box center [404, 14] width 809 height 23
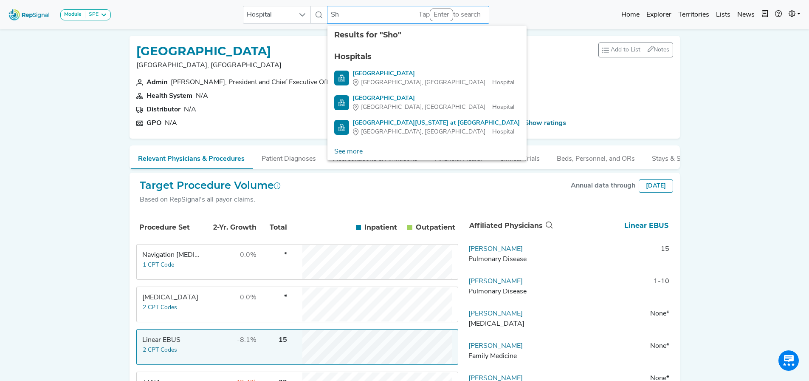
type input "S"
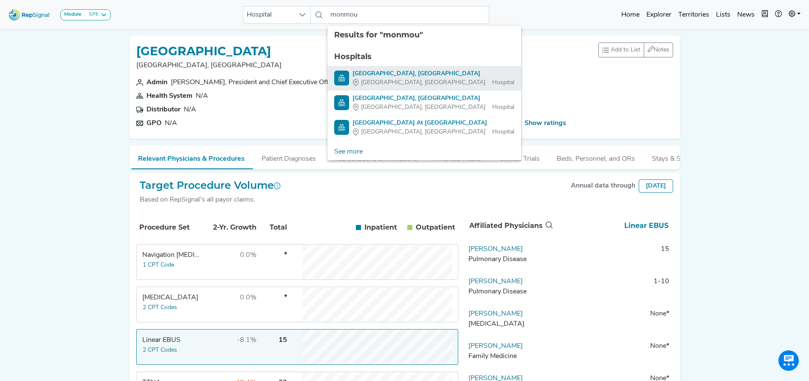
click at [377, 77] on div "[GEOGRAPHIC_DATA], [GEOGRAPHIC_DATA]" at bounding box center [434, 73] width 162 height 9
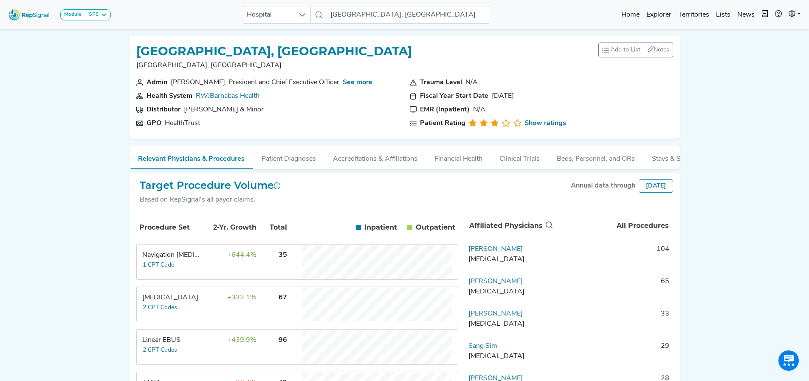
click at [192, 267] on td "Navigation Bronchoscopy 1 CPT Code" at bounding box center [169, 262] width 64 height 34
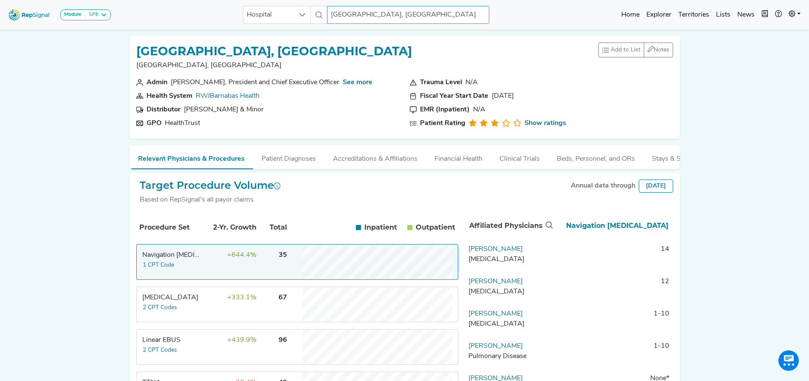
click at [372, 12] on input "[GEOGRAPHIC_DATA], [GEOGRAPHIC_DATA]" at bounding box center [408, 15] width 162 height 18
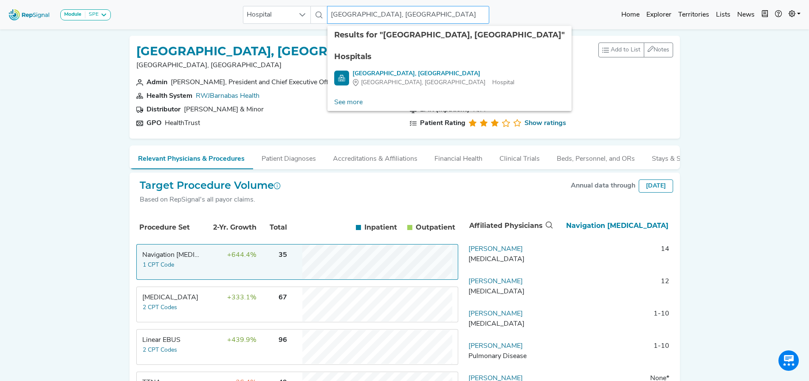
drag, startPoint x: 373, startPoint y: 17, endPoint x: 512, endPoint y: 4, distance: 139.0
click at [512, 4] on div "Module SPE Bronchoscopy Disposable Bronchoscope SBRT SPE TTNA Thoracic Surgery …" at bounding box center [404, 14] width 809 height 23
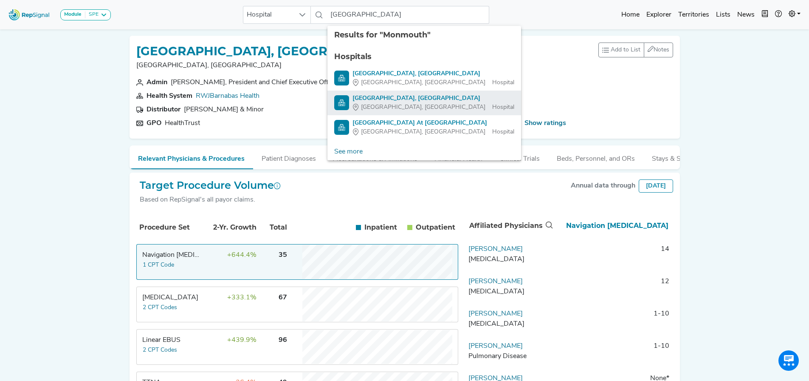
click at [454, 101] on div "[GEOGRAPHIC_DATA], [GEOGRAPHIC_DATA]" at bounding box center [434, 98] width 162 height 9
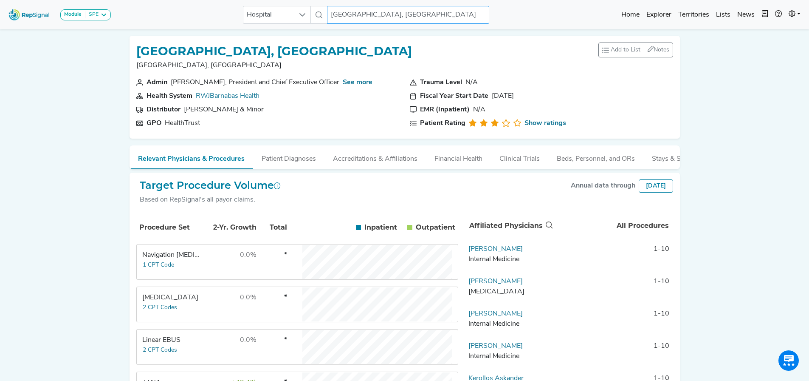
click at [361, 8] on input "[GEOGRAPHIC_DATA], [GEOGRAPHIC_DATA]" at bounding box center [408, 15] width 162 height 18
drag, startPoint x: 364, startPoint y: 11, endPoint x: 531, endPoint y: -11, distance: 168.4
click at [531, 0] on html "Module SPE Bronchoscopy Disposable Bronchoscope SBRT SPE TTNA Thoracic Surgery …" at bounding box center [404, 314] width 809 height 628
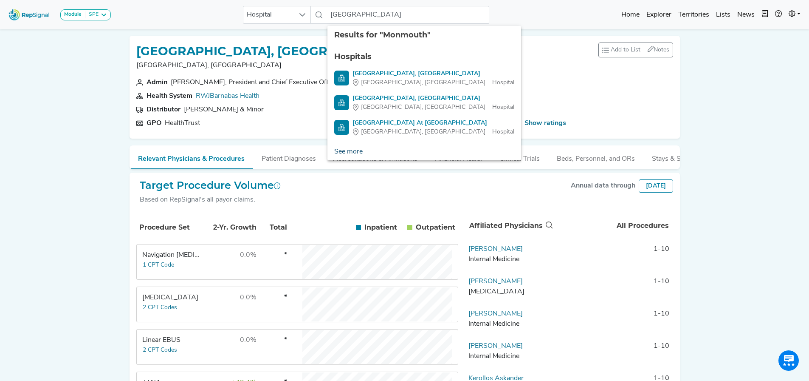
click at [350, 154] on link "See more" at bounding box center [348, 151] width 42 height 17
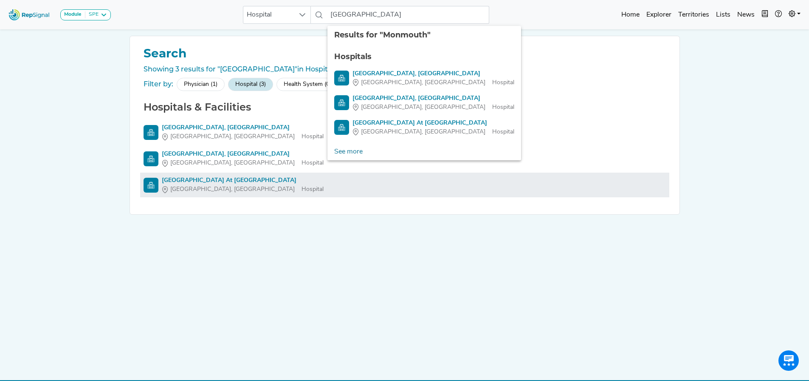
click at [211, 183] on div "Specialty Hospital At Monmouth" at bounding box center [243, 180] width 162 height 9
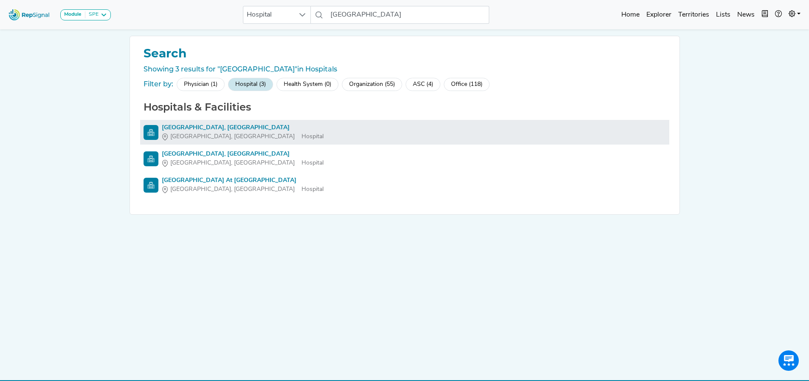
click at [236, 131] on div "[GEOGRAPHIC_DATA], [GEOGRAPHIC_DATA]" at bounding box center [243, 127] width 162 height 9
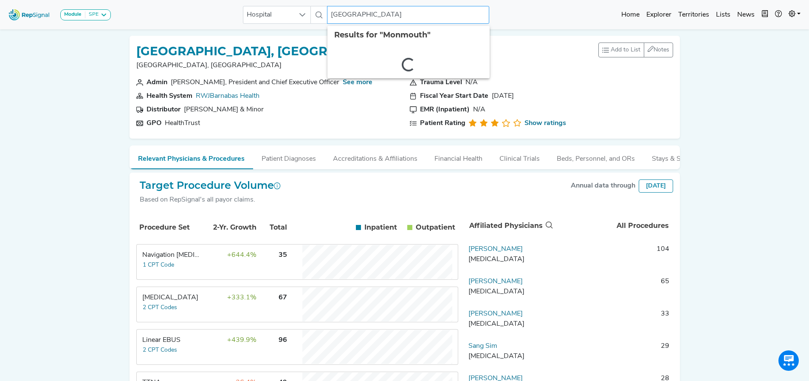
drag, startPoint x: 337, startPoint y: 14, endPoint x: 408, endPoint y: 3, distance: 72.2
click at [408, 3] on div "Module SPE Bronchoscopy Disposable Bronchoscope SBRT SPE TTNA Thoracic Surgery …" at bounding box center [404, 14] width 809 height 23
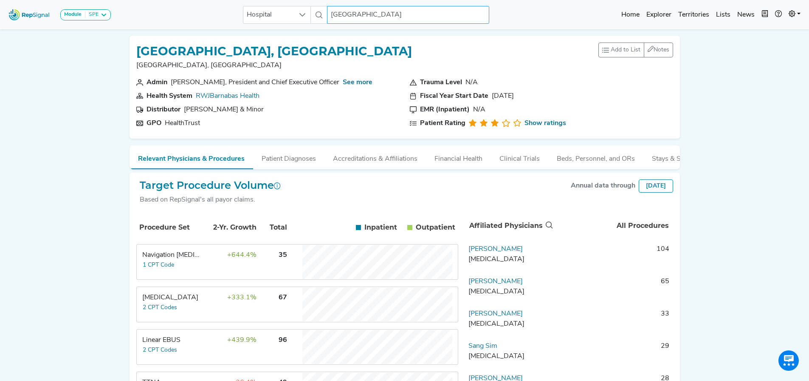
type input "M"
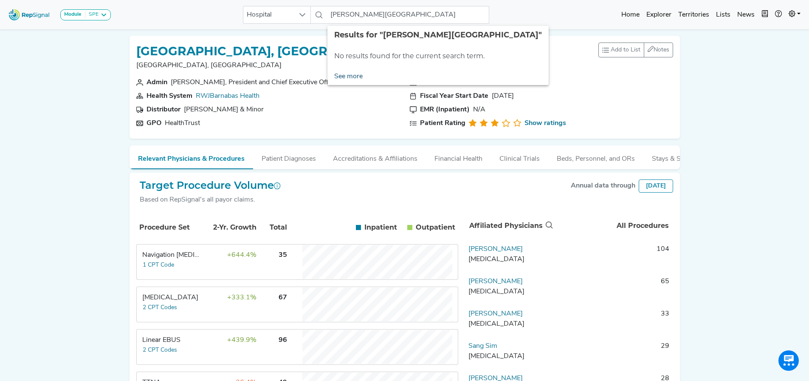
click at [348, 76] on link "See more" at bounding box center [348, 76] width 42 height 17
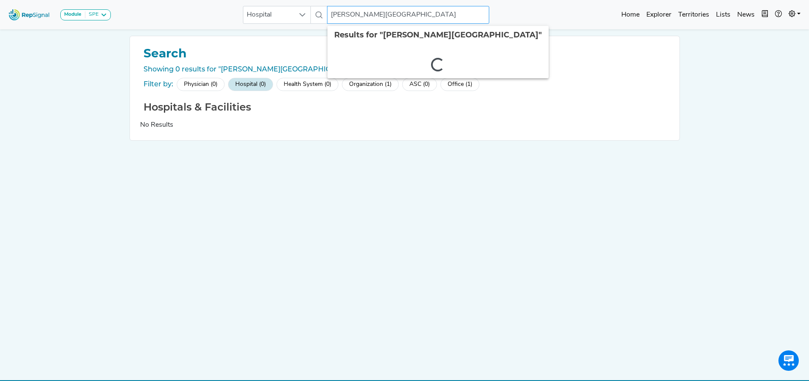
drag, startPoint x: 360, startPoint y: 17, endPoint x: 429, endPoint y: 11, distance: 68.6
click at [429, 11] on input "kennedy university" at bounding box center [408, 15] width 162 height 18
drag, startPoint x: 336, startPoint y: 12, endPoint x: 405, endPoint y: 12, distance: 68.8
click at [405, 12] on input "kennedy" at bounding box center [408, 15] width 162 height 18
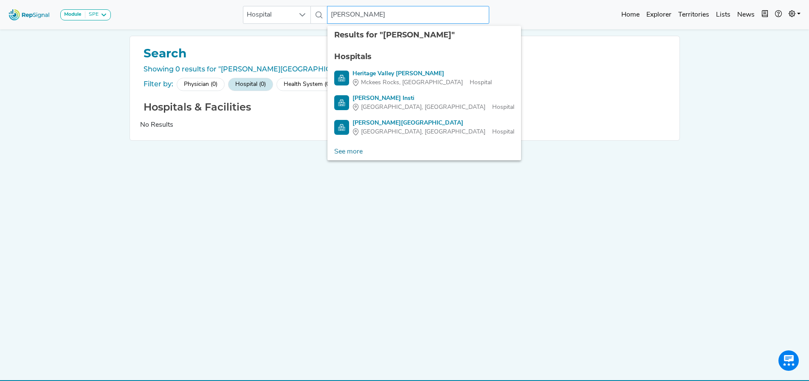
type input "k"
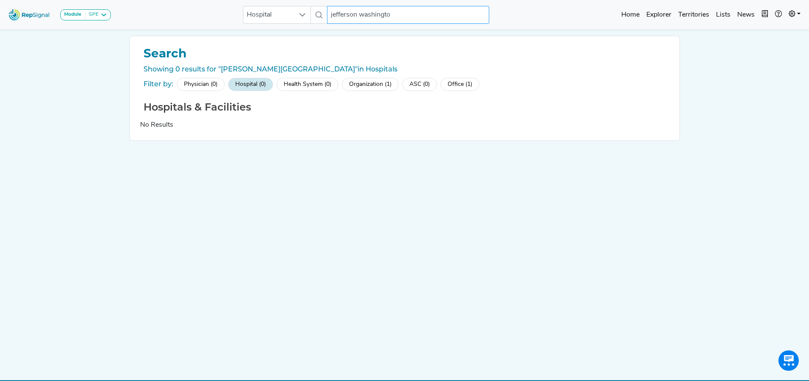
type input "jefferson washington"
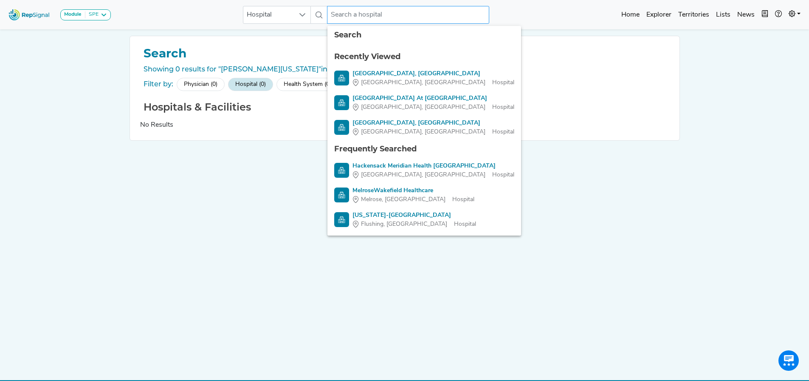
click at [346, 13] on input "text" at bounding box center [408, 15] width 162 height 18
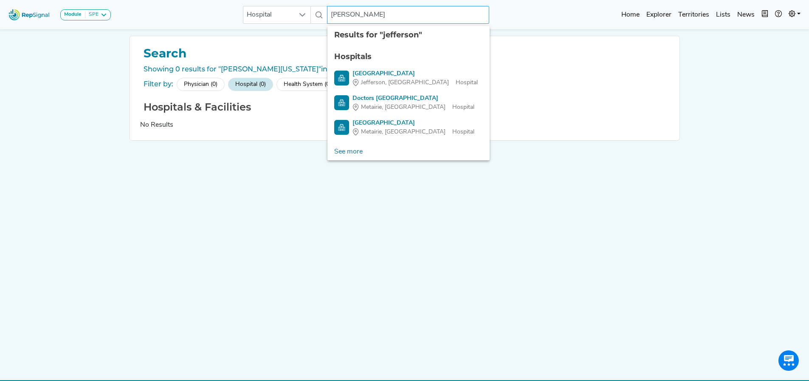
click at [369, 17] on input "jefferson" at bounding box center [408, 15] width 162 height 18
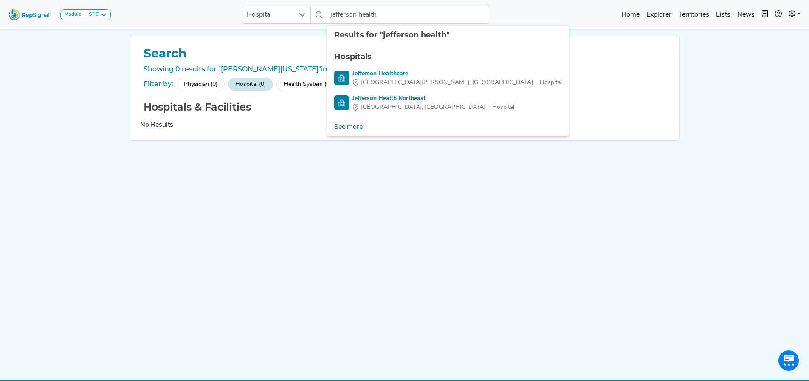
click at [357, 126] on link "See more" at bounding box center [348, 126] width 42 height 17
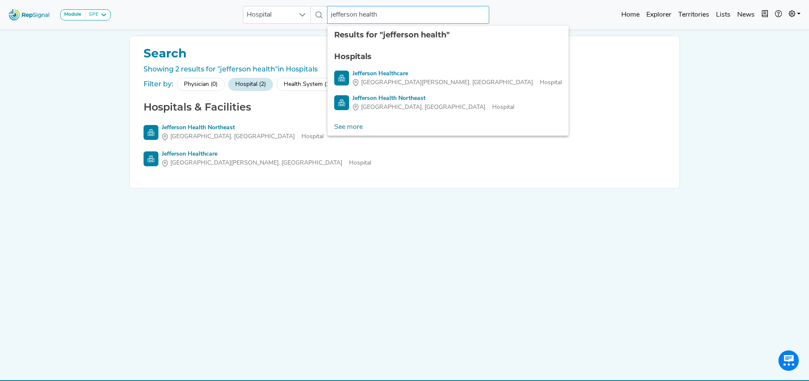
click at [344, 11] on input "jefferson health" at bounding box center [408, 15] width 162 height 18
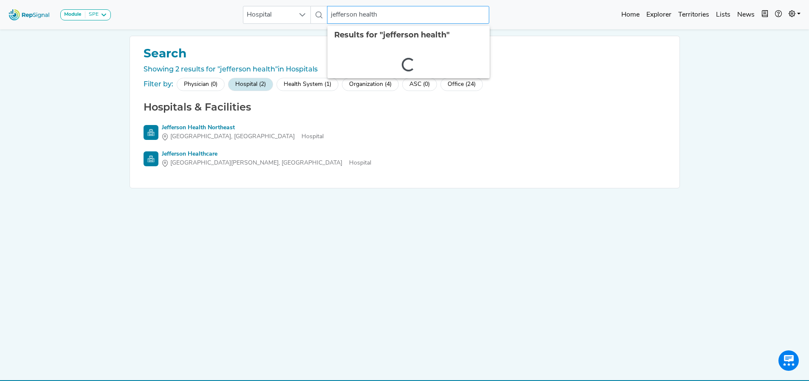
drag, startPoint x: 327, startPoint y: 15, endPoint x: 548, endPoint y: 1, distance: 221.3
click at [545, 4] on div "Module SPE Bronchoscopy Disposable Bronchoscope SBRT SPE TTNA Thoracic Surgery …" at bounding box center [404, 14] width 809 height 23
click at [263, 34] on div "Module SPE Bronchoscopy Disposable Bronchoscope SBRT SPE TTNA Thoracic Surgery …" at bounding box center [404, 198] width 809 height 397
click at [312, 84] on div "Health System (1)" at bounding box center [307, 84] width 62 height 13
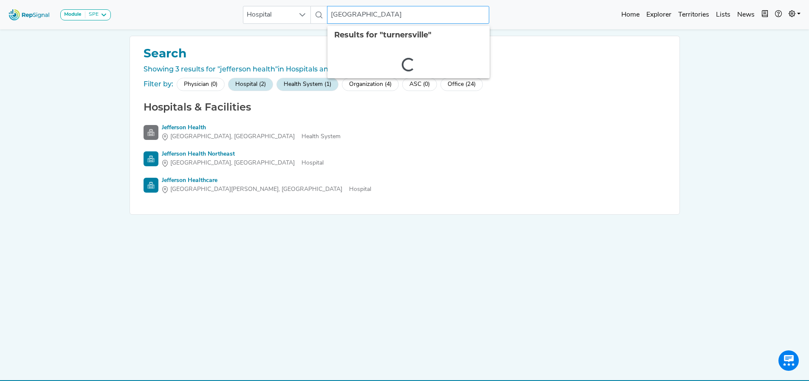
drag, startPoint x: 331, startPoint y: 14, endPoint x: 418, endPoint y: 14, distance: 87.5
click at [418, 14] on input "turnersville" at bounding box center [408, 15] width 162 height 18
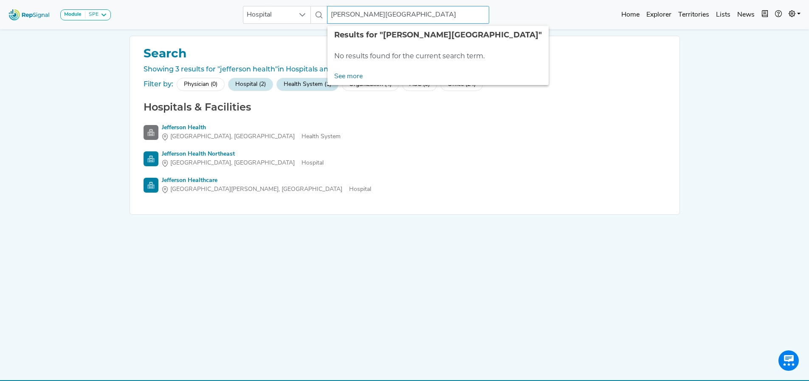
click at [381, 14] on input "kennedy univ" at bounding box center [408, 15] width 162 height 18
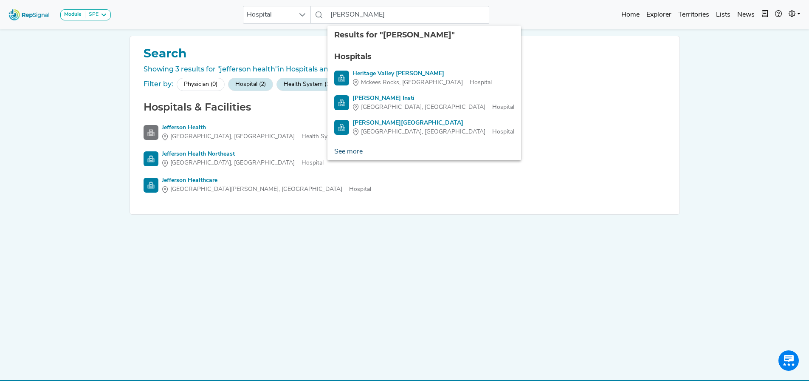
click at [361, 153] on link "See more" at bounding box center [348, 151] width 42 height 17
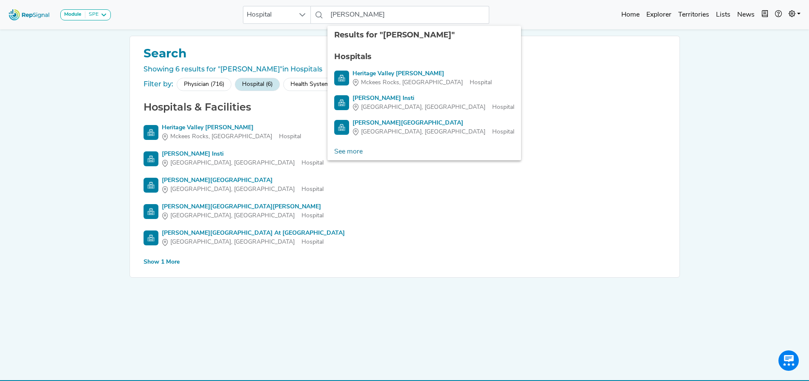
click at [172, 262] on div "Show 1 More" at bounding box center [162, 261] width 36 height 9
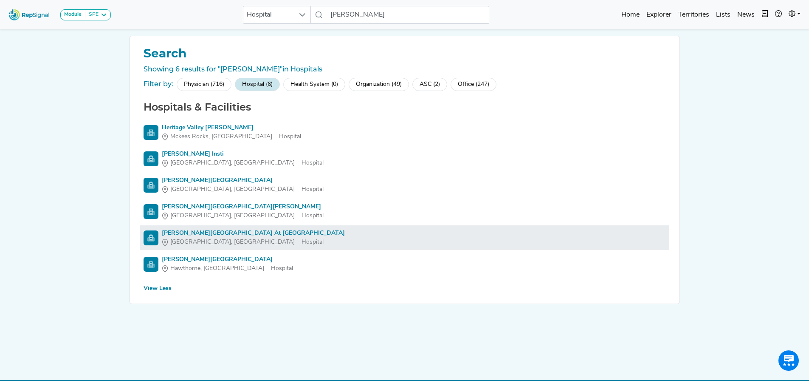
click at [212, 238] on span "Saddle Brook, NJ" at bounding box center [232, 241] width 124 height 9
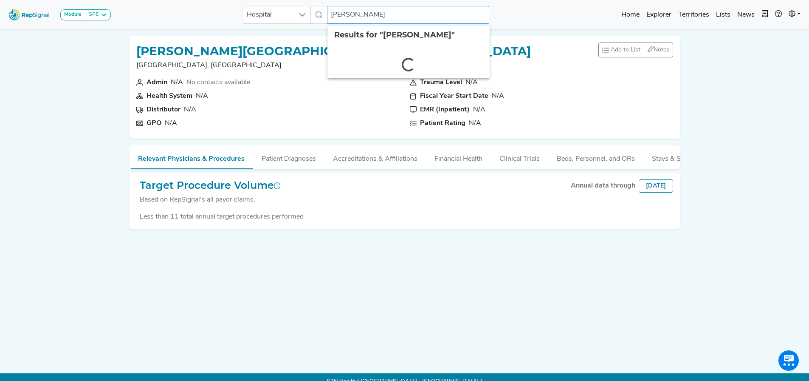
drag, startPoint x: 327, startPoint y: 11, endPoint x: 408, endPoint y: 11, distance: 80.3
click at [408, 11] on input "kennedy" at bounding box center [408, 15] width 162 height 18
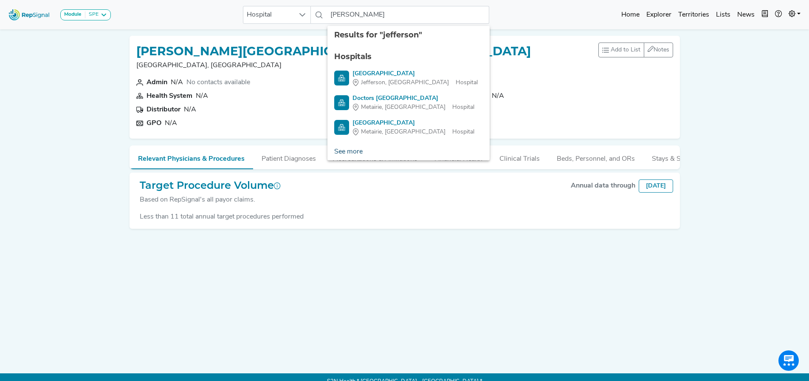
click at [359, 153] on link "See more" at bounding box center [348, 151] width 42 height 17
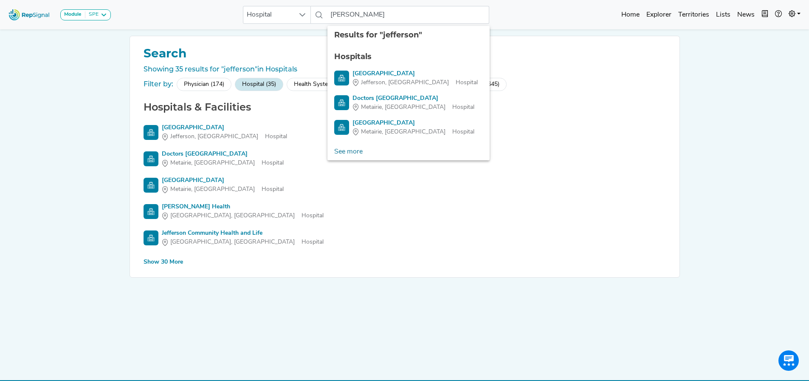
click at [178, 255] on div "Hospitals & Facilities Columbia Jefferson Medical Center Jefferson, LA Hospital…" at bounding box center [404, 184] width 529 height 166
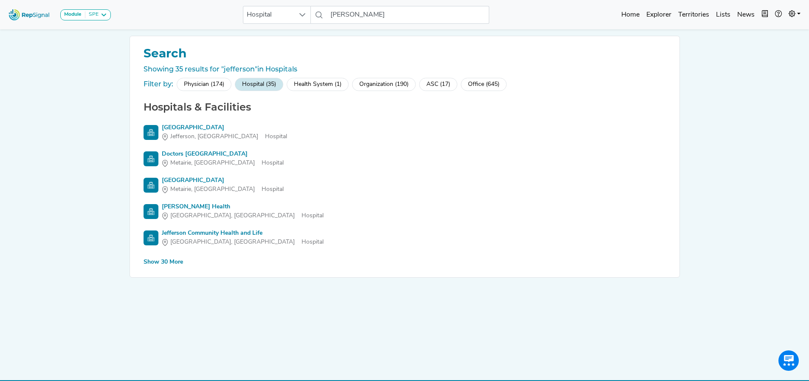
click at [171, 263] on div "Show 30 More" at bounding box center [163, 261] width 39 height 9
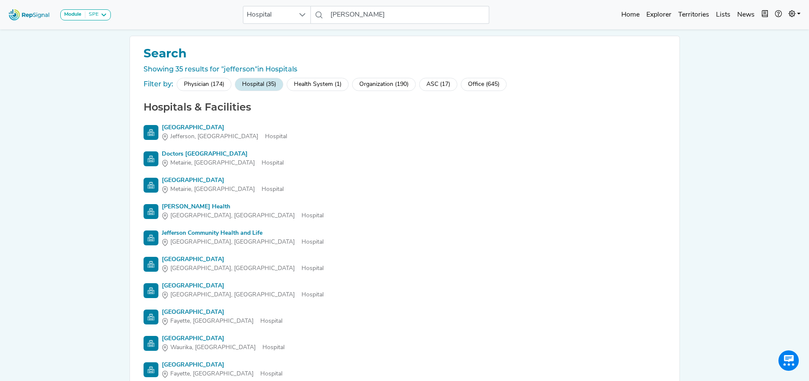
scroll to position [724, 0]
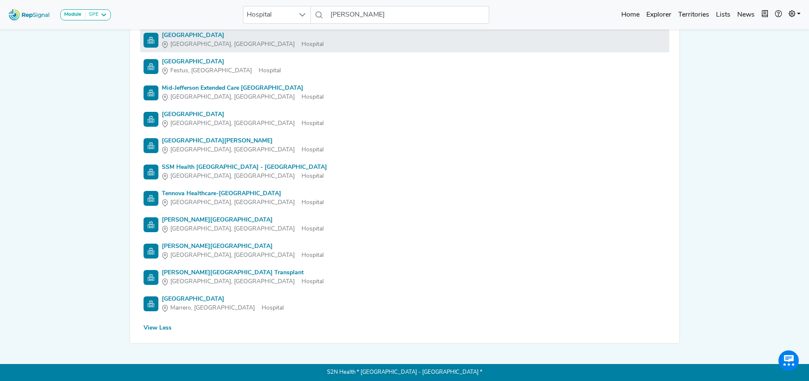
click at [192, 36] on div "Jefferson Stratford Hospital" at bounding box center [243, 35] width 162 height 9
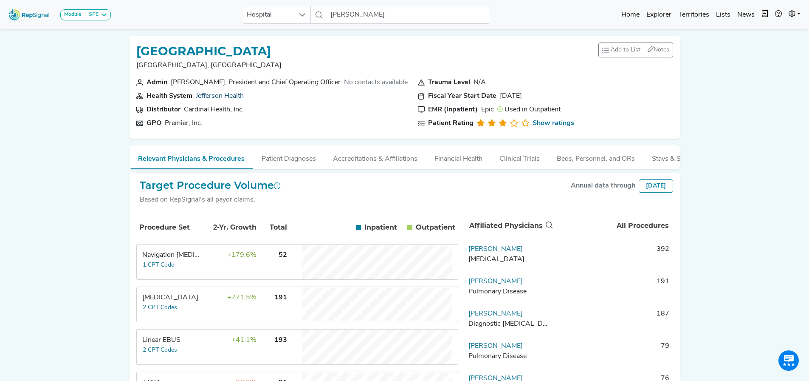
click at [202, 95] on link "Jefferson Health" at bounding box center [220, 96] width 48 height 7
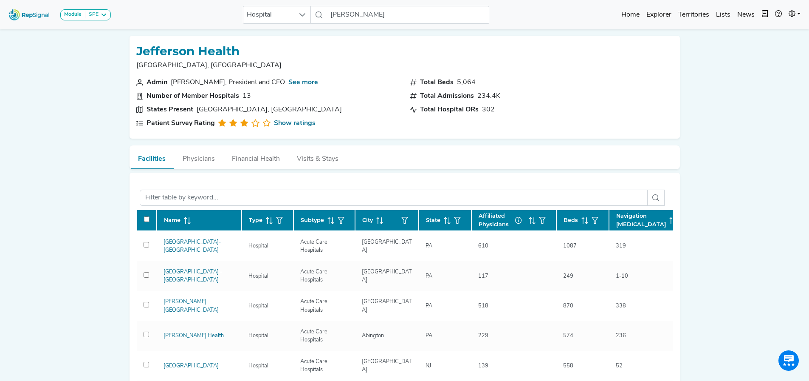
scroll to position [110, 0]
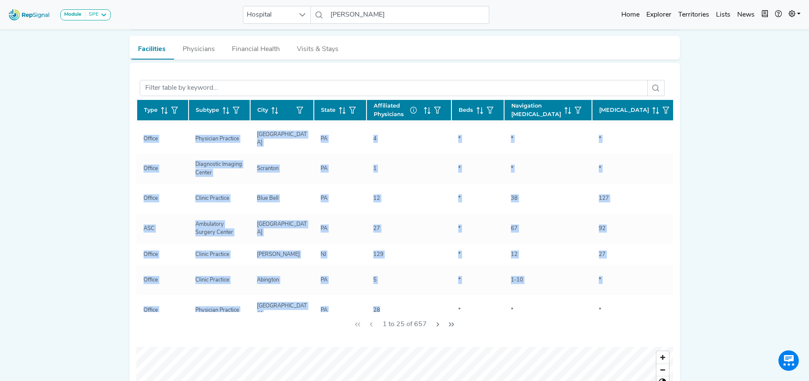
drag, startPoint x: 384, startPoint y: 310, endPoint x: 404, endPoint y: 310, distance: 20.0
click at [404, 310] on div "Name Type Subtype City State Affiliated Physicians Beds Navigation Bronchoscopy…" at bounding box center [404, 205] width 537 height 212
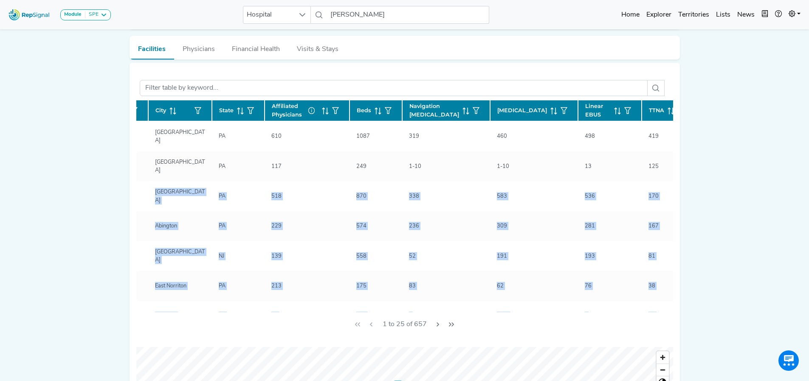
scroll to position [0, 228]
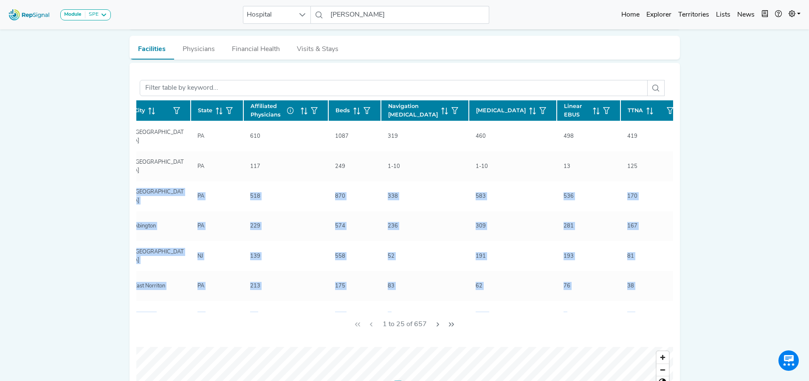
click at [567, 109] on span "Linear EBUS" at bounding box center [576, 110] width 25 height 16
click at [723, 130] on div "Module SPE Bronchoscopy Disposable Bronchoscope SBRT SPE TTNA Thoracic Surgery …" at bounding box center [404, 276] width 809 height 773
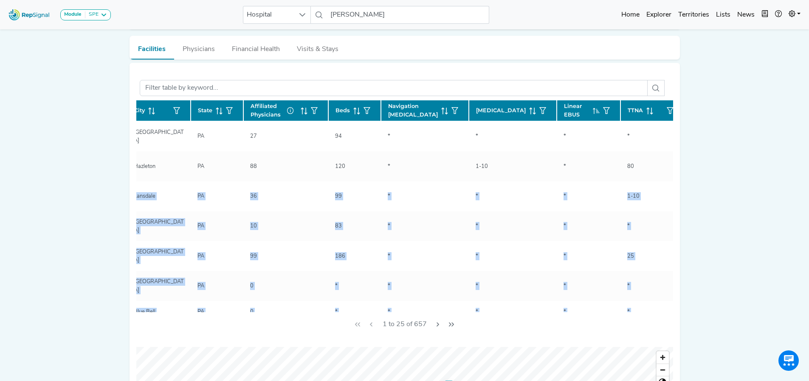
click at [784, 123] on div "Module SPE Bronchoscopy Disposable Bronchoscope SBRT SPE TTNA Thoracic Surgery …" at bounding box center [404, 276] width 809 height 773
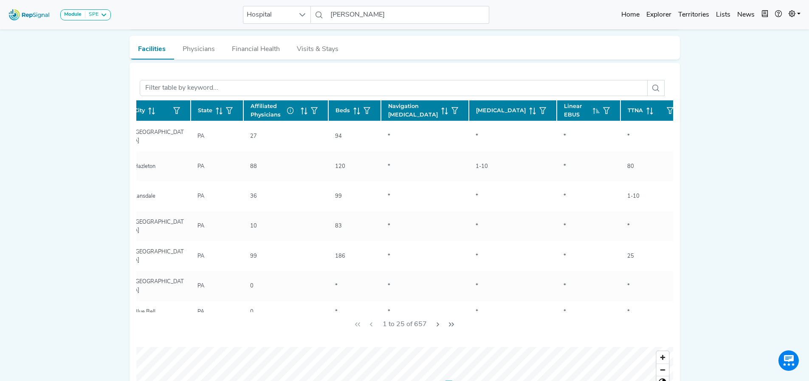
click at [564, 107] on span "Linear EBUS" at bounding box center [576, 110] width 25 height 16
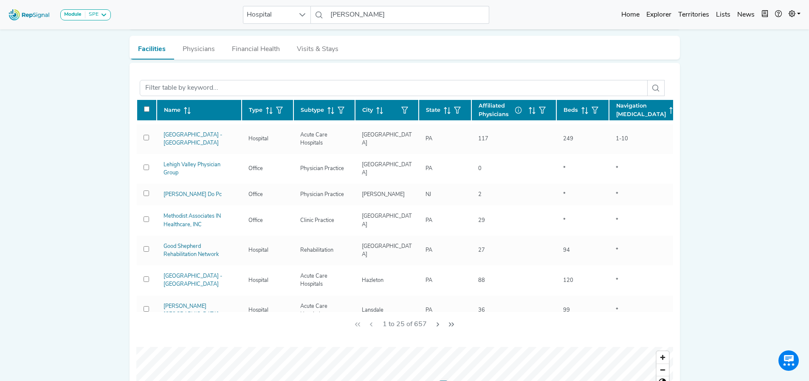
scroll to position [320, 0]
click at [403, 109] on icon "button" at bounding box center [404, 110] width 7 height 7
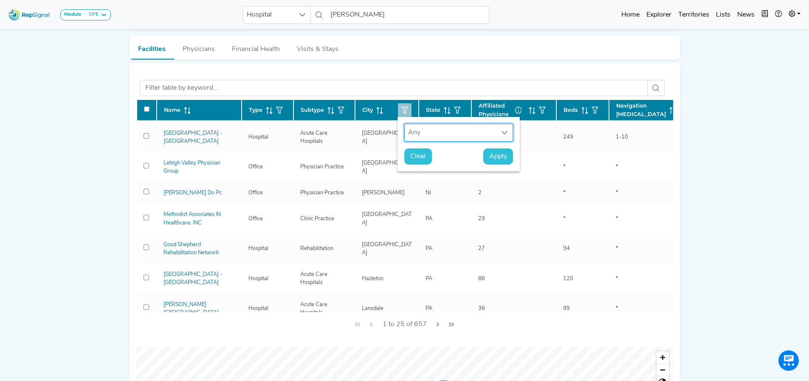
scroll to position [6, 41]
click at [409, 131] on div "Any" at bounding box center [451, 132] width 92 height 17
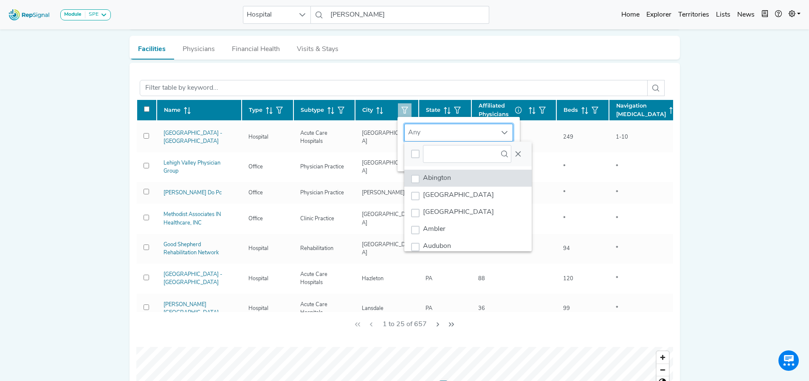
scroll to position [1566, 0]
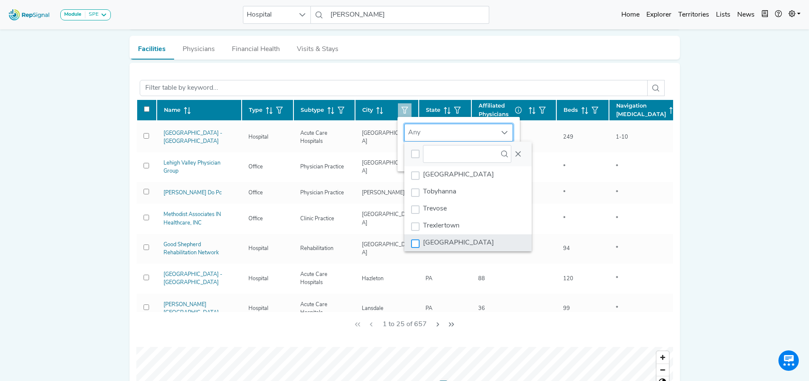
click at [417, 243] on div "Turnersville" at bounding box center [415, 243] width 8 height 8
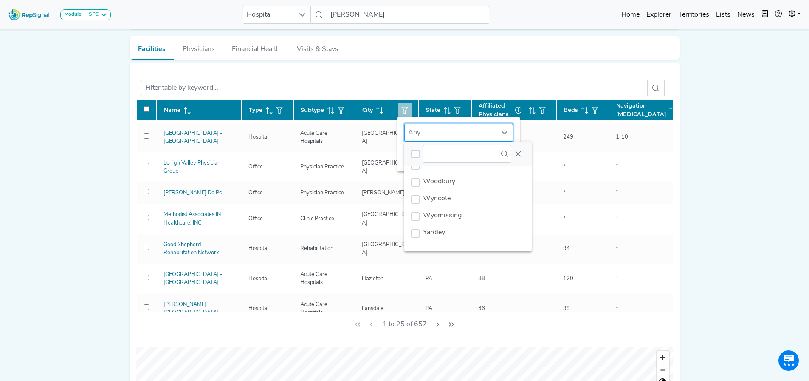
click at [715, 150] on div "Module SPE Bronchoscopy Disposable Bronchoscope SBRT SPE TTNA Thoracic Surgery …" at bounding box center [404, 276] width 809 height 773
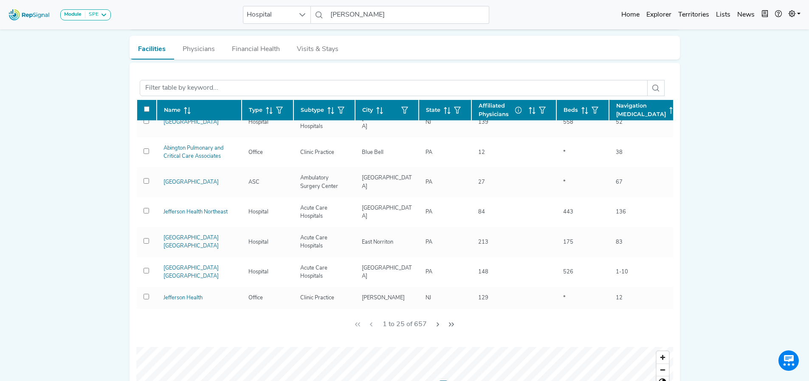
scroll to position [0, 0]
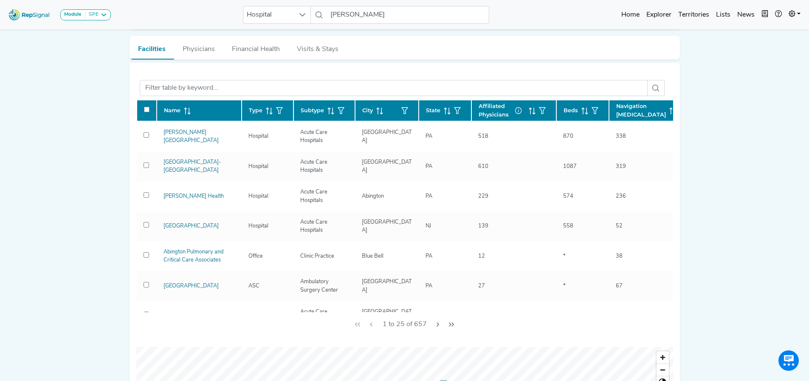
click at [378, 110] on icon at bounding box center [379, 110] width 7 height 7
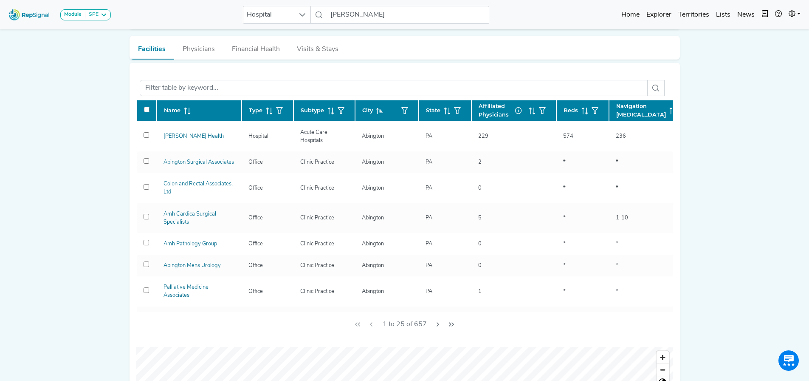
click at [375, 108] on span at bounding box center [378, 110] width 10 height 8
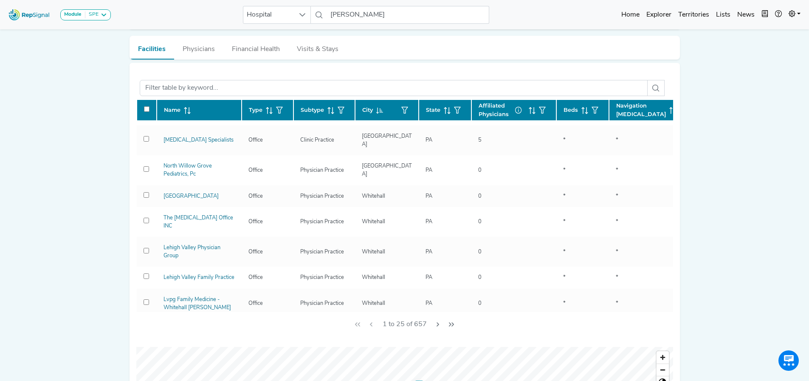
scroll to position [498, 0]
click at [439, 324] on icon "Next Page" at bounding box center [437, 324] width 7 height 7
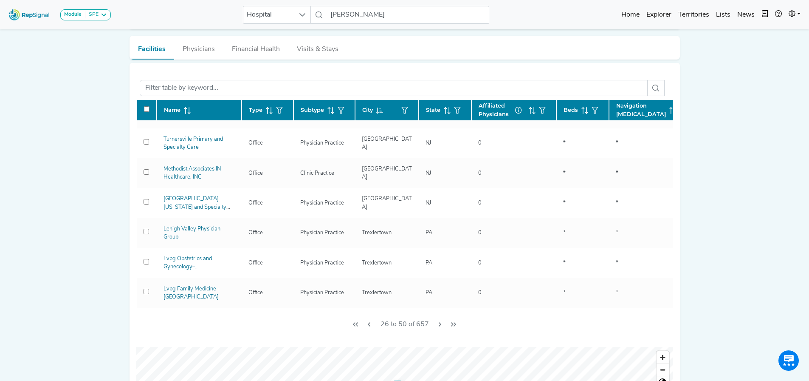
scroll to position [426, 0]
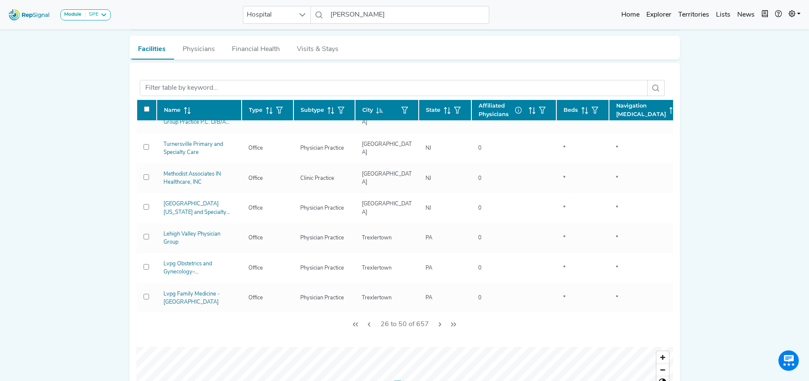
drag, startPoint x: 664, startPoint y: 260, endPoint x: 45, endPoint y: 220, distance: 620.1
click at [45, 220] on div "Module SPE Bronchoscopy Disposable Bronchoscope SBRT SPE TTNA Thoracic Surgery …" at bounding box center [404, 276] width 809 height 773
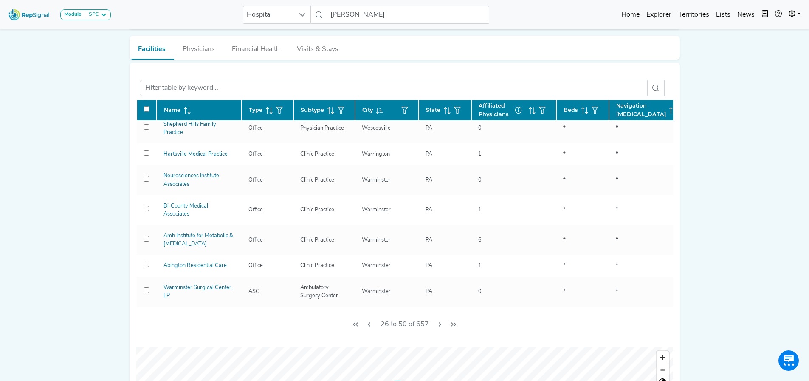
scroll to position [0, 0]
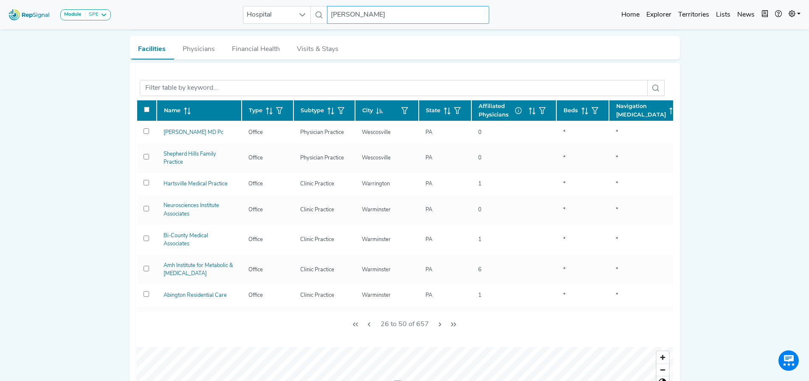
click at [357, 14] on input "jefferson" at bounding box center [408, 15] width 162 height 18
drag, startPoint x: 362, startPoint y: 13, endPoint x: 314, endPoint y: 16, distance: 48.5
click at [316, 15] on div "Hospital jefferson 2 results are available" at bounding box center [366, 15] width 246 height 18
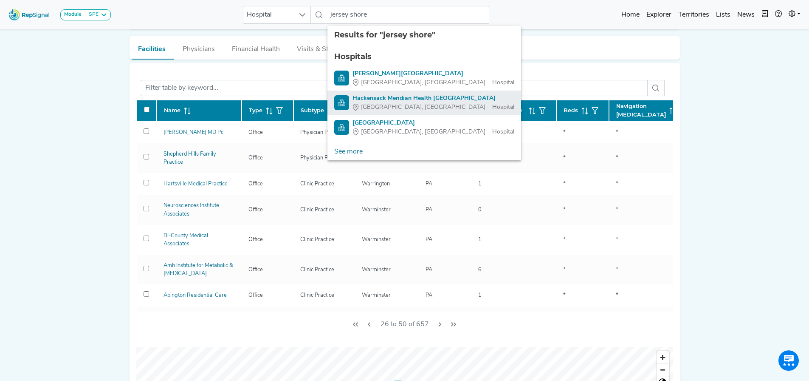
click at [450, 104] on div "Neptune, NJ Hospital" at bounding box center [434, 107] width 162 height 9
type input "Hackensack Meridian Health [GEOGRAPHIC_DATA]"
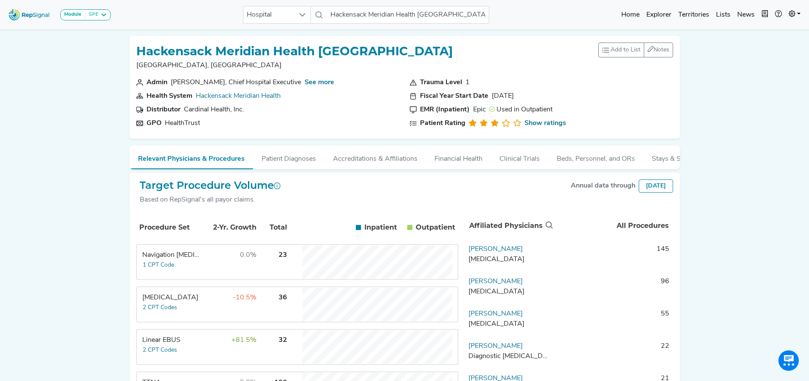
click at [232, 255] on td "0.0%" at bounding box center [229, 262] width 55 height 34
